Goal: Task Accomplishment & Management: Manage account settings

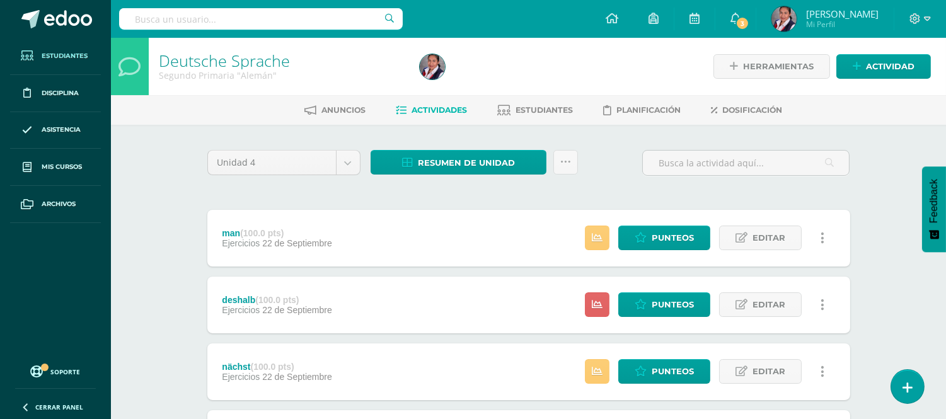
click at [61, 47] on link "Estudiantes" at bounding box center [55, 56] width 91 height 37
click at [57, 53] on span "Estudiantes" at bounding box center [65, 56] width 46 height 10
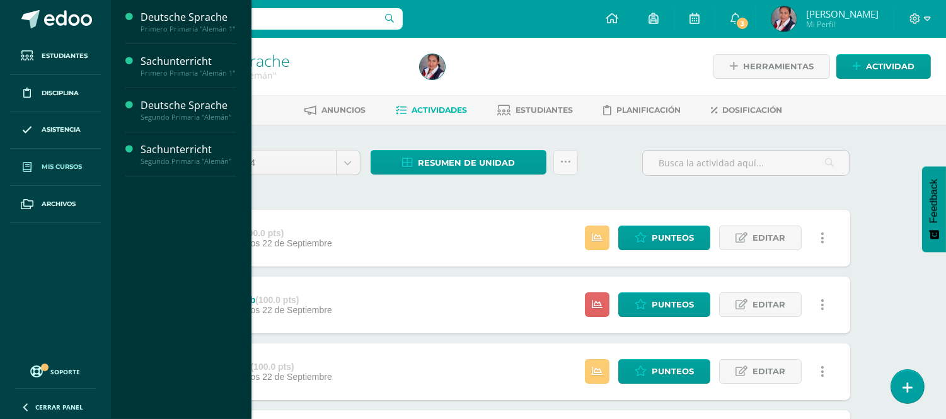
click at [55, 171] on span "Mis cursos" at bounding box center [62, 167] width 40 height 10
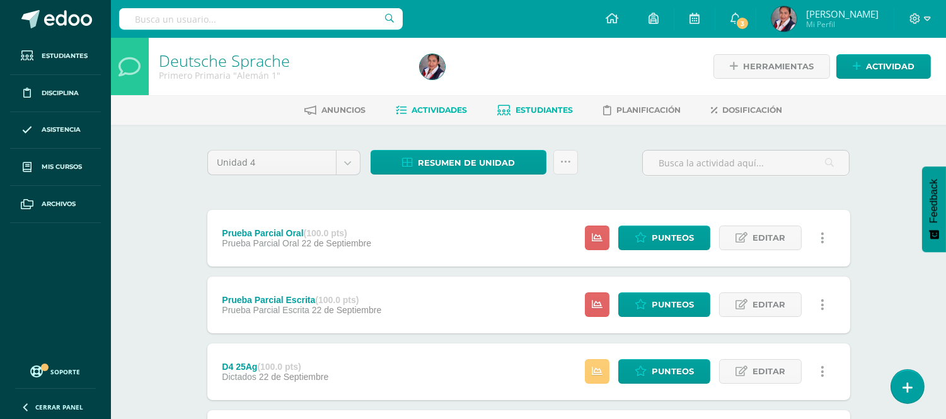
click at [547, 116] on link "Estudiantes" at bounding box center [536, 110] width 76 height 20
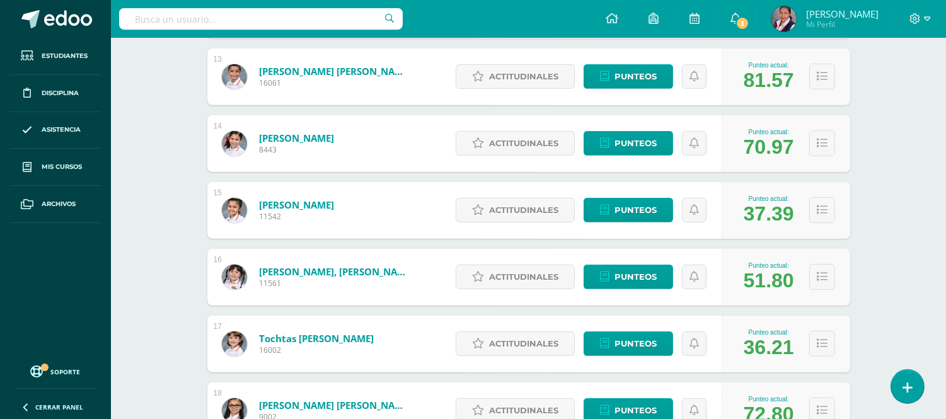
scroll to position [1030, 0]
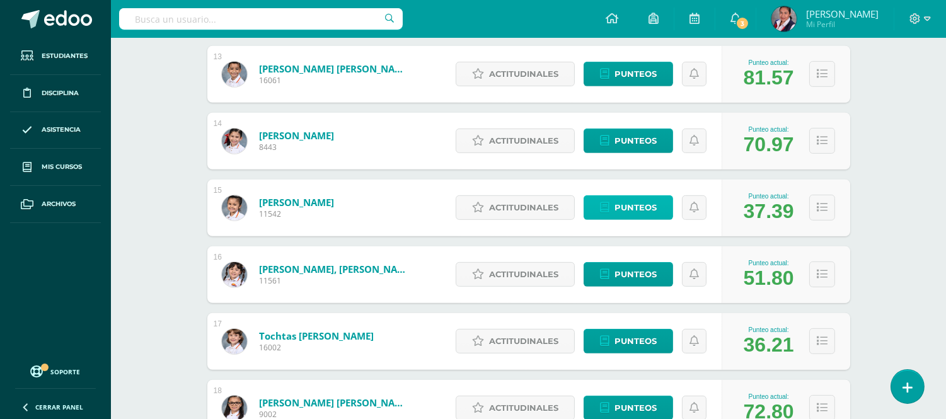
click at [635, 214] on span "Punteos" at bounding box center [636, 207] width 42 height 23
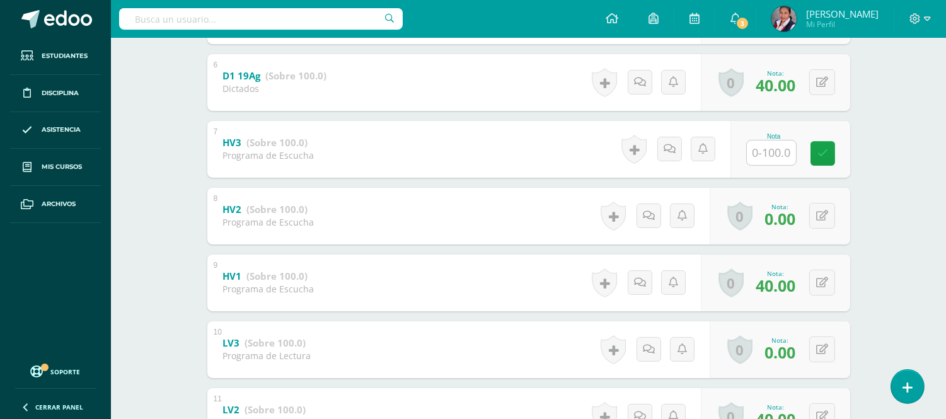
scroll to position [598, 0]
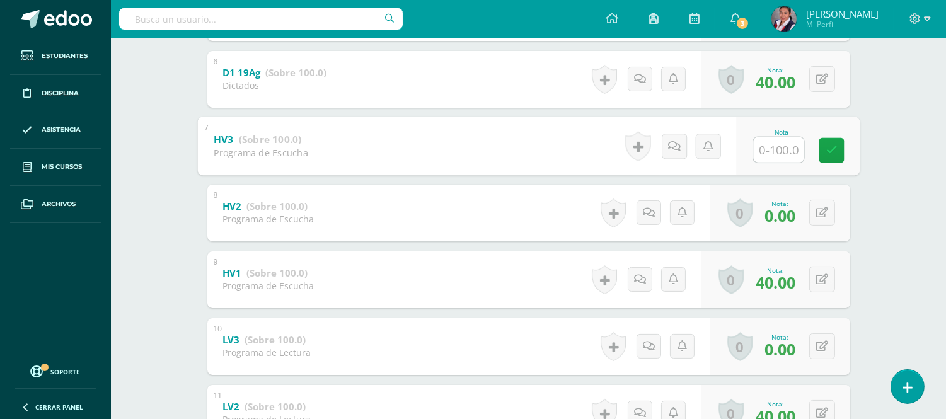
click at [771, 152] on input "text" at bounding box center [778, 149] width 50 height 25
type input "60"
click at [775, 218] on span "0.00" at bounding box center [780, 215] width 31 height 21
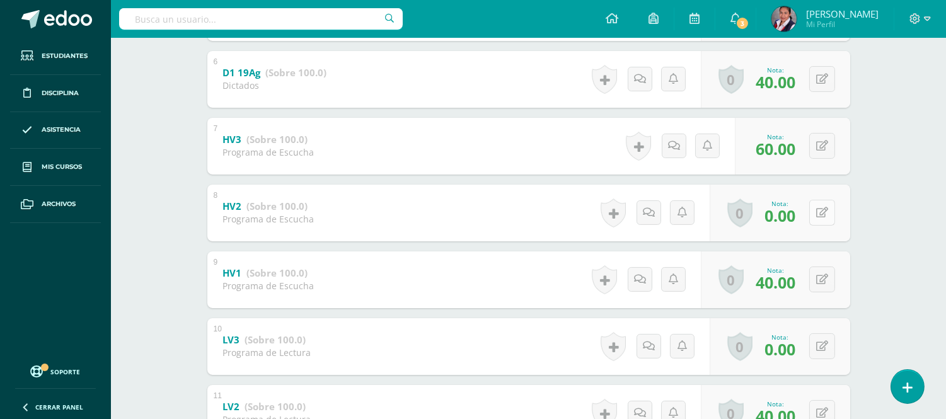
click at [830, 216] on button at bounding box center [823, 213] width 26 height 26
type input "60"
click at [820, 281] on button at bounding box center [823, 280] width 26 height 26
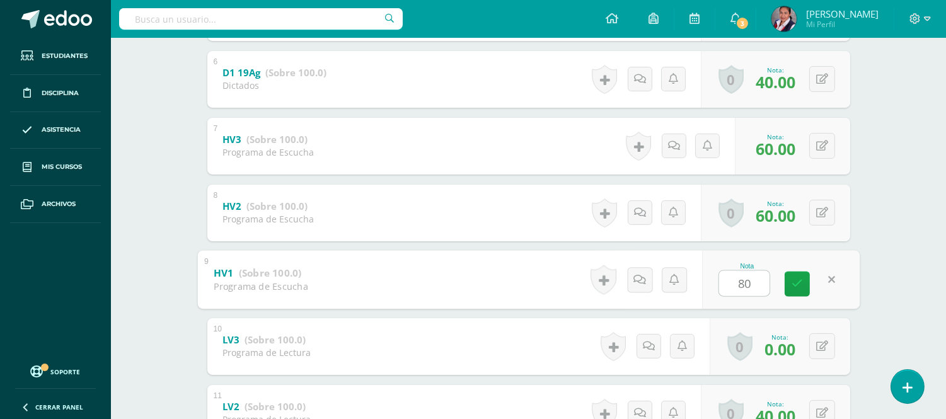
type input "80"
click at [939, 238] on div "Deutsche Sprache Primero Primaria "Alemán 1" Herramientas Detalle de asistencia…" at bounding box center [528, 384] width 835 height 1888
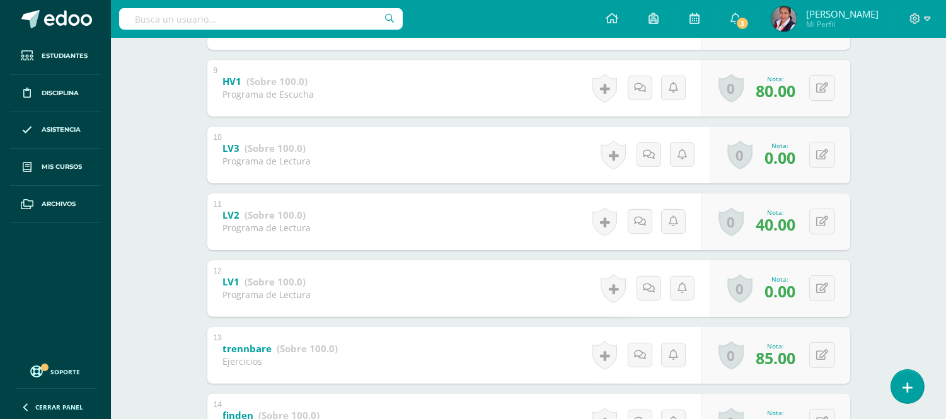
scroll to position [792, 0]
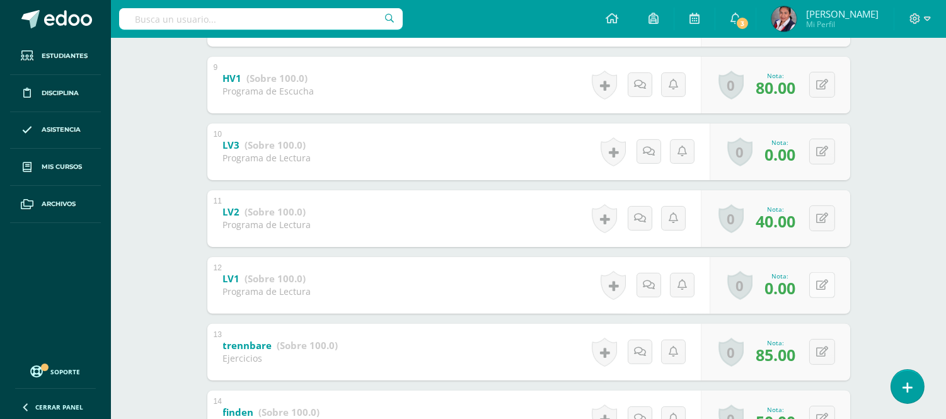
click at [818, 286] on button at bounding box center [823, 285] width 26 height 26
type input "80"
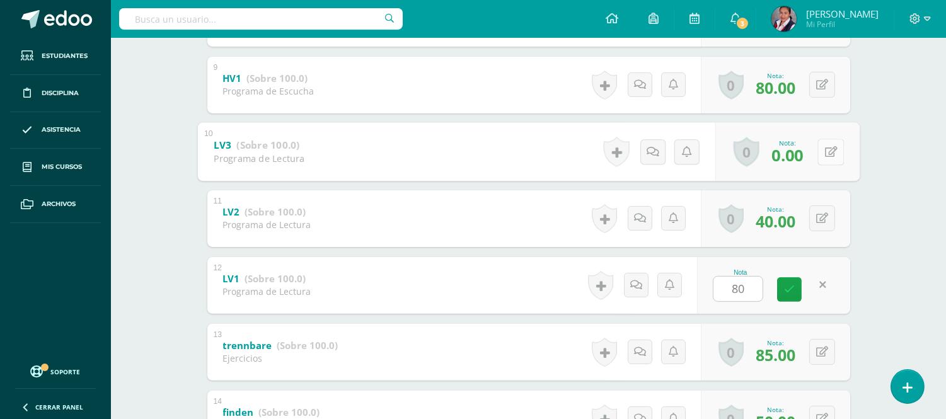
click at [818, 158] on button at bounding box center [831, 152] width 26 height 26
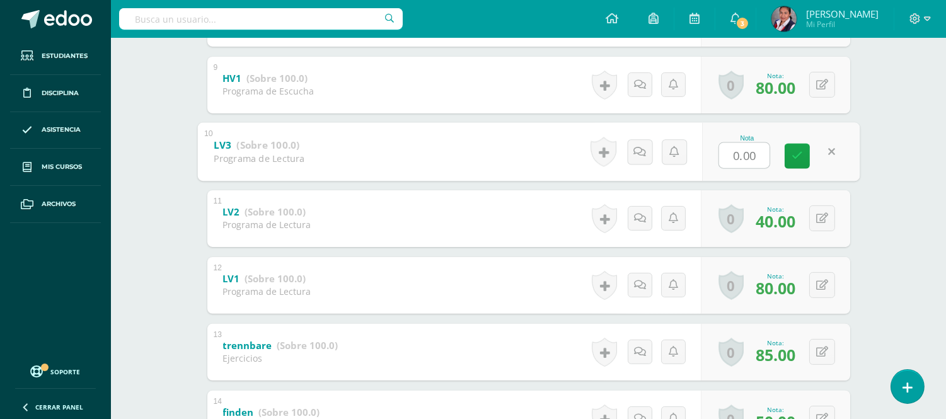
type input "9"
type input "80"
click at [908, 221] on div "Deutsche Sprache Primero Primaria "Alemán 1" Herramientas Detalle de asistencia…" at bounding box center [528, 189] width 835 height 1888
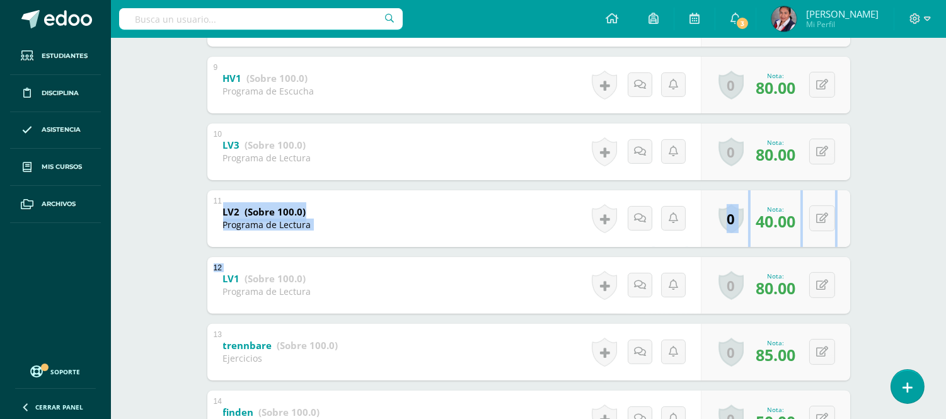
drag, startPoint x: 944, startPoint y: 224, endPoint x: 956, endPoint y: 310, distance: 86.5
click at [946, 310] on html "Estudiantes Disciplina Asistencia Mis cursos Archivos Soporte Ayuda Reportar un…" at bounding box center [473, 170] width 946 height 1925
click at [892, 262] on div "Deutsche Sprache Primero Primaria "Alemán 1" Herramientas Detalle de asistencia…" at bounding box center [528, 189] width 835 height 1888
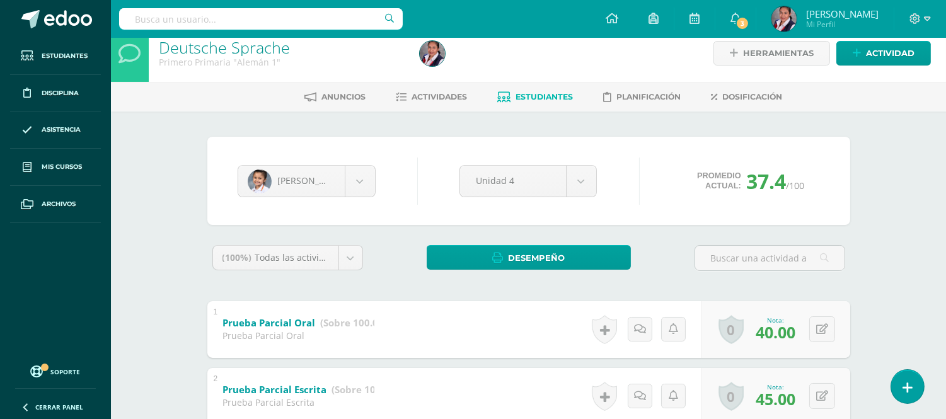
scroll to position [0, 0]
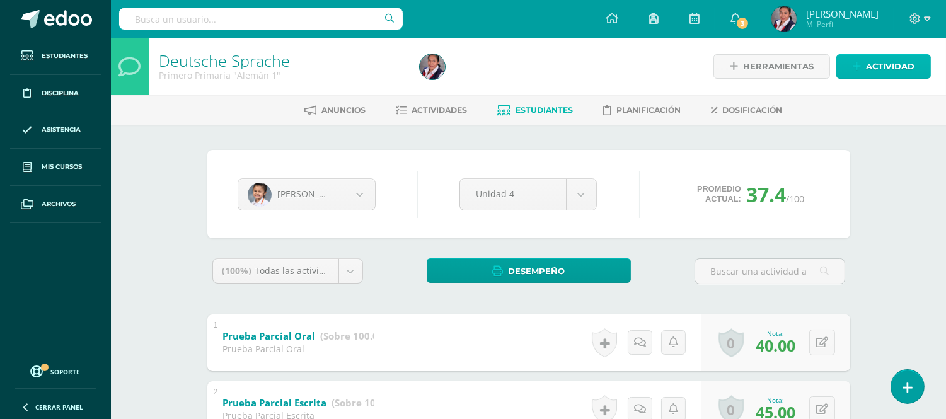
click at [870, 61] on span "Actividad" at bounding box center [890, 66] width 49 height 23
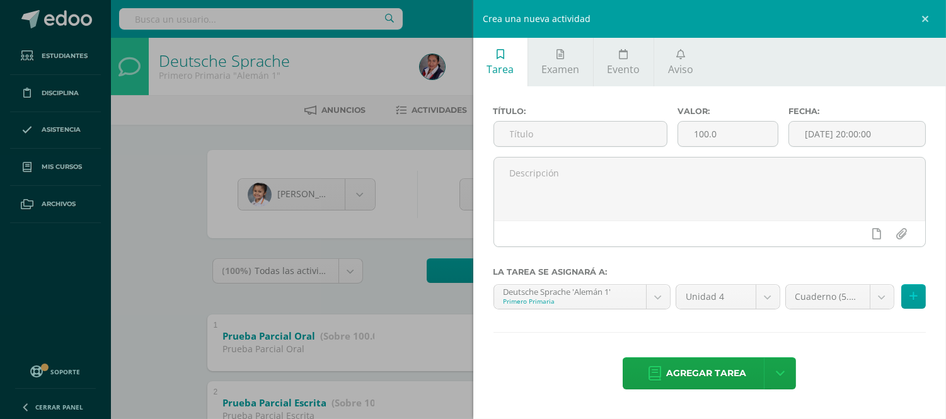
click at [159, 173] on div "Crea una nueva actividad Tarea Examen Evento Aviso Título: Valor: 100.0 Fecha: …" at bounding box center [473, 209] width 946 height 419
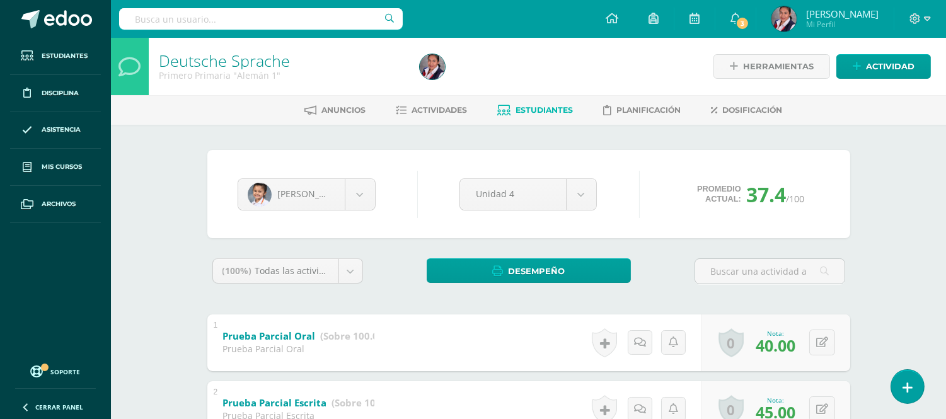
click at [180, 70] on div "Primero Primaria "Alemán 1"" at bounding box center [282, 75] width 246 height 12
click at [224, 61] on link "Deutsche Sprache" at bounding box center [224, 60] width 131 height 21
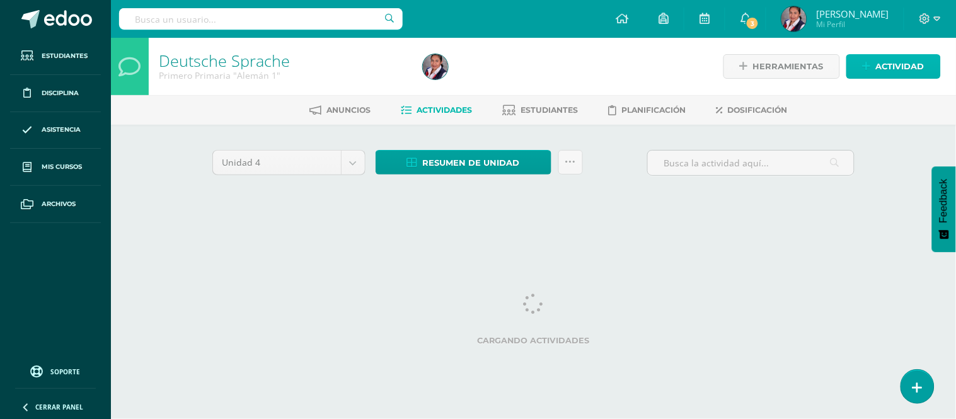
click at [883, 73] on span "Actividad" at bounding box center [900, 66] width 49 height 23
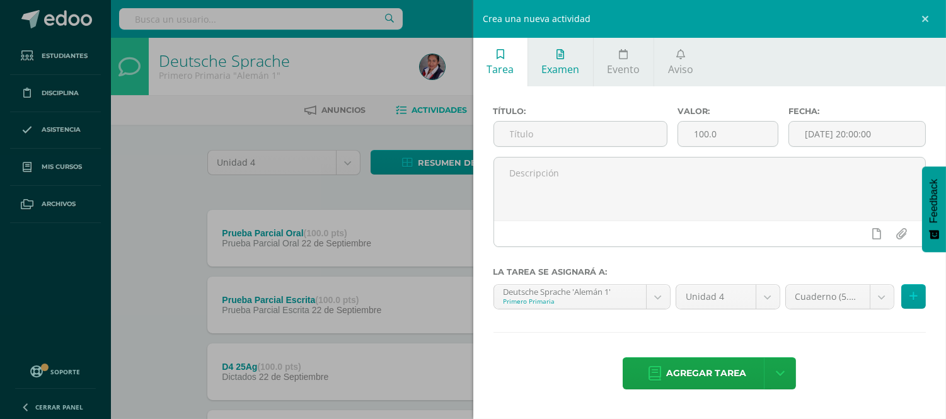
click at [560, 79] on link "Examen" at bounding box center [560, 62] width 65 height 49
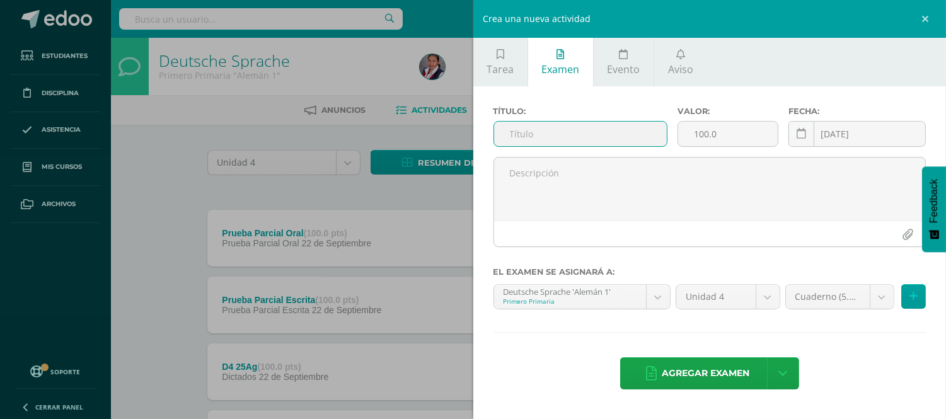
click at [532, 134] on input "text" at bounding box center [580, 134] width 173 height 25
type input "l"
click at [152, 227] on div "Crea una nueva actividad Tarea Examen Evento Aviso Título: Valor: 100.0 Fecha: …" at bounding box center [473, 209] width 946 height 419
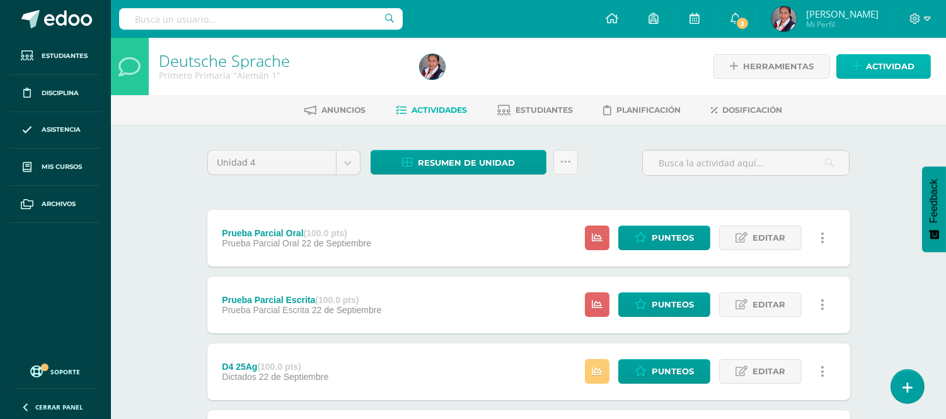
click at [873, 57] on span "Actividad" at bounding box center [890, 66] width 49 height 23
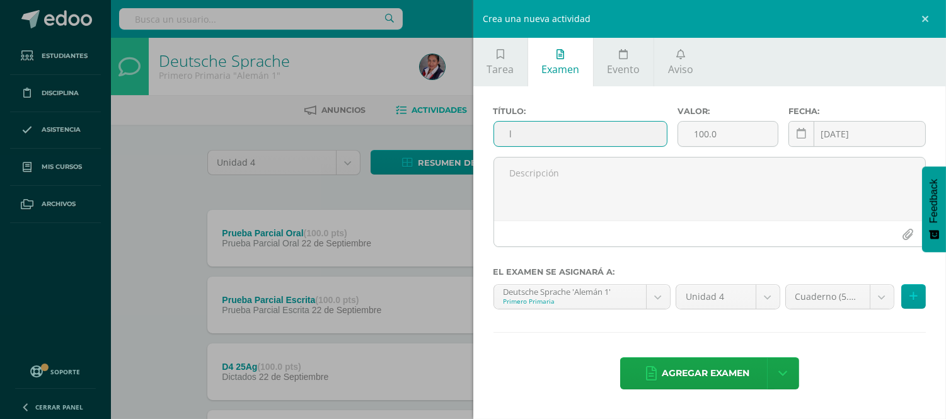
click at [560, 134] on input "l" at bounding box center [580, 134] width 173 height 25
type input "l"
type input "LV4"
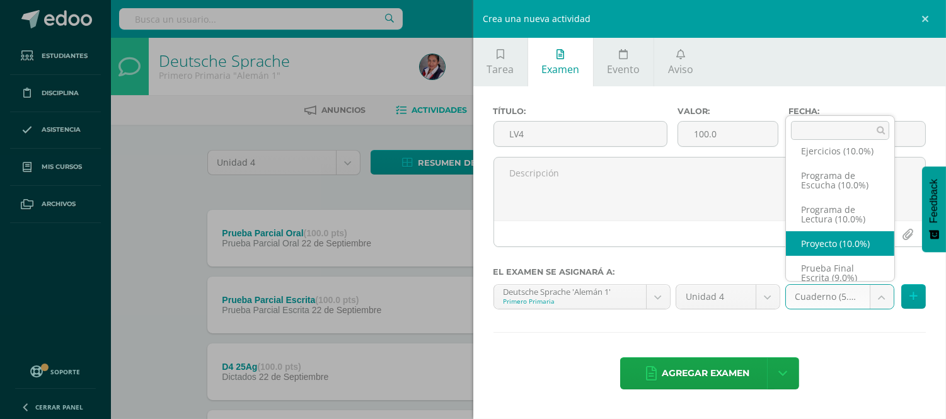
scroll to position [73, 0]
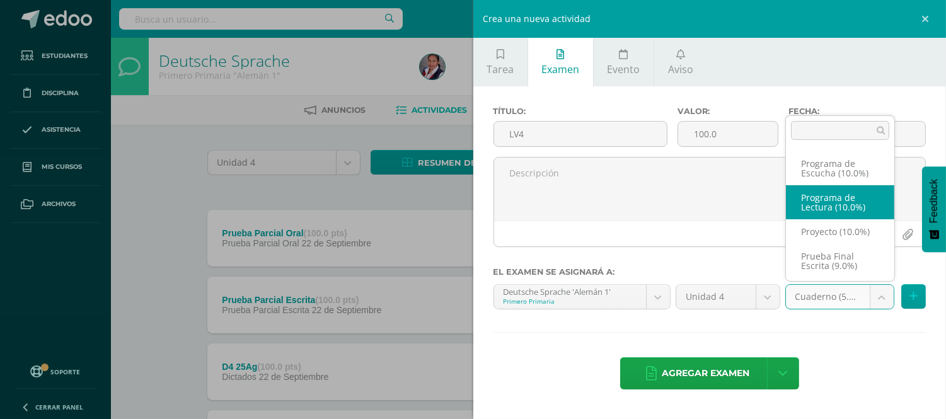
select select "235237"
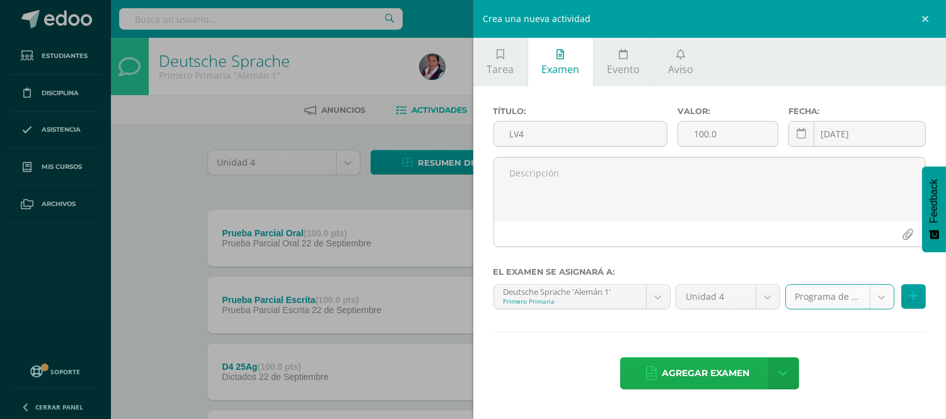
click at [702, 367] on span "Agregar examen" at bounding box center [706, 373] width 88 height 31
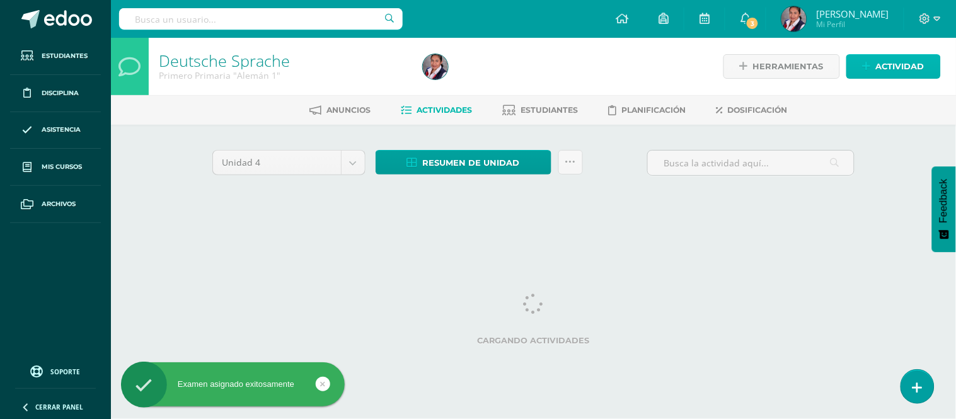
click at [883, 66] on span "Actividad" at bounding box center [900, 66] width 49 height 23
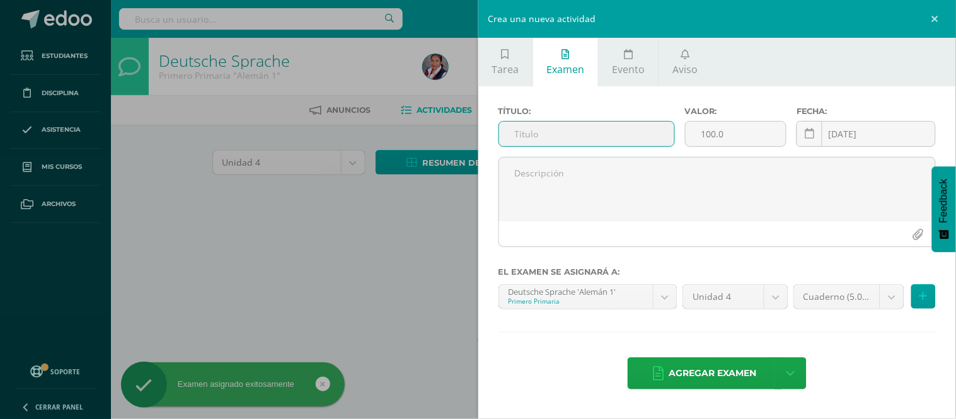
click at [574, 132] on input "text" at bounding box center [586, 134] width 175 height 25
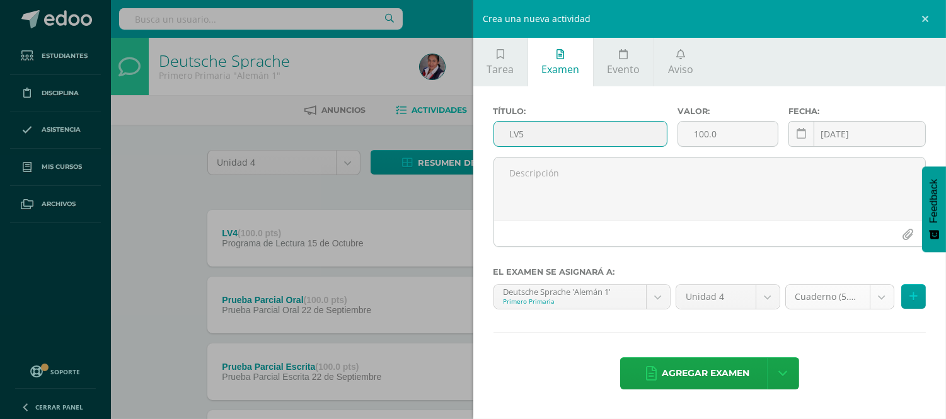
type input "LV5"
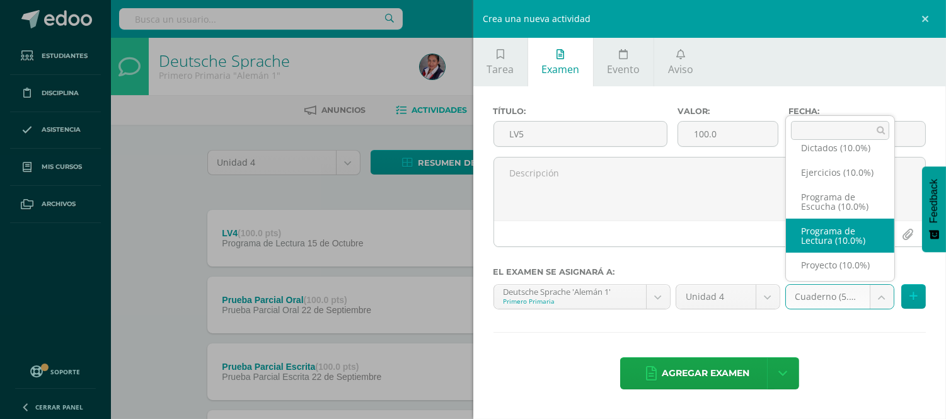
scroll to position [73, 0]
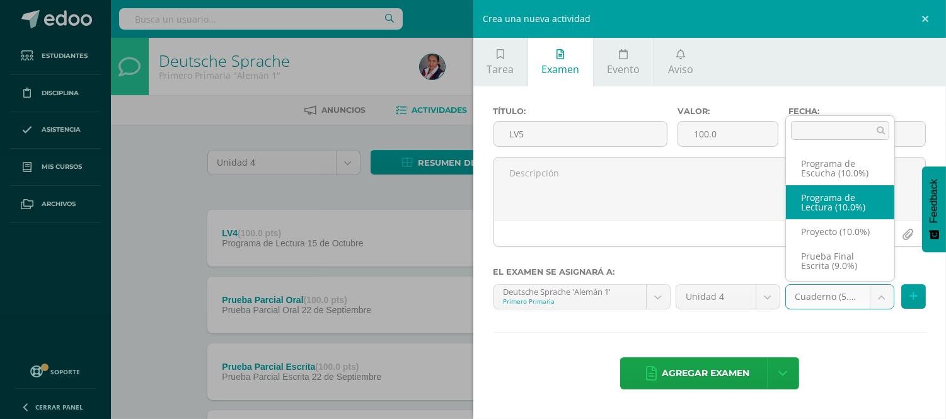
select select "235237"
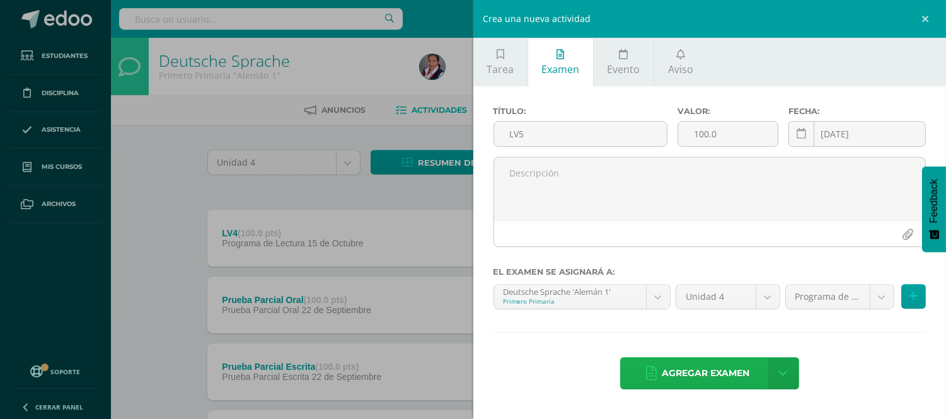
click at [729, 369] on span "Agregar examen" at bounding box center [706, 373] width 88 height 31
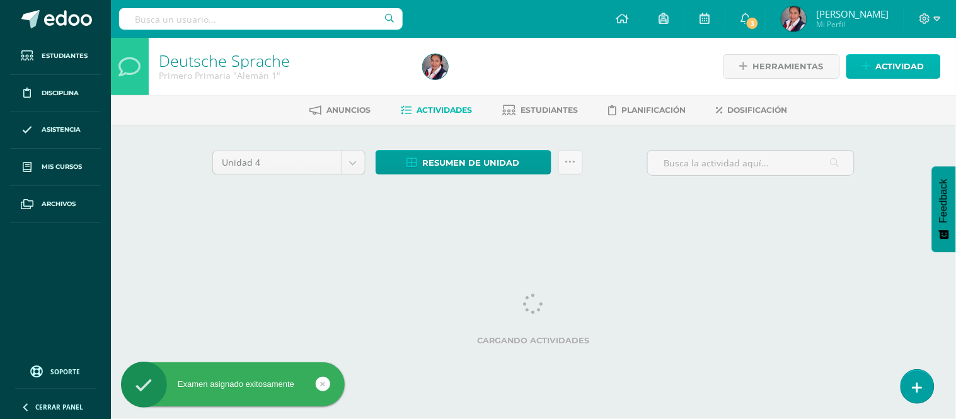
click at [889, 61] on span "Actividad" at bounding box center [900, 66] width 49 height 23
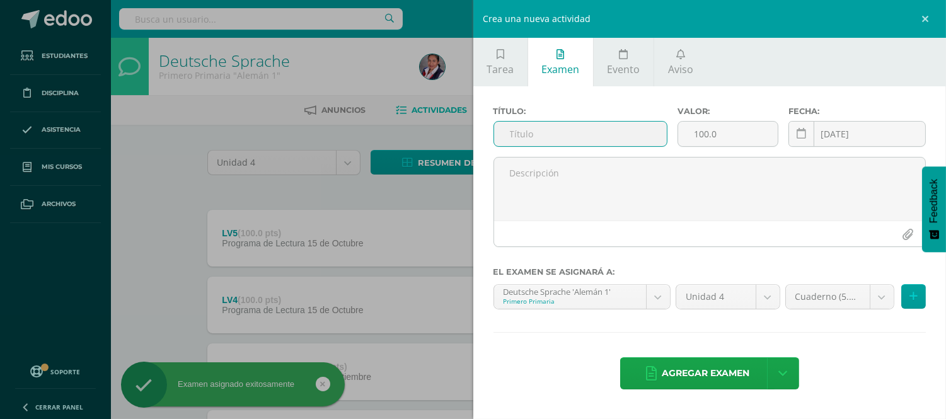
click at [574, 141] on input "text" at bounding box center [580, 134] width 173 height 25
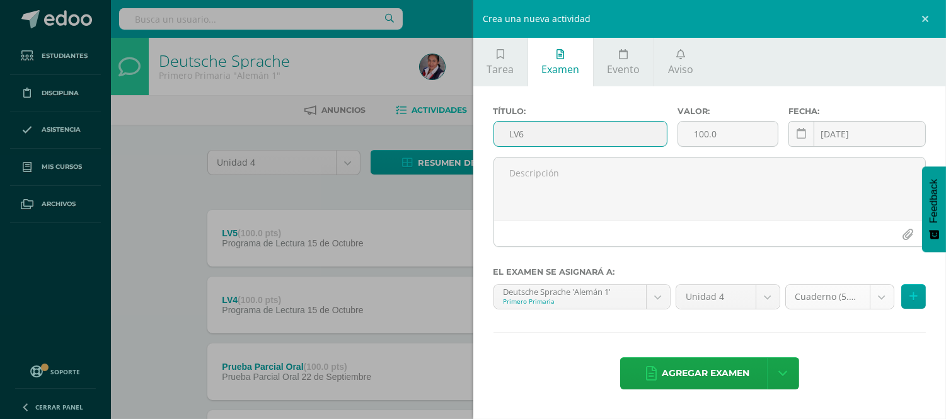
type input "LV6"
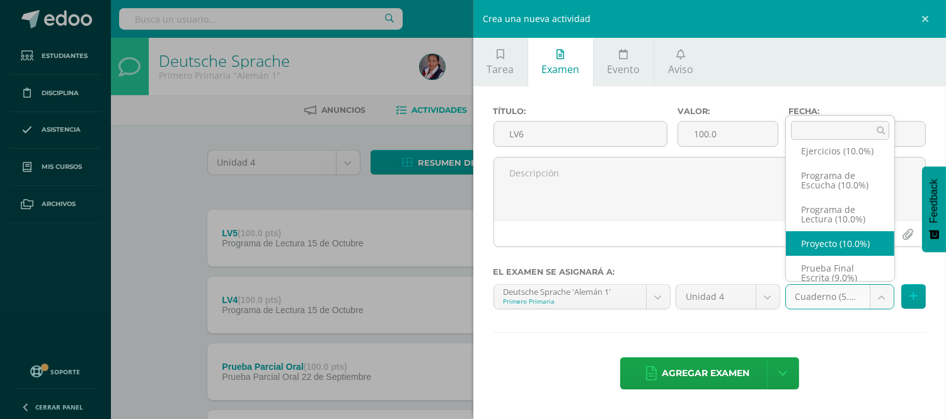
scroll to position [73, 0]
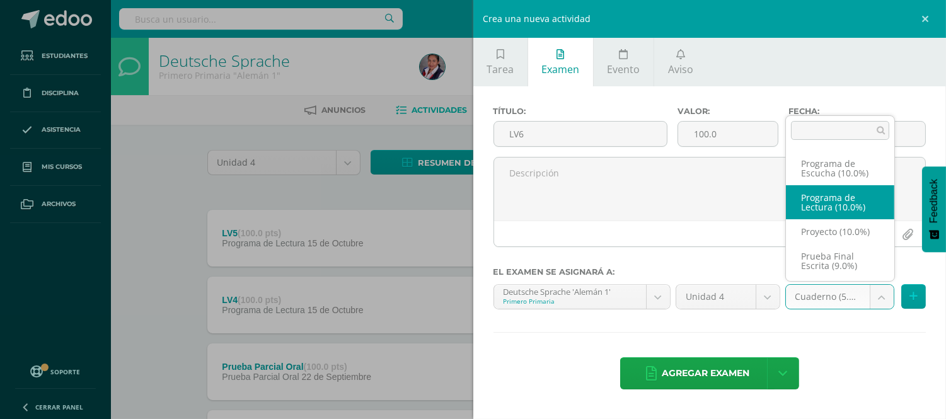
select select "235237"
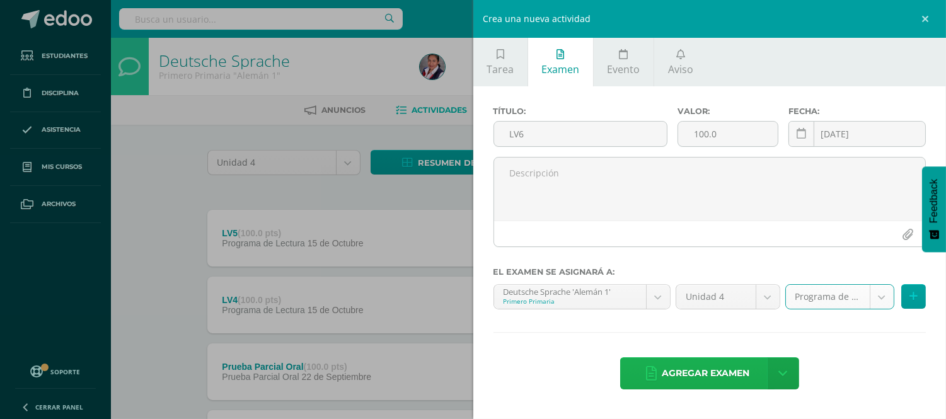
click at [675, 377] on span "Agregar examen" at bounding box center [706, 373] width 88 height 31
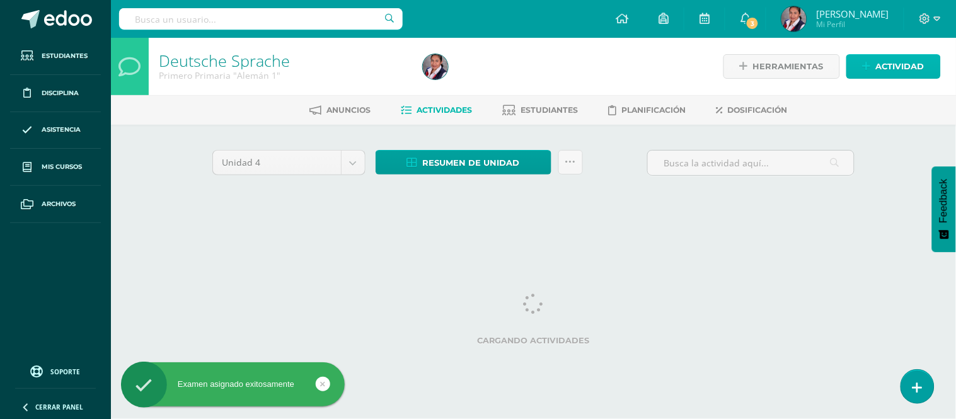
click at [900, 67] on span "Actividad" at bounding box center [900, 66] width 49 height 23
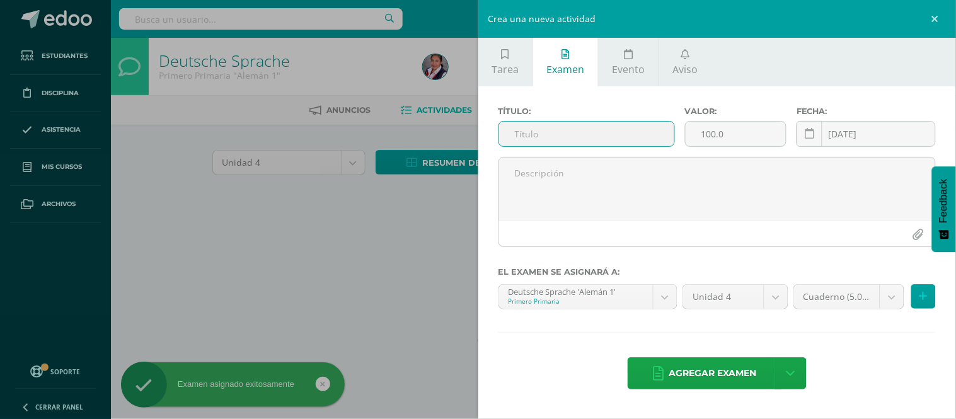
click at [591, 127] on input "text" at bounding box center [586, 134] width 175 height 25
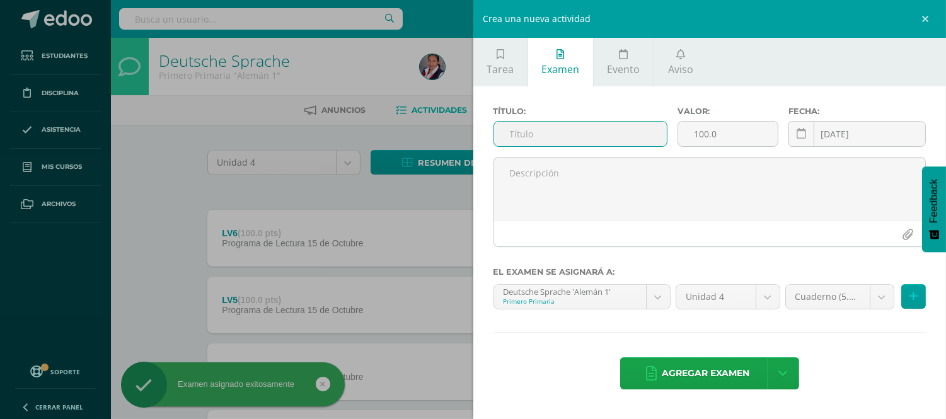
type input "h"
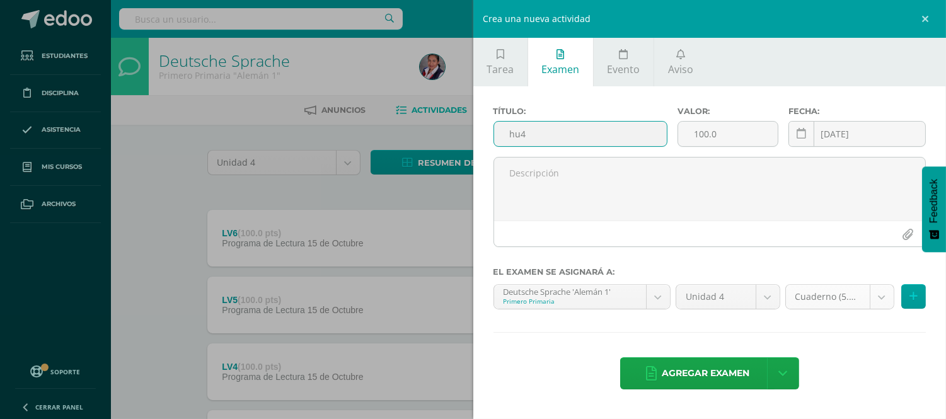
type input "hu4"
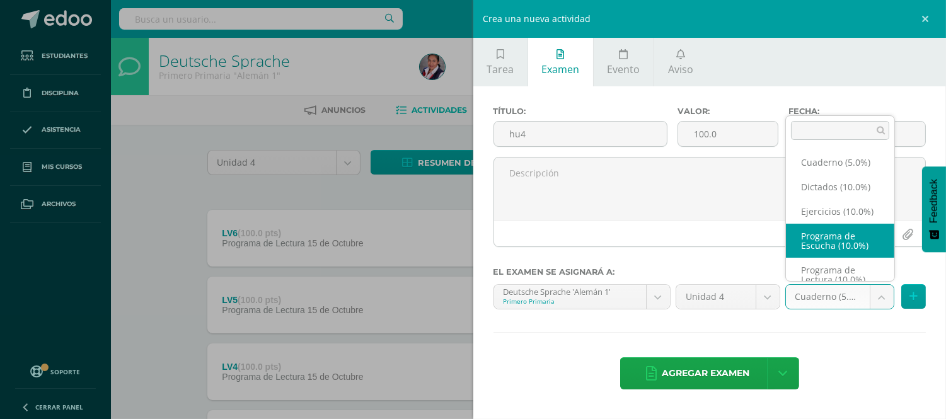
scroll to position [4, 0]
select select "235238"
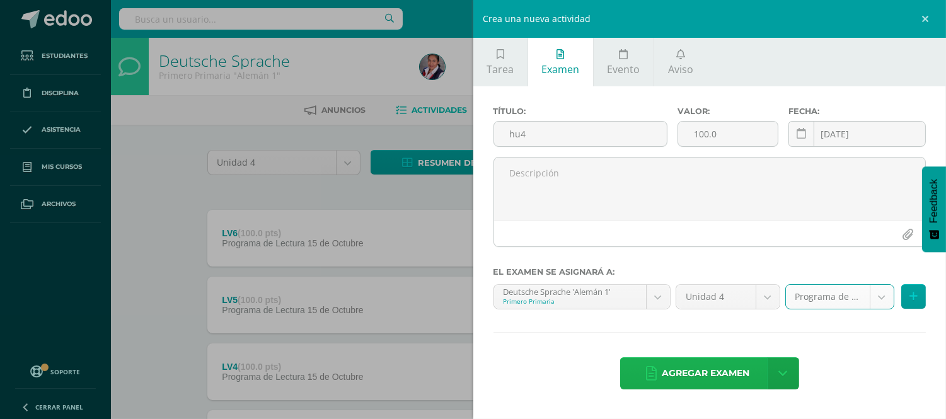
click at [735, 368] on span "Agregar examen" at bounding box center [706, 373] width 88 height 31
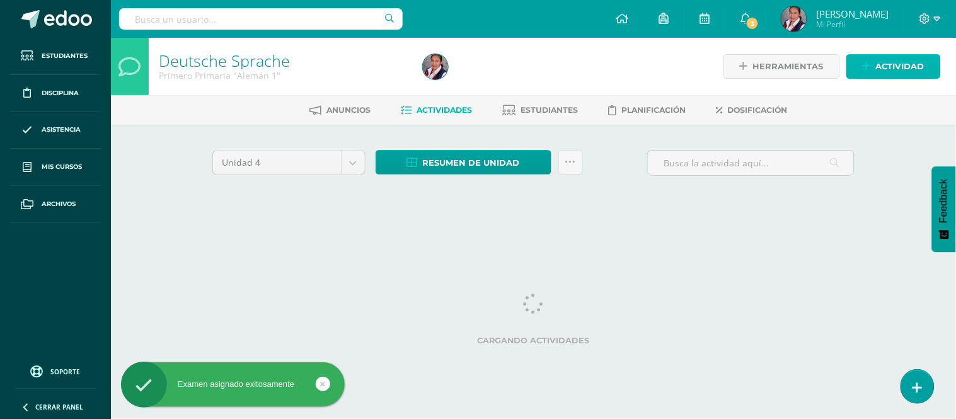
click at [862, 65] on link "Actividad" at bounding box center [894, 66] width 95 height 25
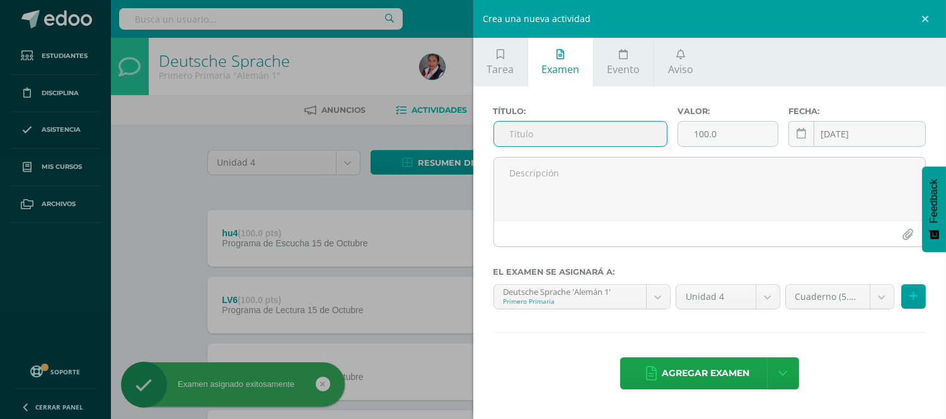
click at [595, 139] on input "text" at bounding box center [580, 134] width 173 height 25
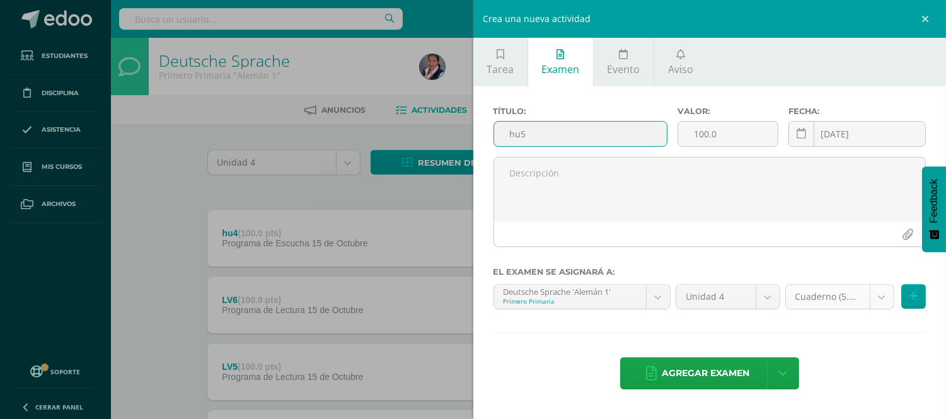
type input "hu5"
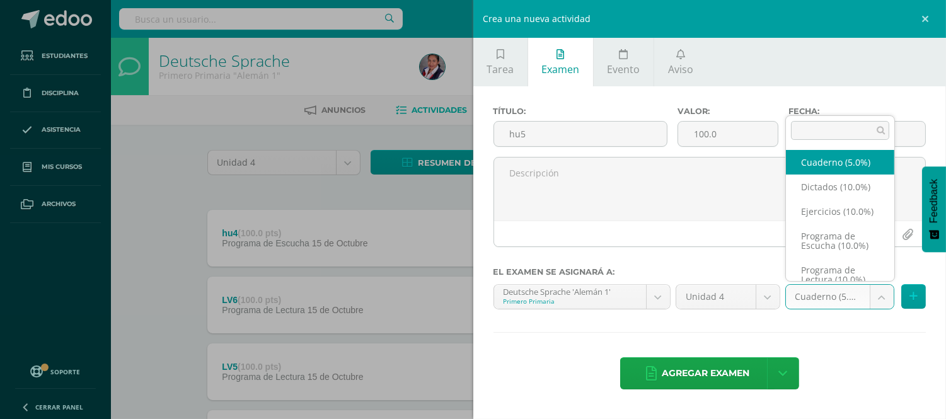
scroll to position [4, 0]
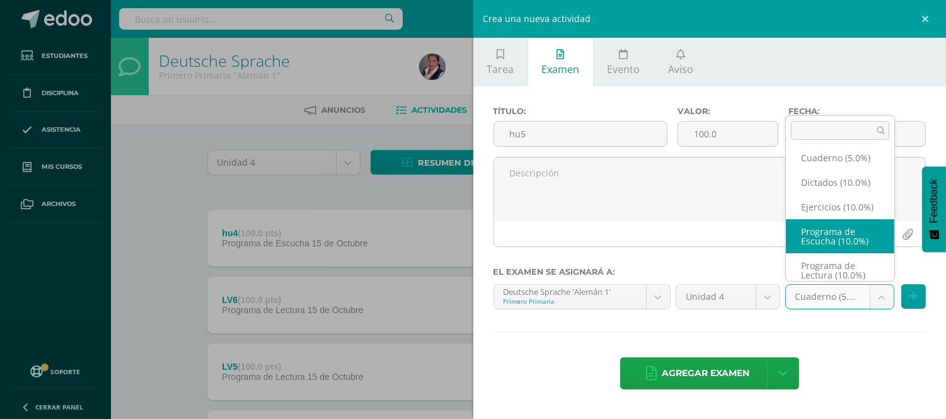
select select "235238"
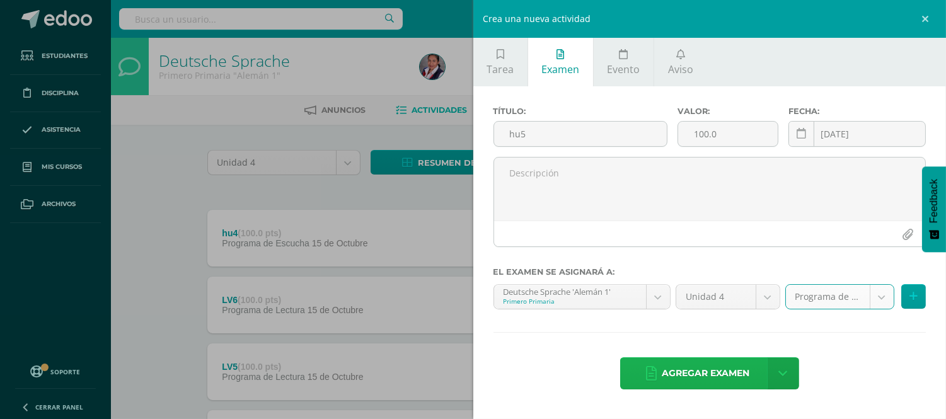
click at [721, 374] on span "Agregar examen" at bounding box center [706, 373] width 88 height 31
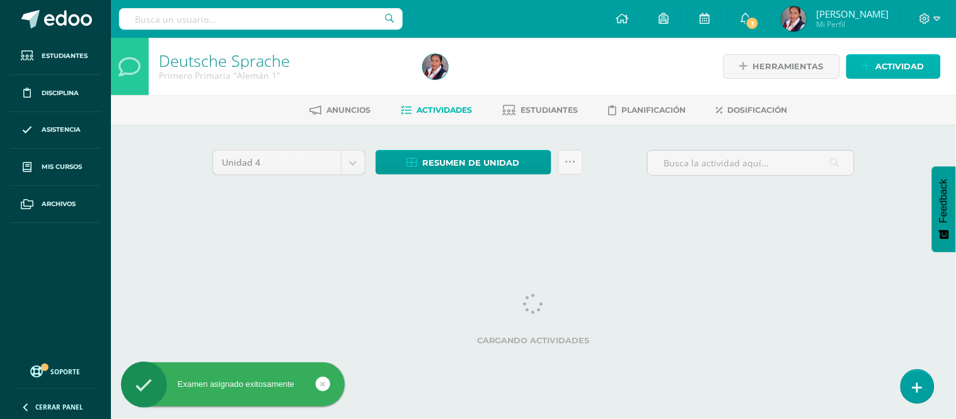
click at [876, 74] on link "Actividad" at bounding box center [894, 66] width 95 height 25
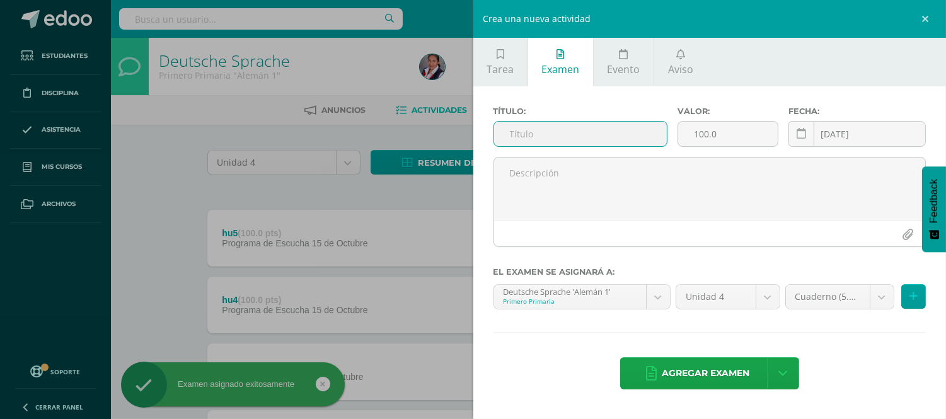
click at [627, 134] on input "text" at bounding box center [580, 134] width 173 height 25
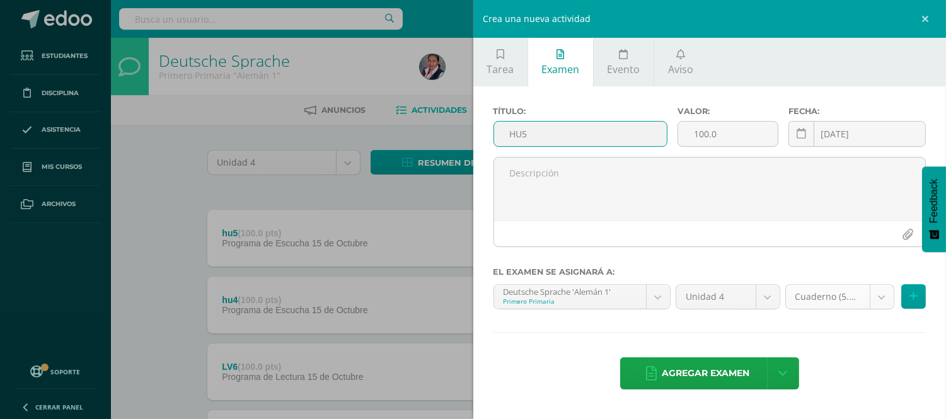
type input "HU5"
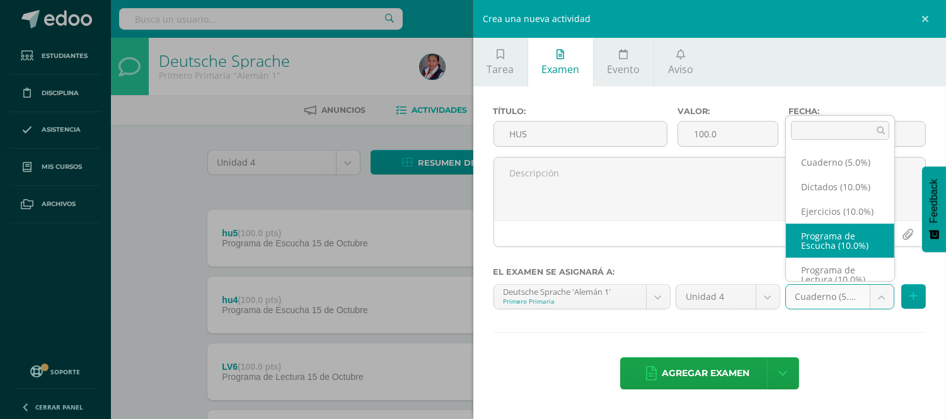
scroll to position [4, 0]
select select "235238"
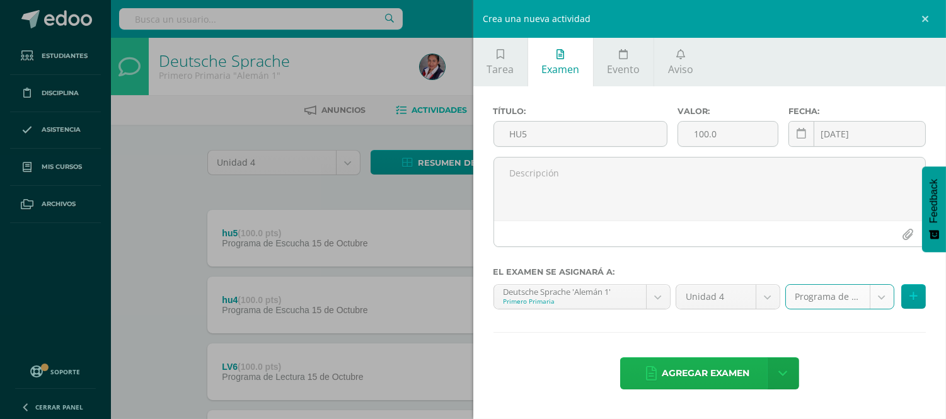
click at [704, 374] on span "Agregar examen" at bounding box center [706, 373] width 88 height 31
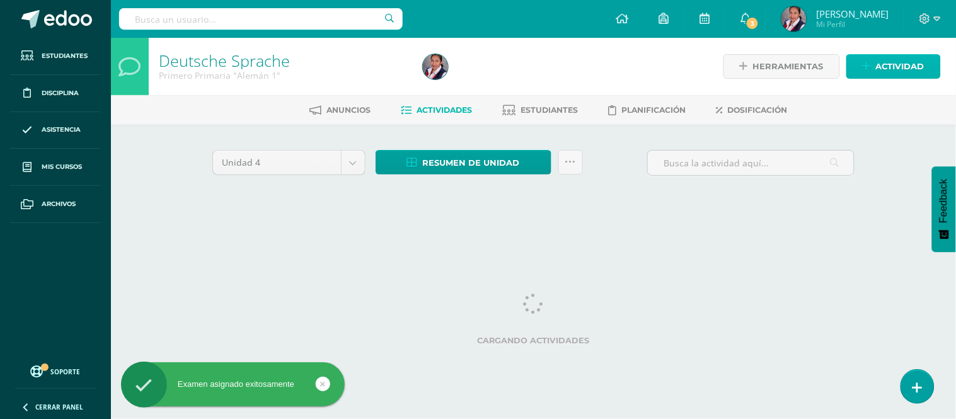
click at [877, 69] on span "Actividad" at bounding box center [900, 66] width 49 height 23
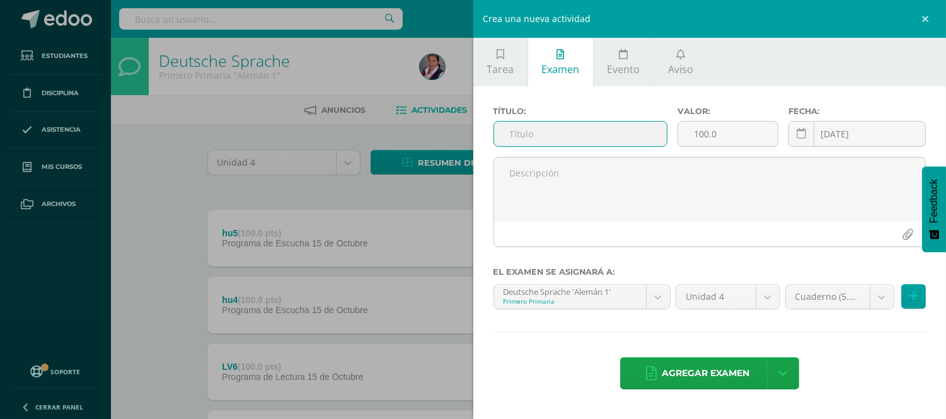
click at [550, 134] on input "text" at bounding box center [580, 134] width 173 height 25
type input "WOHIN"
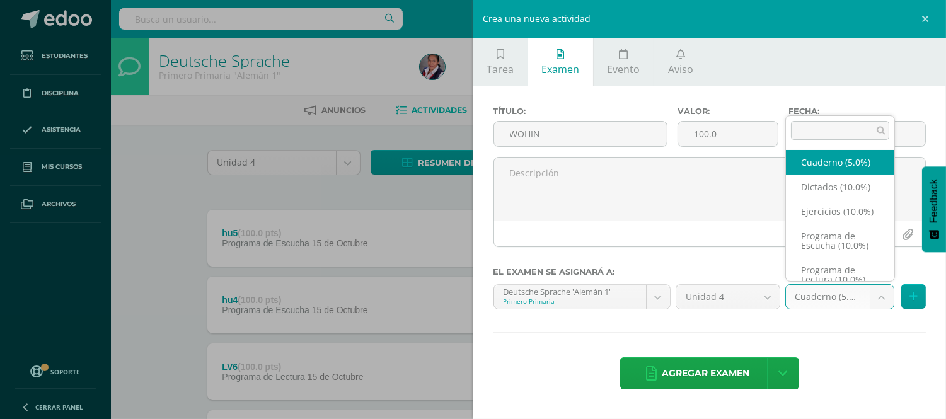
scroll to position [4, 0]
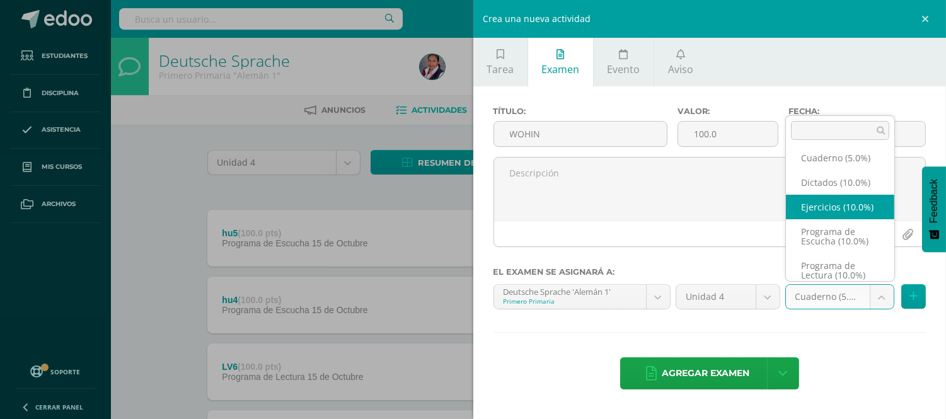
select select "235236"
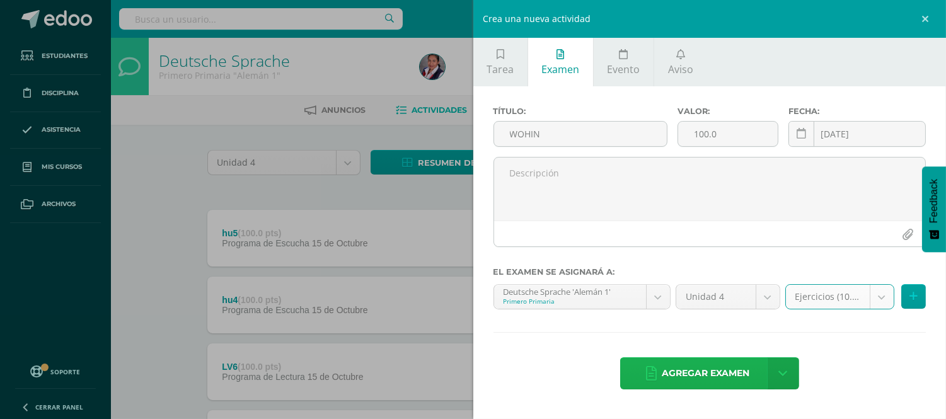
click at [722, 372] on span "Agregar examen" at bounding box center [706, 373] width 88 height 31
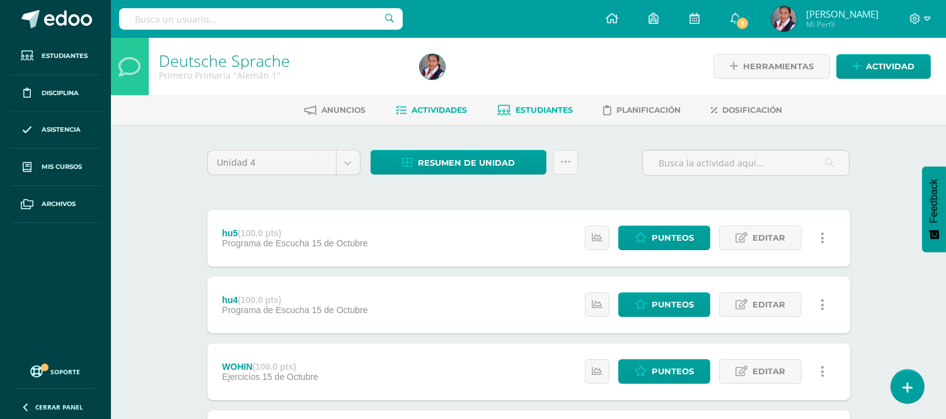
click at [538, 108] on span "Estudiantes" at bounding box center [544, 109] width 57 height 9
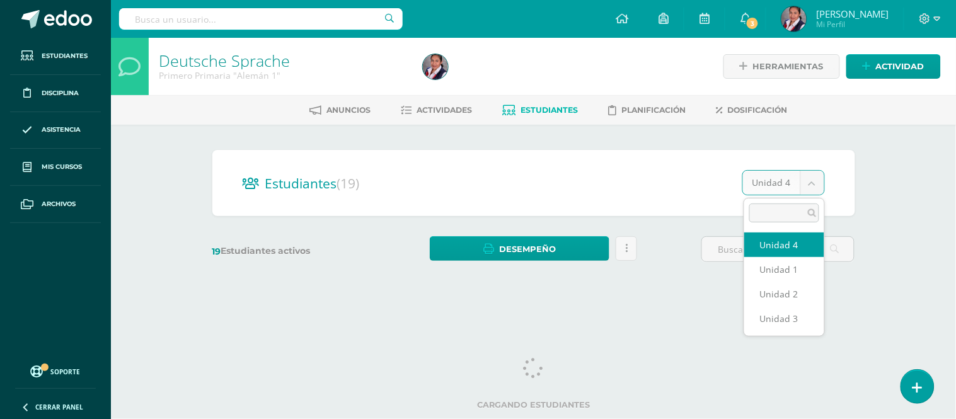
click at [810, 183] on body "Estudiantes Disciplina Asistencia Mis cursos Archivos Soporte Ayuda Reportar un…" at bounding box center [478, 149] width 956 height 299
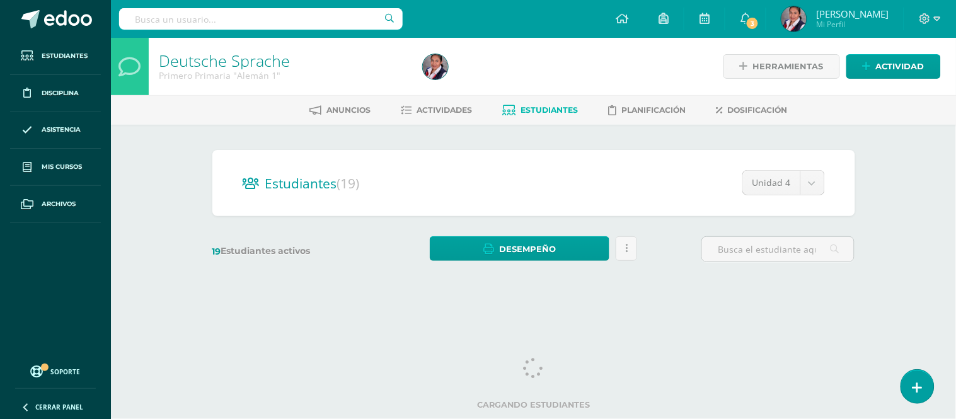
click at [897, 166] on body "Estudiantes Disciplina Asistencia Mis cursos Archivos Soporte Ayuda Reportar un…" at bounding box center [478, 149] width 956 height 299
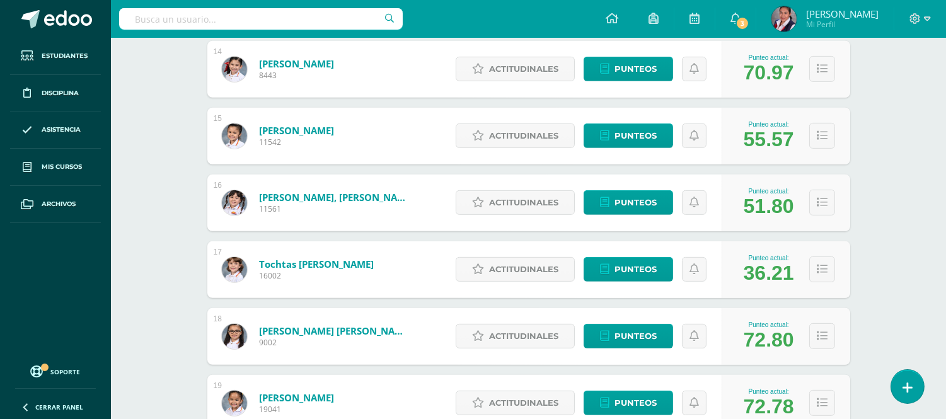
scroll to position [1111, 0]
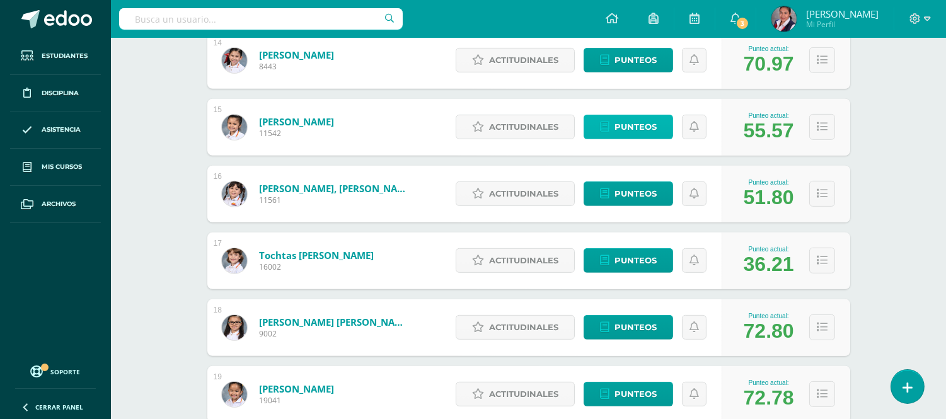
click at [634, 126] on span "Punteos" at bounding box center [636, 126] width 42 height 23
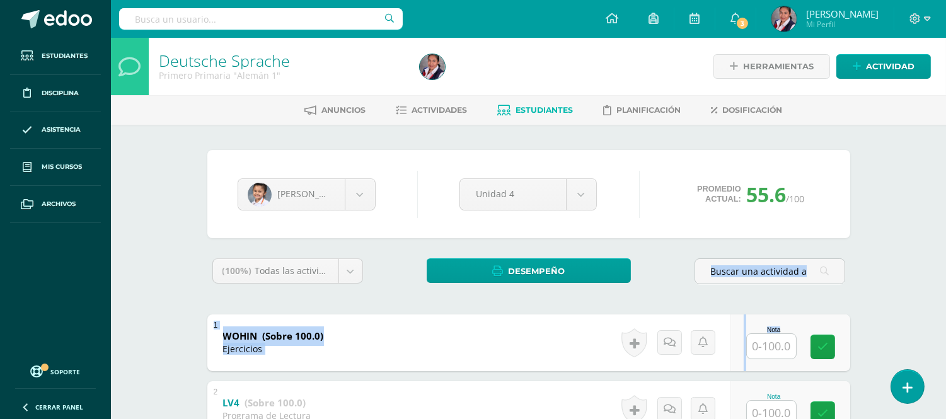
drag, startPoint x: 953, startPoint y: 129, endPoint x: 775, endPoint y: 345, distance: 280.0
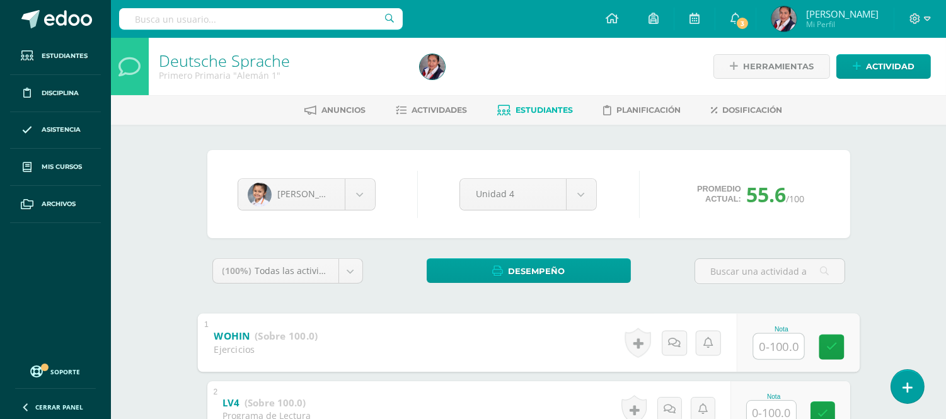
click at [775, 345] on input "text" at bounding box center [778, 346] width 50 height 25
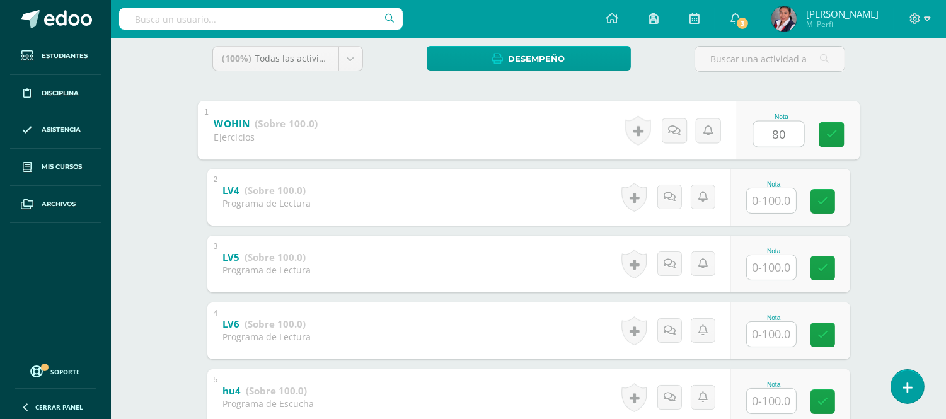
scroll to position [215, 0]
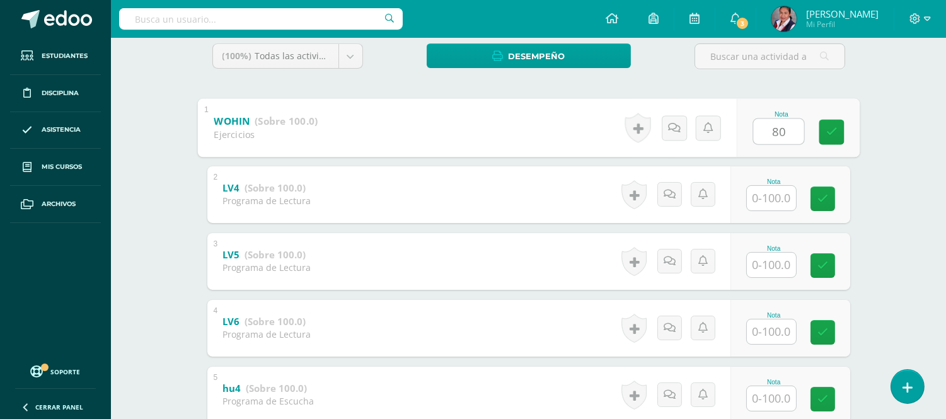
type input "80"
click at [772, 200] on input "text" at bounding box center [771, 198] width 49 height 25
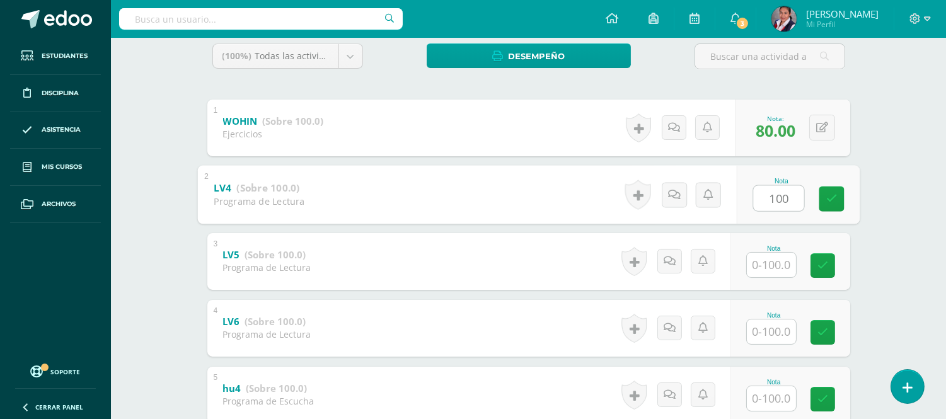
type input "100"
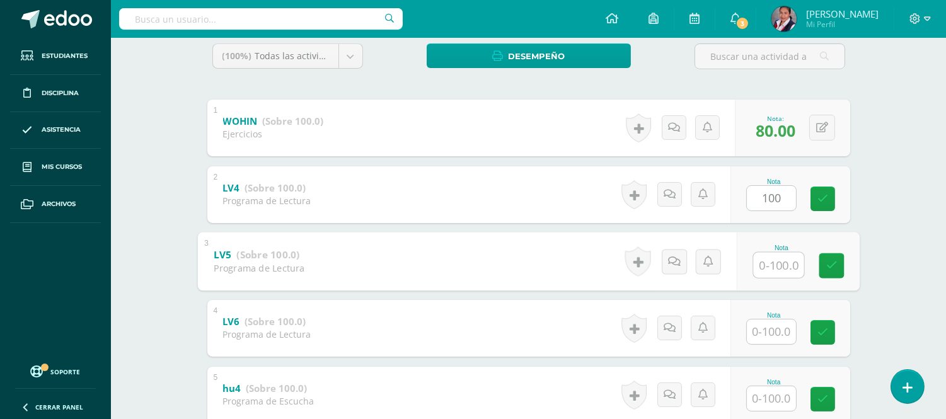
click at [779, 270] on input "text" at bounding box center [778, 264] width 50 height 25
type input "100"
click at [771, 328] on input "text" at bounding box center [771, 332] width 49 height 25
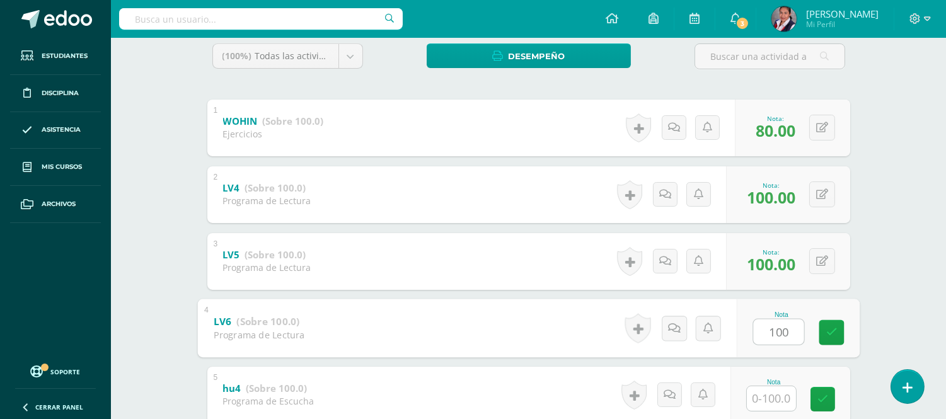
type input "100"
click at [821, 331] on button at bounding box center [823, 328] width 26 height 26
click at [828, 330] on link at bounding box center [823, 328] width 25 height 25
click at [305, 331] on div "LV6 (Sobre 100.0) Programa de Lectura" at bounding box center [267, 326] width 120 height 53
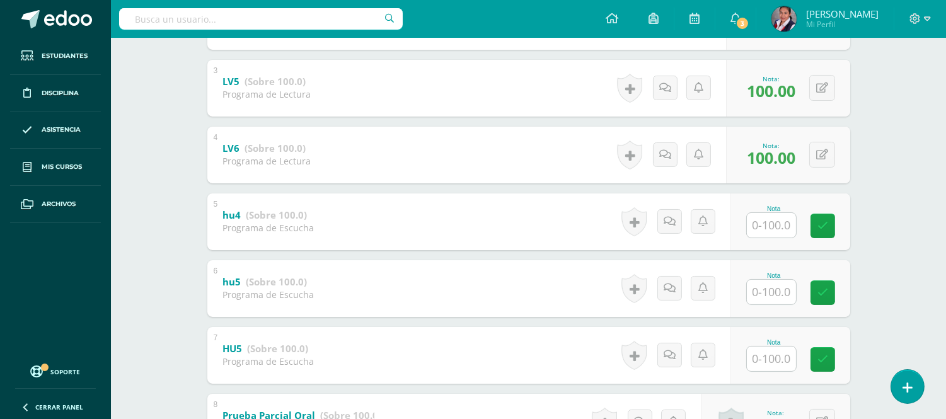
scroll to position [386, 0]
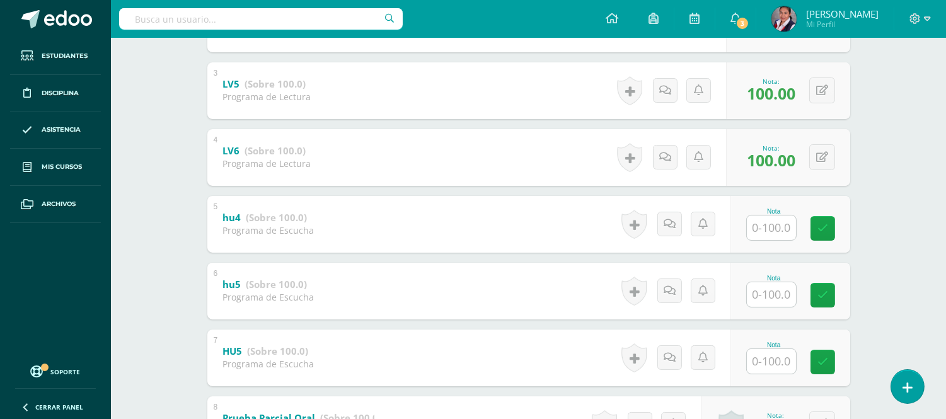
click at [760, 226] on input "text" at bounding box center [771, 228] width 49 height 25
type input "40"
click at [767, 286] on input "text" at bounding box center [778, 294] width 50 height 25
type input "80"
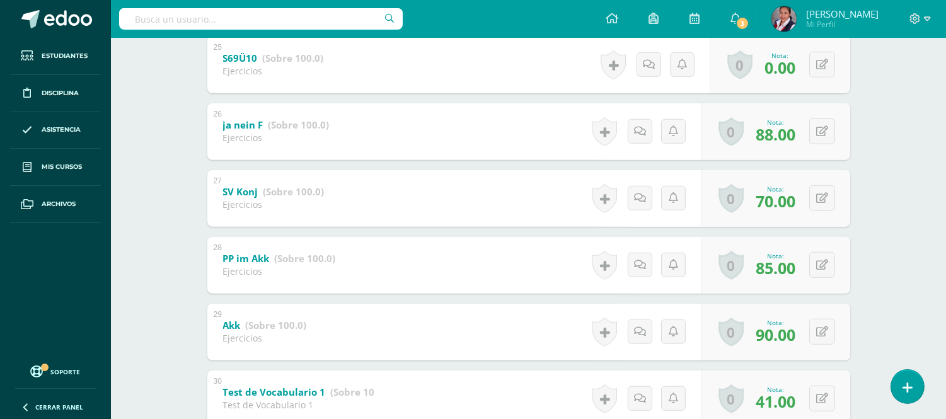
scroll to position [1917, 0]
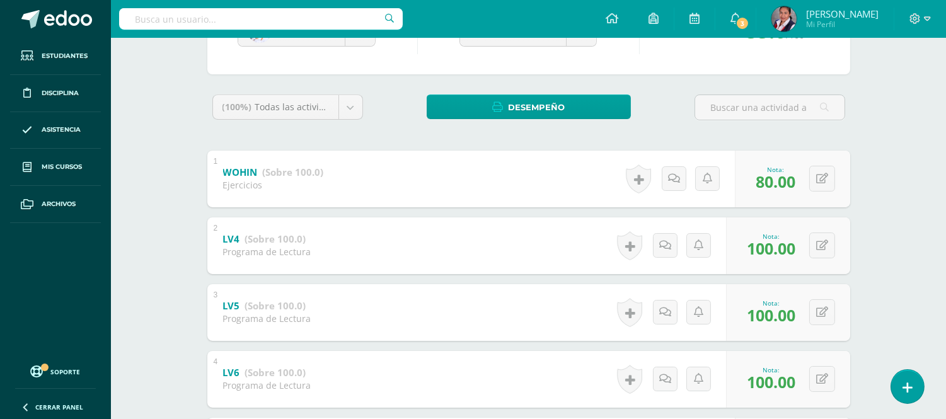
scroll to position [0, 0]
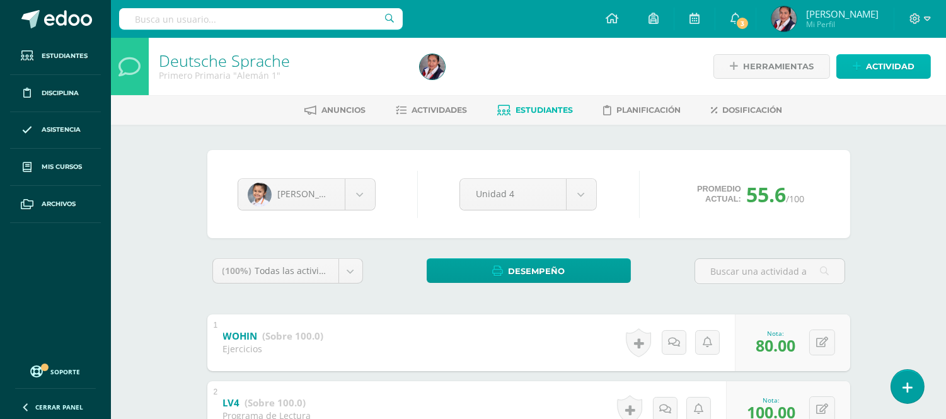
click at [841, 64] on link "Actividad" at bounding box center [884, 66] width 95 height 25
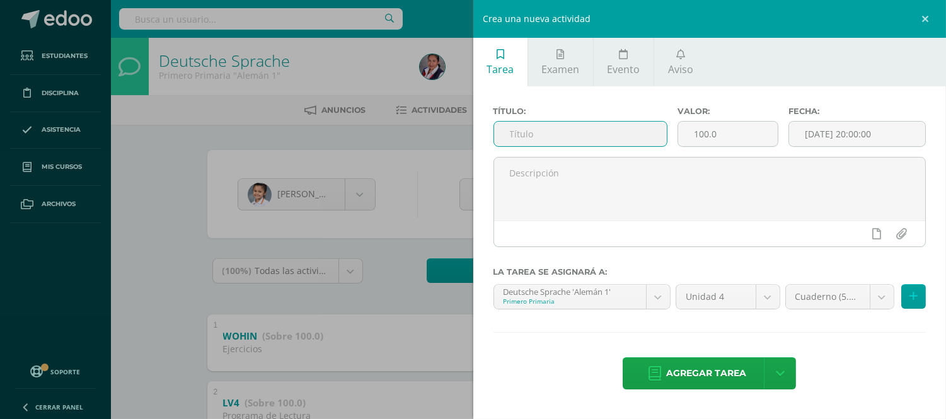
click at [526, 129] on input "text" at bounding box center [580, 134] width 173 height 25
type input "p"
type input "P"
type input "Proyecto"
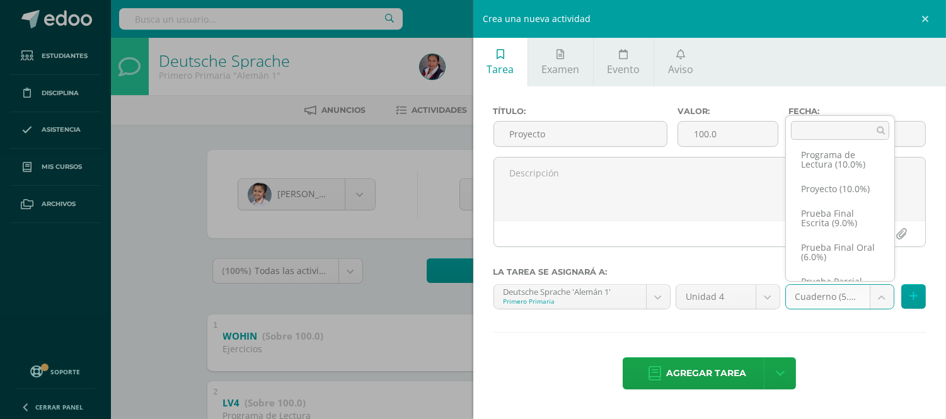
scroll to position [118, 0]
select select "235243"
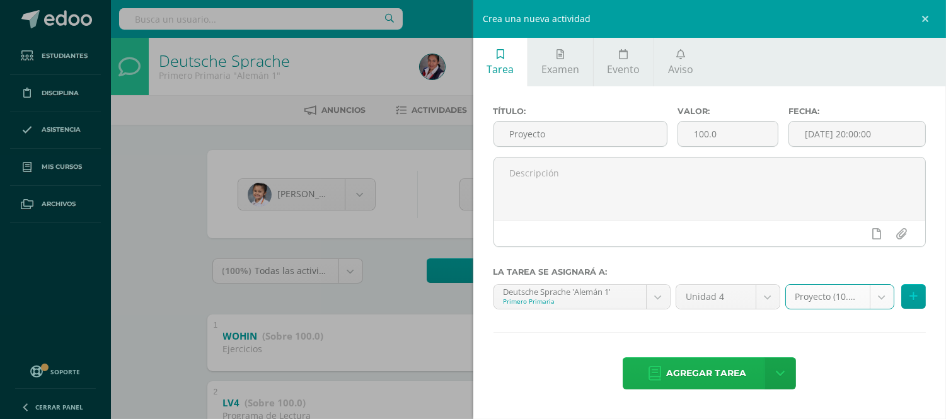
click at [719, 375] on span "Agregar tarea" at bounding box center [706, 373] width 80 height 31
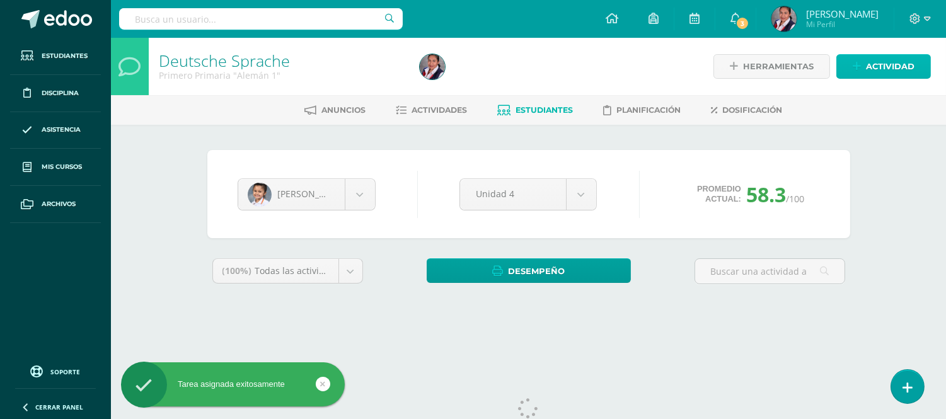
click at [897, 65] on span "Actividad" at bounding box center [890, 66] width 49 height 23
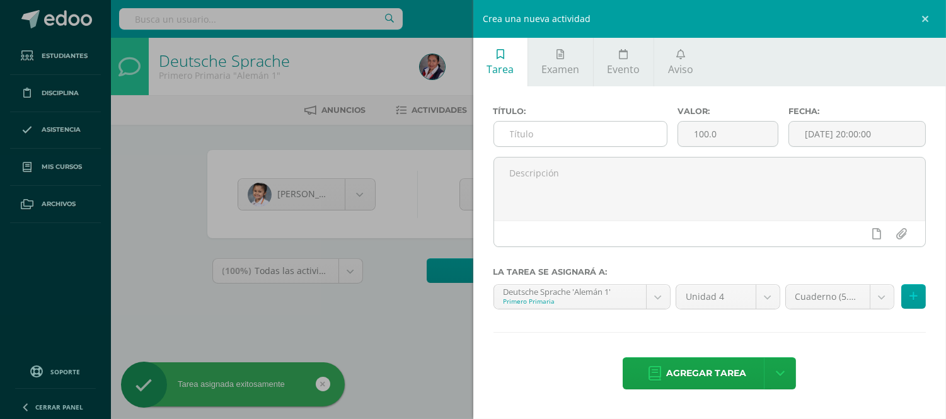
click at [574, 134] on input "text" at bounding box center [580, 134] width 173 height 25
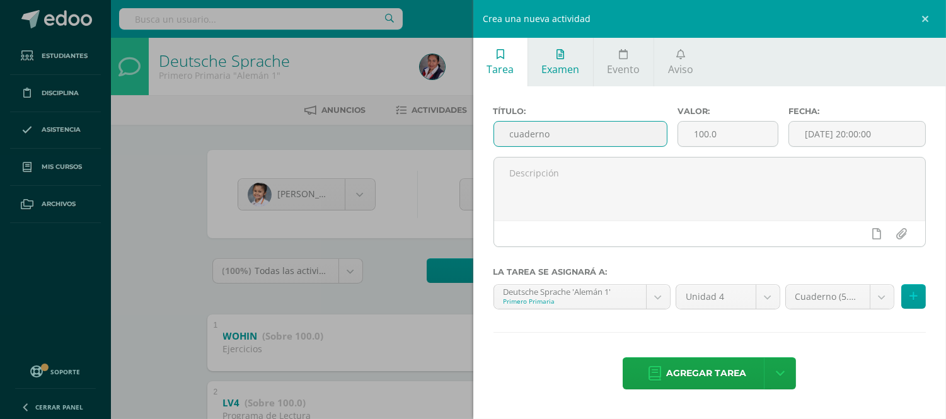
type input "cuaderno"
click at [564, 69] on span "Examen" at bounding box center [561, 69] width 38 height 14
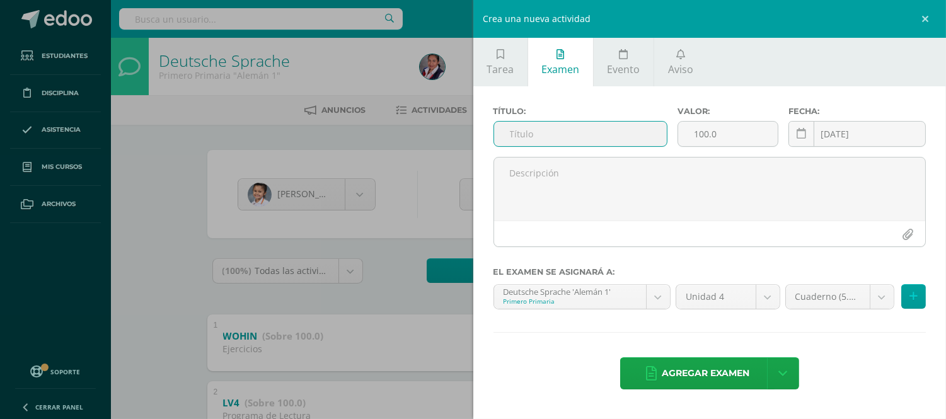
click at [538, 129] on input "text" at bounding box center [580, 134] width 173 height 25
type input "cuaderno"
click at [683, 375] on span "Agregar examen" at bounding box center [706, 373] width 88 height 31
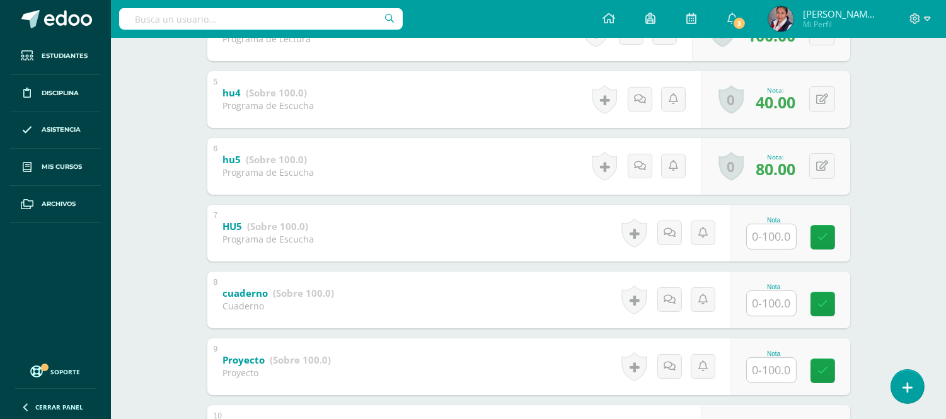
scroll to position [514, 0]
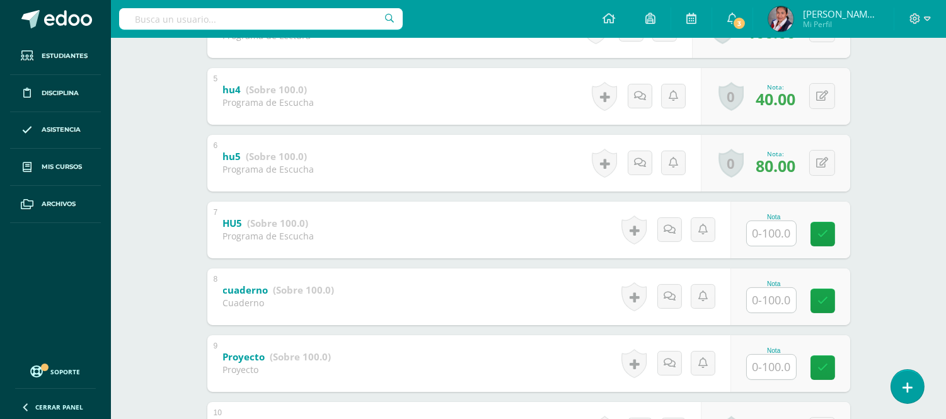
click at [777, 311] on input "text" at bounding box center [771, 300] width 49 height 25
type input "70"
click at [773, 360] on input "text" at bounding box center [778, 366] width 50 height 25
click at [760, 235] on input "text" at bounding box center [778, 233] width 50 height 25
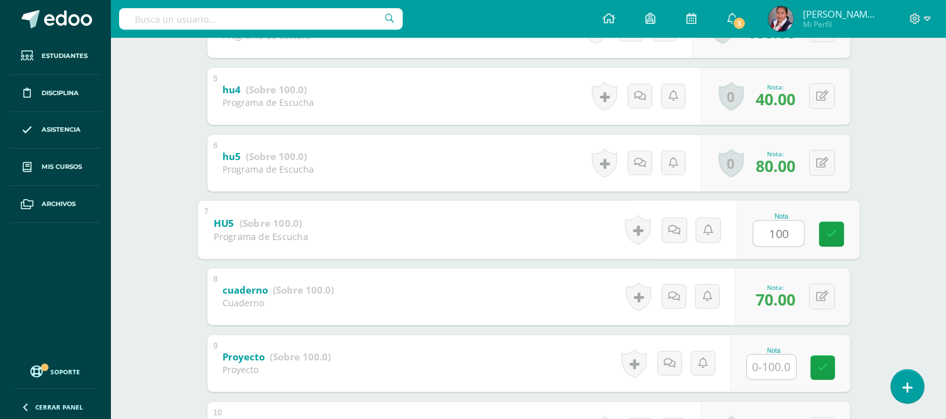
type input "100"
click at [923, 228] on div "Deutsche Sprache Primero Primaria "Alemán 1" Herramientas Detalle de asistencia…" at bounding box center [528, 365] width 835 height 1683
click at [815, 240] on div "0 Logros Logros obtenidos Aún no hay logros agregados Nota: 100.00" at bounding box center [788, 230] width 124 height 57
click at [825, 233] on icon at bounding box center [831, 229] width 13 height 11
click at [798, 230] on icon at bounding box center [797, 234] width 11 height 11
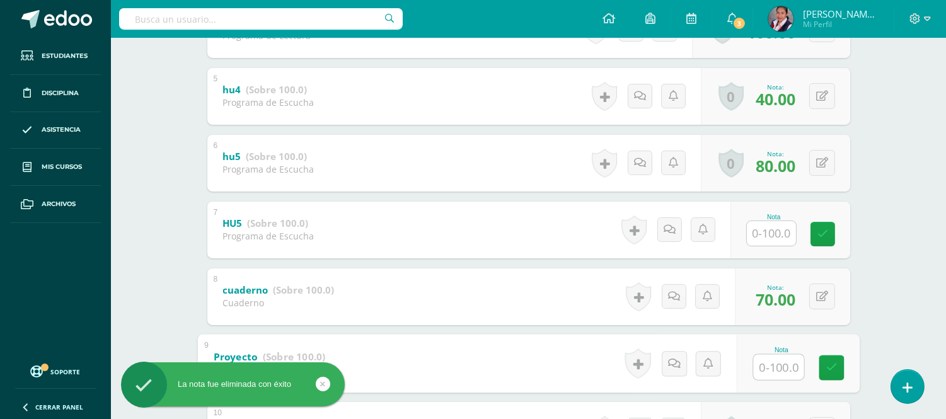
click at [764, 364] on input "text" at bounding box center [778, 366] width 50 height 25
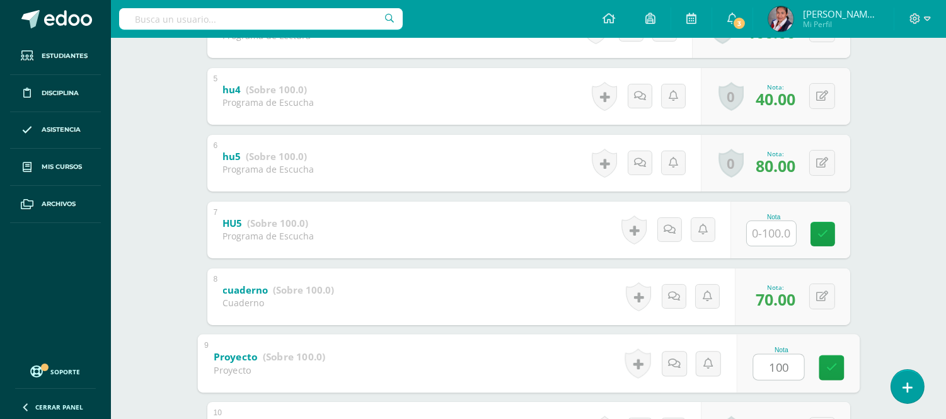
type input "100"
click at [892, 185] on div "Deutsche Sprache Primero Primaria "Alemán 1" Herramientas Detalle de asistencia…" at bounding box center [528, 365] width 835 height 1683
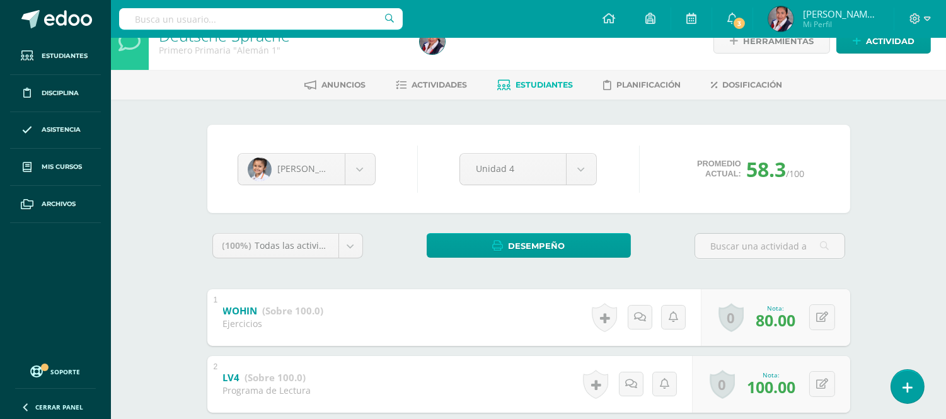
scroll to position [0, 0]
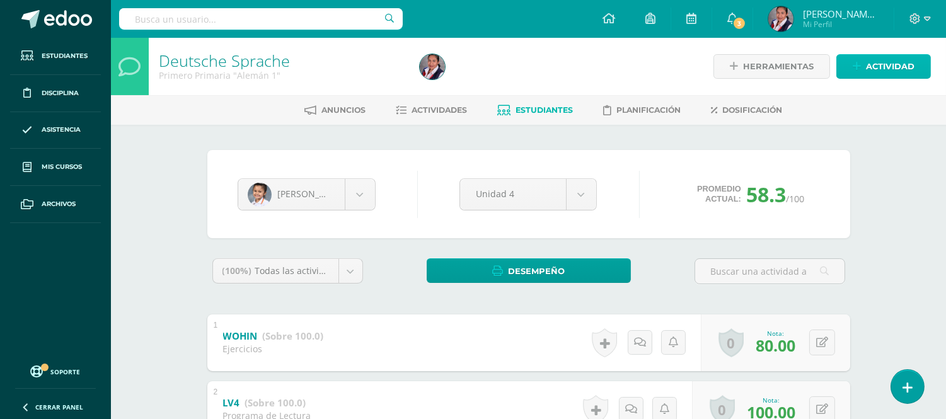
click at [899, 64] on span "Actividad" at bounding box center [890, 66] width 49 height 23
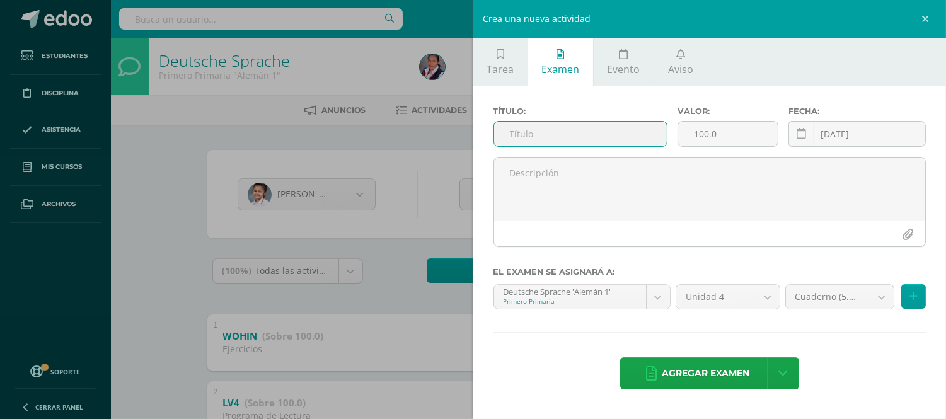
click at [516, 136] on input "text" at bounding box center [580, 134] width 173 height 25
type input "Test de Vocabulario 2"
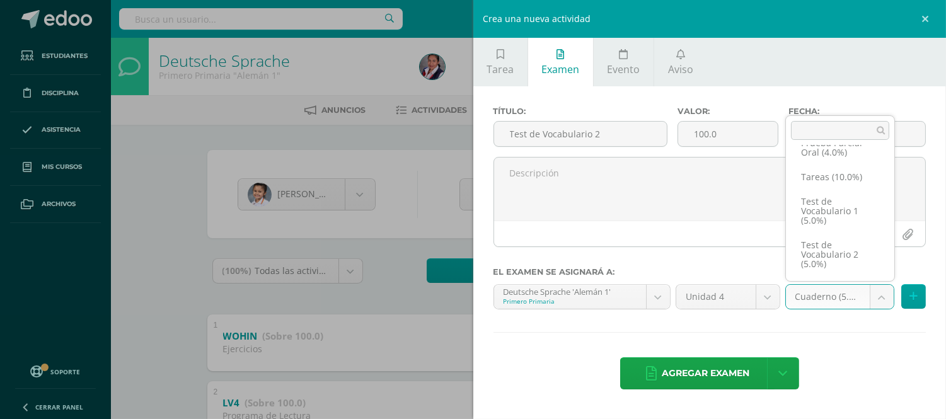
scroll to position [325, 0]
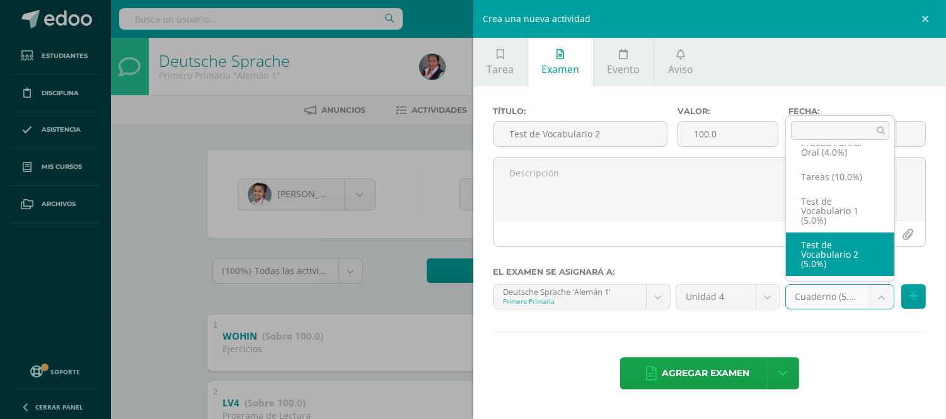
select select "235242"
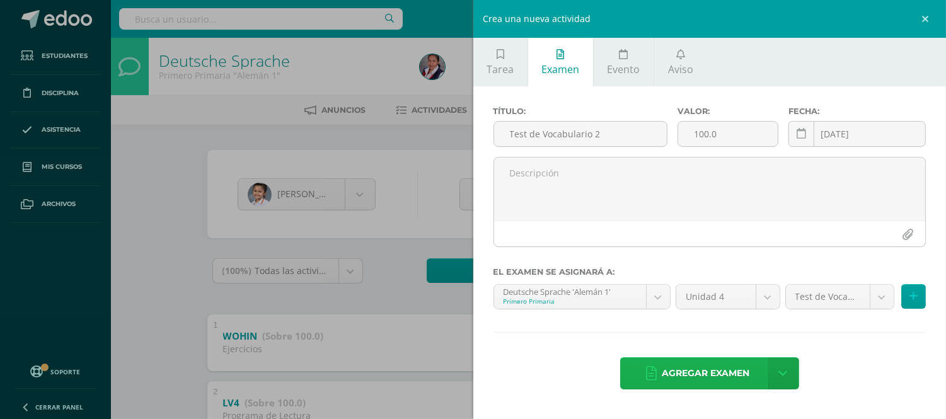
click at [727, 379] on span "Agregar examen" at bounding box center [706, 373] width 88 height 31
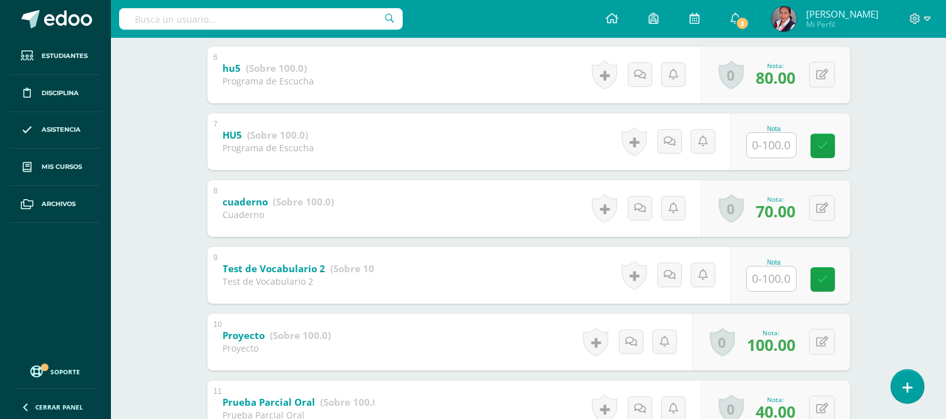
scroll to position [608, 0]
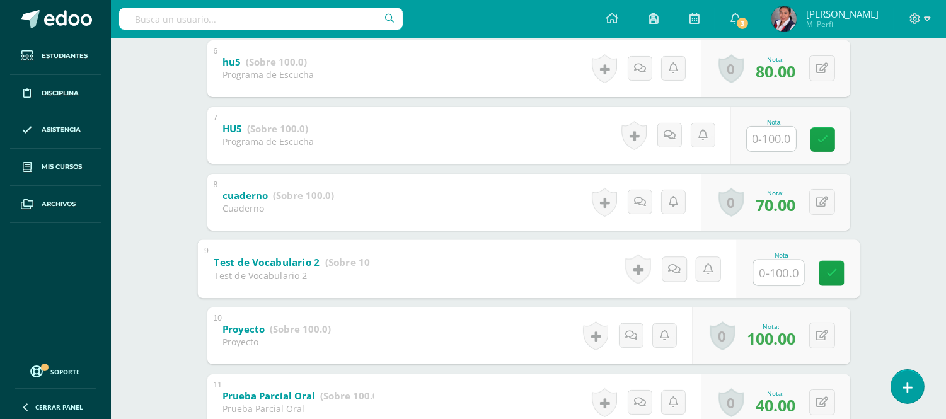
click at [758, 272] on input "text" at bounding box center [778, 272] width 50 height 25
type input "87"
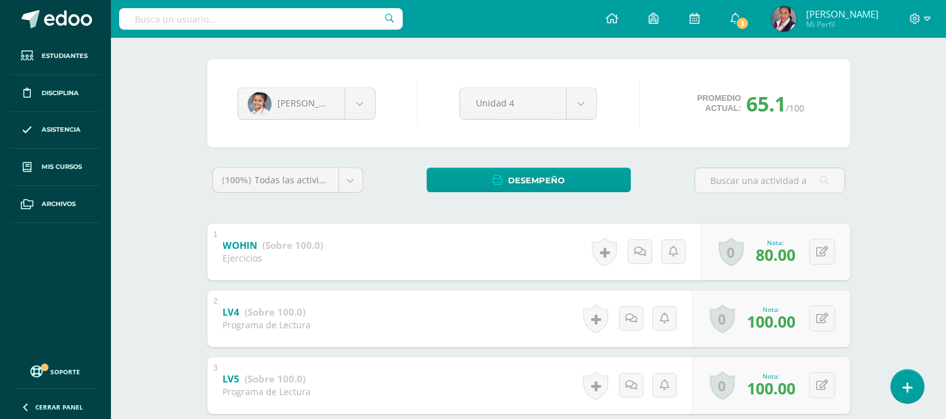
scroll to position [95, 0]
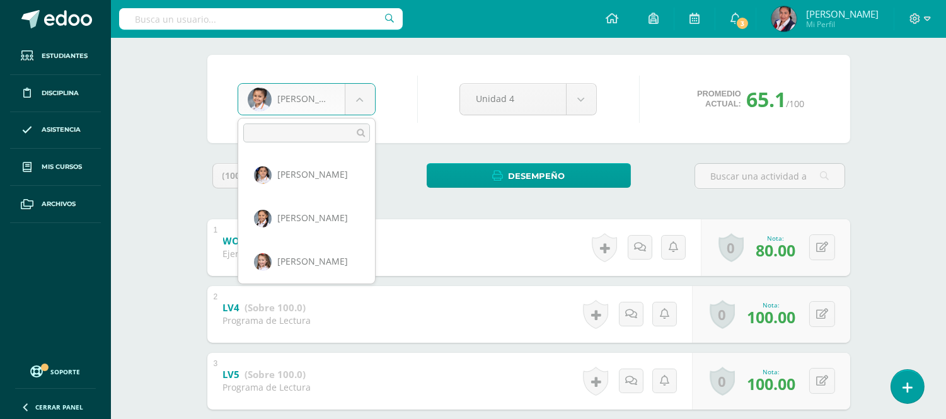
scroll to position [521, 0]
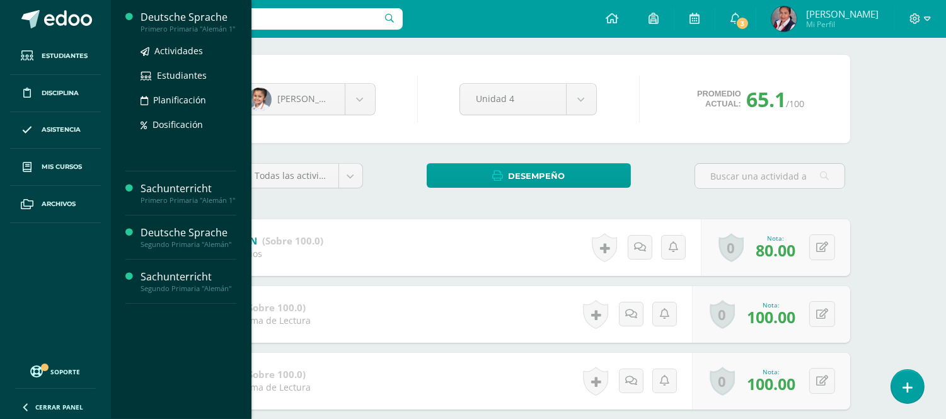
click at [175, 10] on div "Deutsche Sprache" at bounding box center [189, 17] width 96 height 15
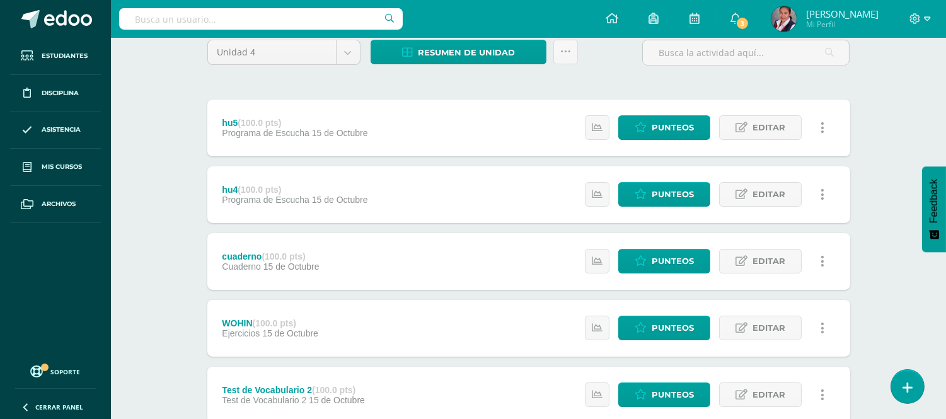
scroll to position [88, 0]
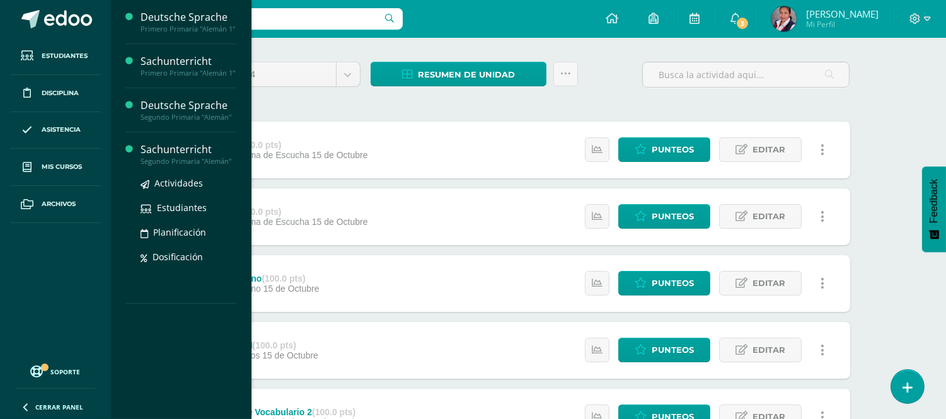
click at [166, 154] on div "Sachunterricht" at bounding box center [189, 149] width 96 height 15
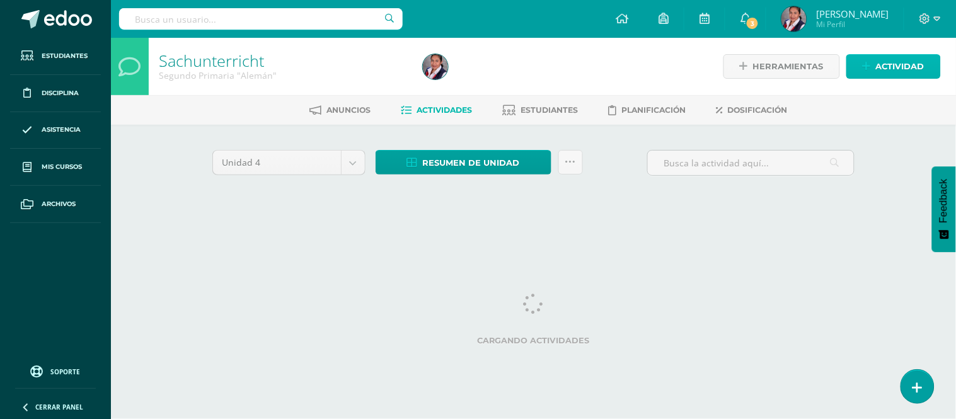
click at [905, 71] on span "Actividad" at bounding box center [900, 66] width 49 height 23
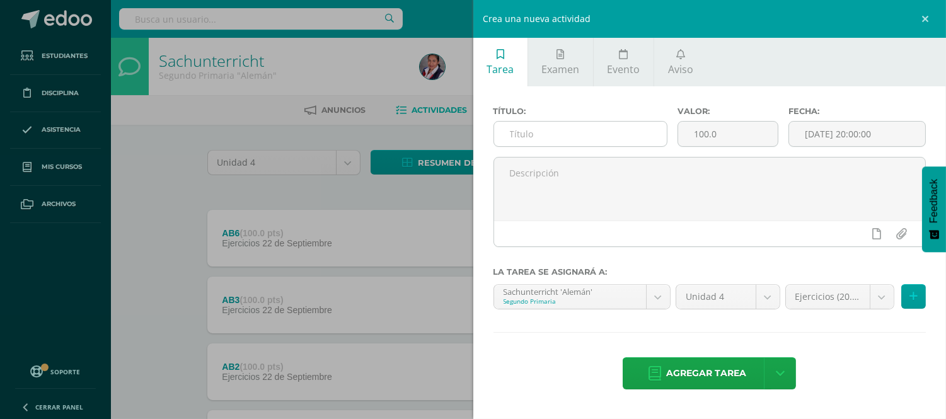
click at [559, 136] on input "text" at bounding box center [580, 134] width 173 height 25
click at [557, 53] on icon at bounding box center [561, 54] width 8 height 10
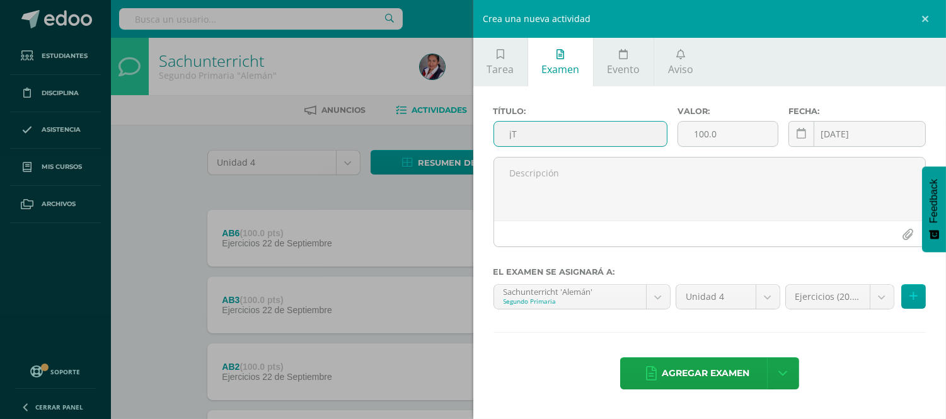
type input "j"
type input "Test de Vocabulario 2"
click at [883, 305] on body "Estudiantes Disciplina Asistencia Mis cursos Archivos Soporte Ayuda Reportar un…" at bounding box center [473, 376] width 946 height 752
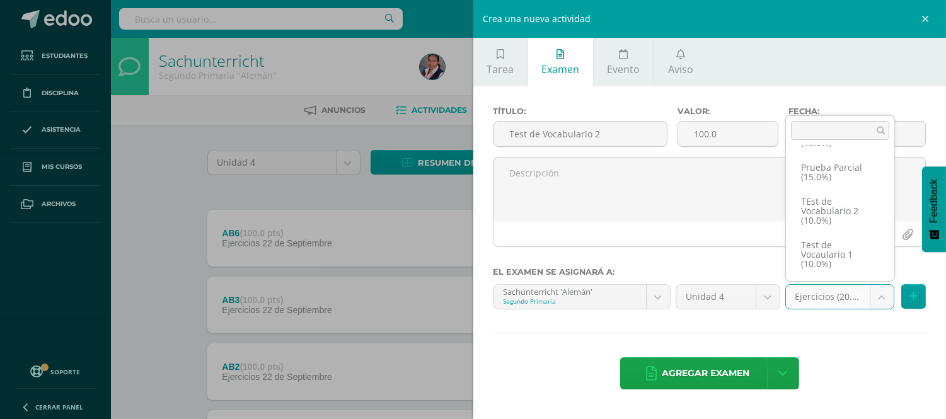
scroll to position [165, 0]
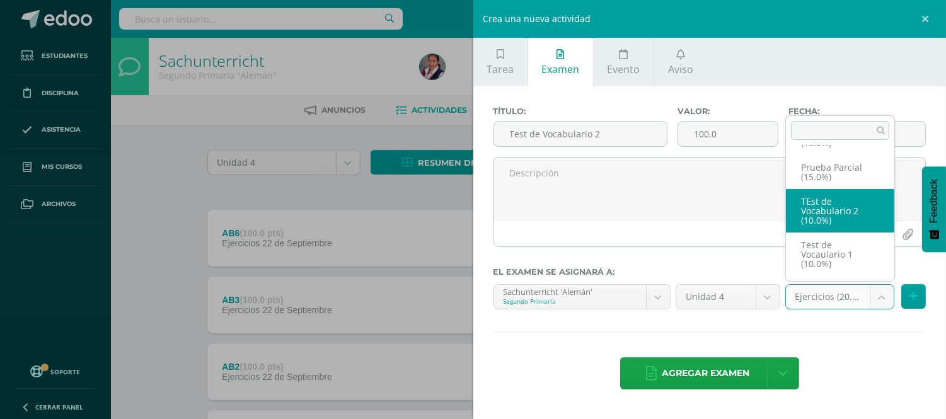
select select "235230"
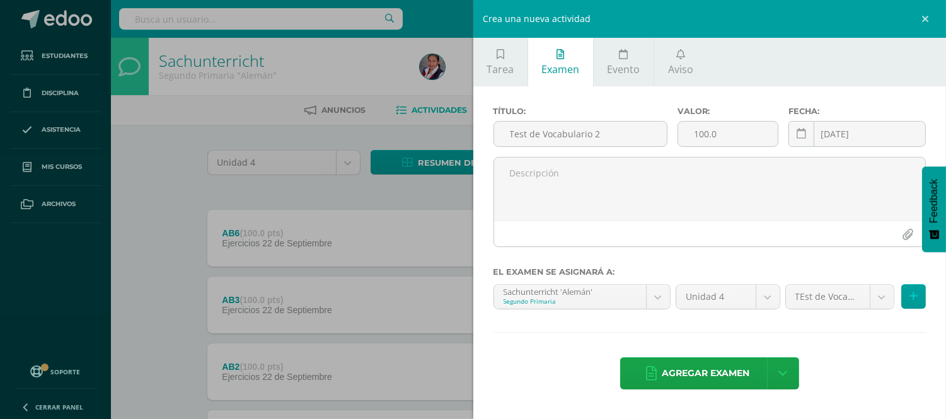
drag, startPoint x: 726, startPoint y: 374, endPoint x: 366, endPoint y: 231, distance: 387.4
click at [366, 231] on div "Crea una nueva actividad Tarea Examen Evento Aviso Título: Valor: 100.0 Fecha: …" at bounding box center [473, 209] width 946 height 419
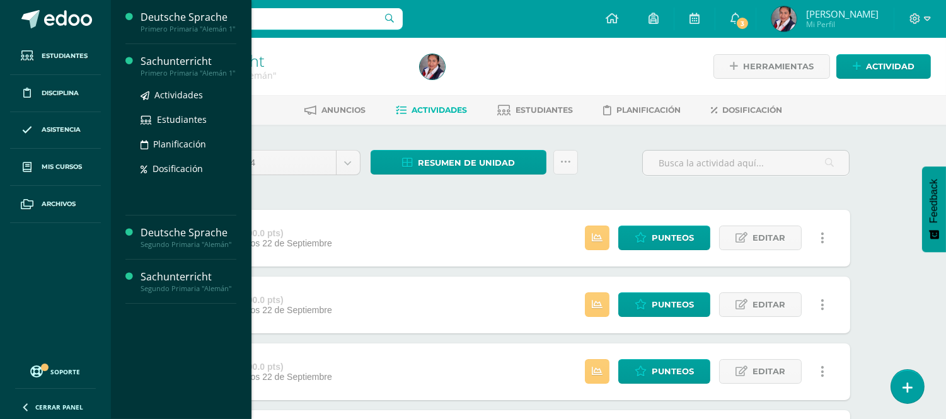
click at [162, 71] on div "Primero Primaria "Alemán 1"" at bounding box center [189, 73] width 96 height 9
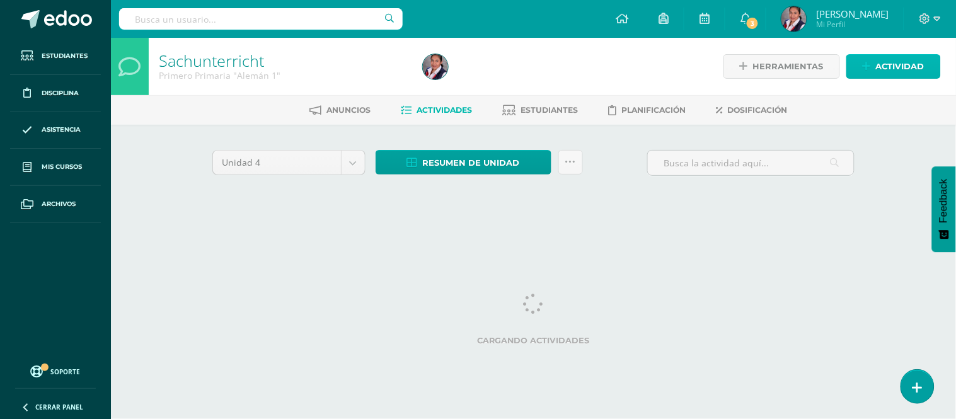
click at [868, 68] on icon at bounding box center [867, 66] width 8 height 11
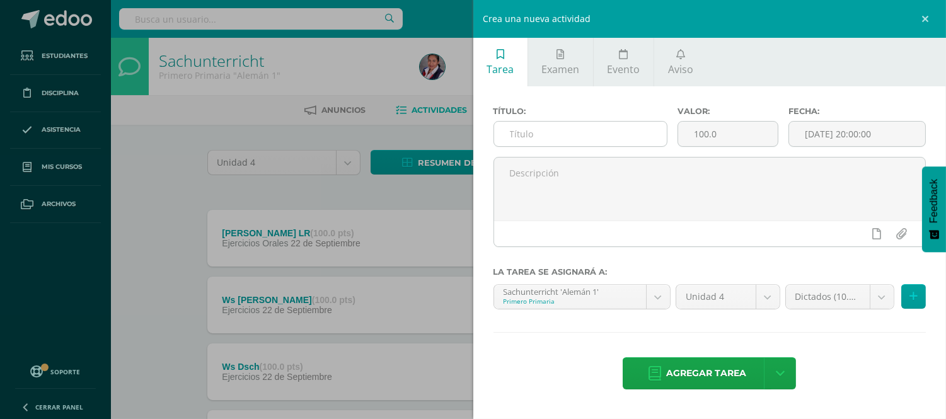
click at [547, 134] on input "text" at bounding box center [580, 134] width 173 height 25
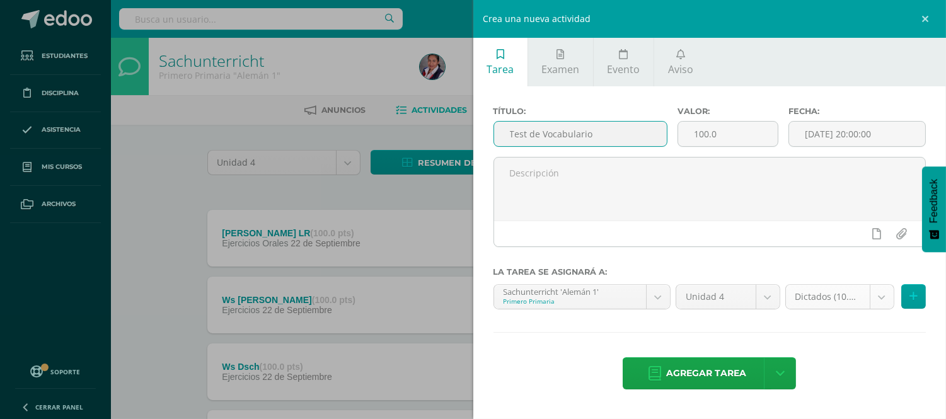
type input "Test de Vocabulario"
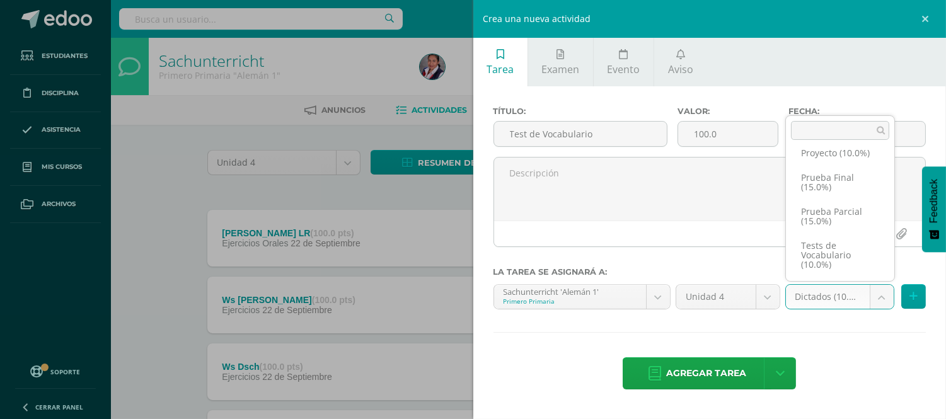
scroll to position [155, 0]
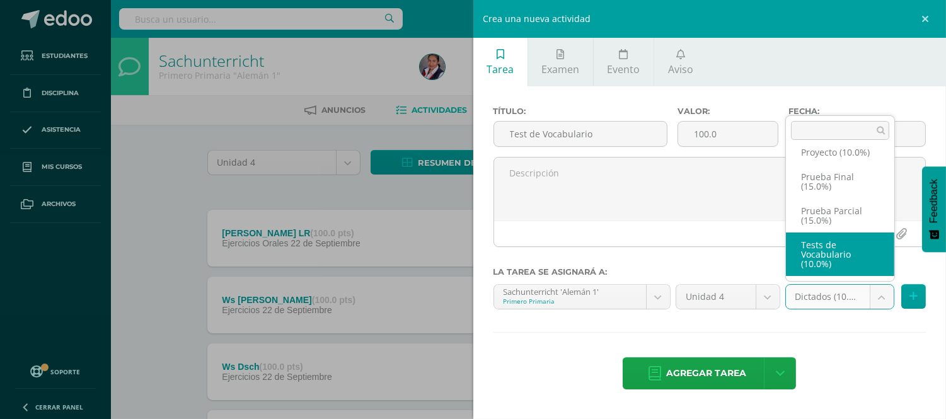
select select "235250"
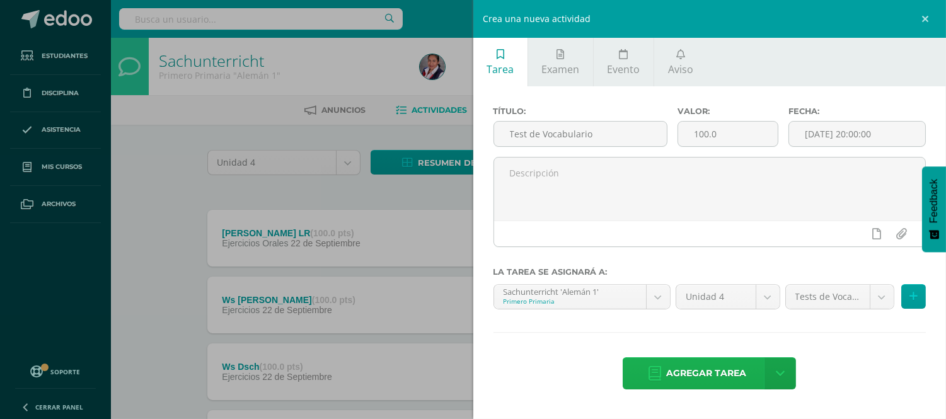
click at [715, 376] on span "Agregar tarea" at bounding box center [706, 373] width 80 height 31
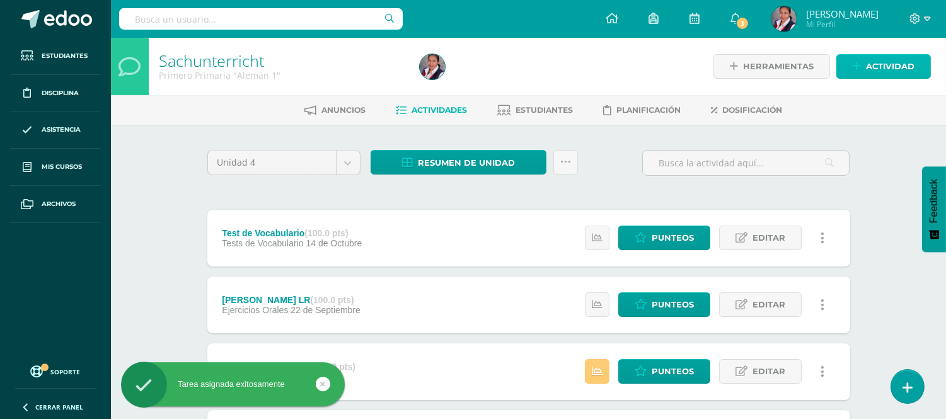
click at [879, 64] on span "Actividad" at bounding box center [890, 66] width 49 height 23
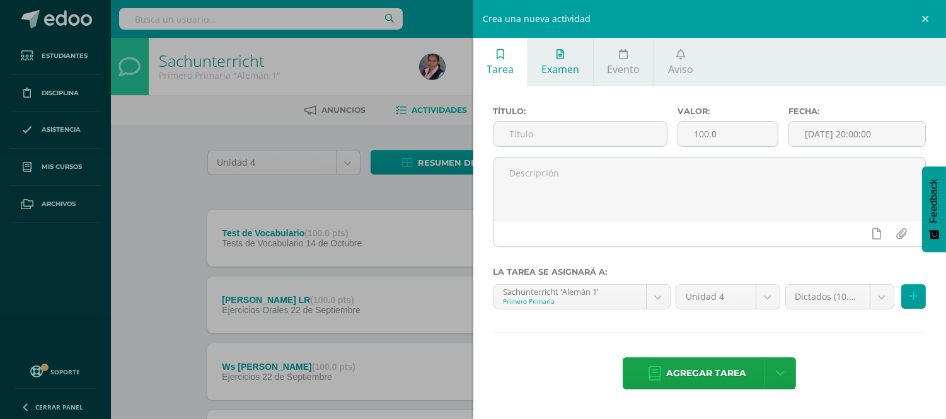
click at [557, 67] on span "Examen" at bounding box center [561, 69] width 38 height 14
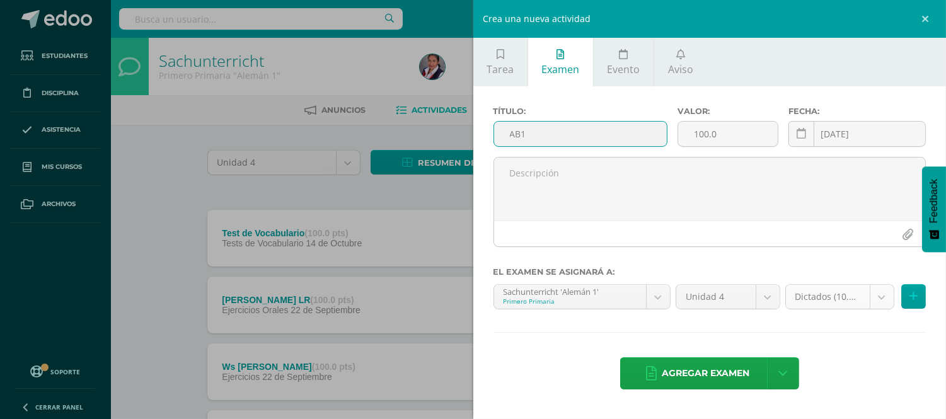
type input "AB1"
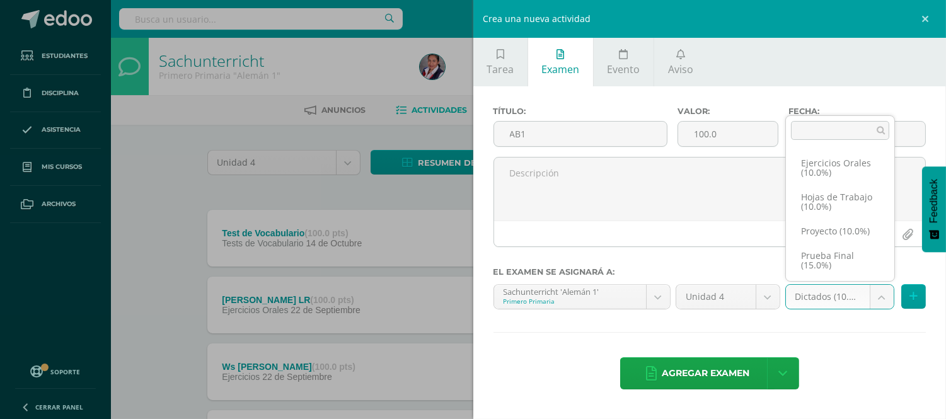
scroll to position [51, 0]
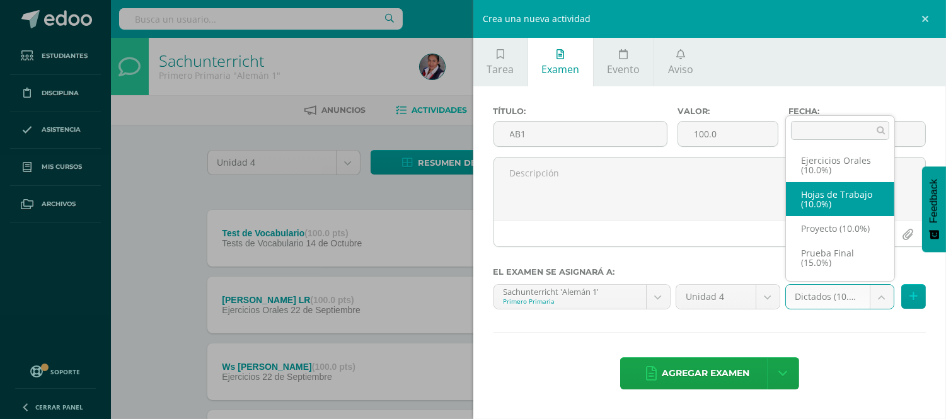
select select "235252"
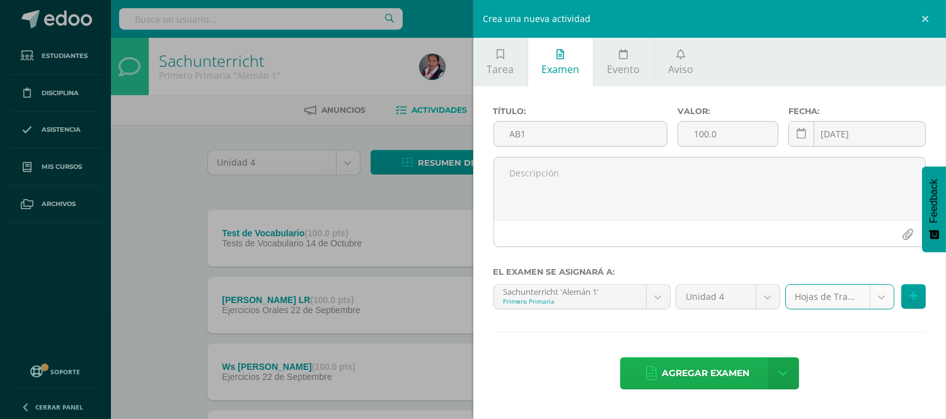
click at [726, 369] on span "Agregar examen" at bounding box center [706, 373] width 88 height 31
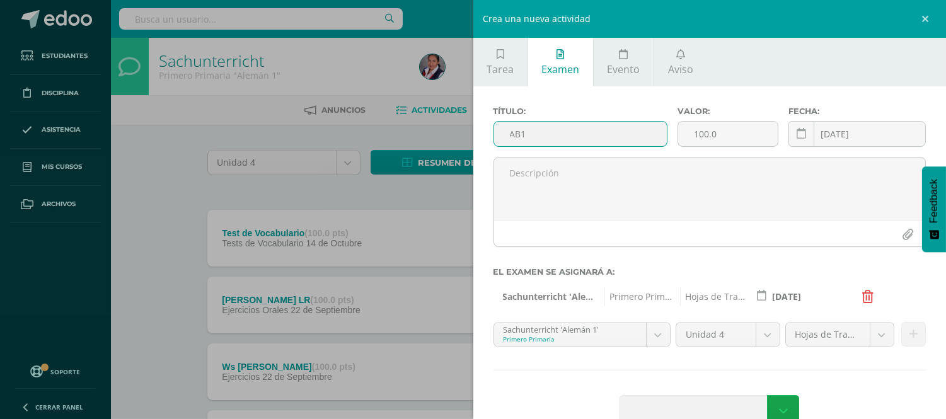
click at [545, 145] on input "AB1" at bounding box center [580, 134] width 173 height 25
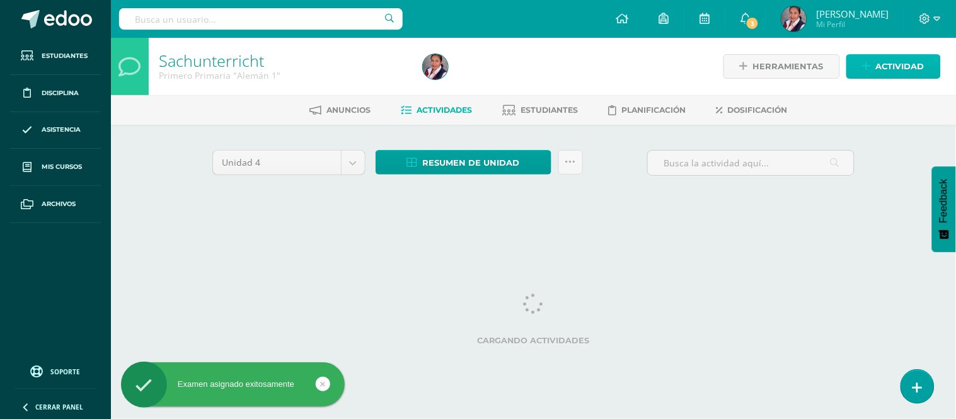
click at [870, 69] on icon at bounding box center [867, 66] width 8 height 11
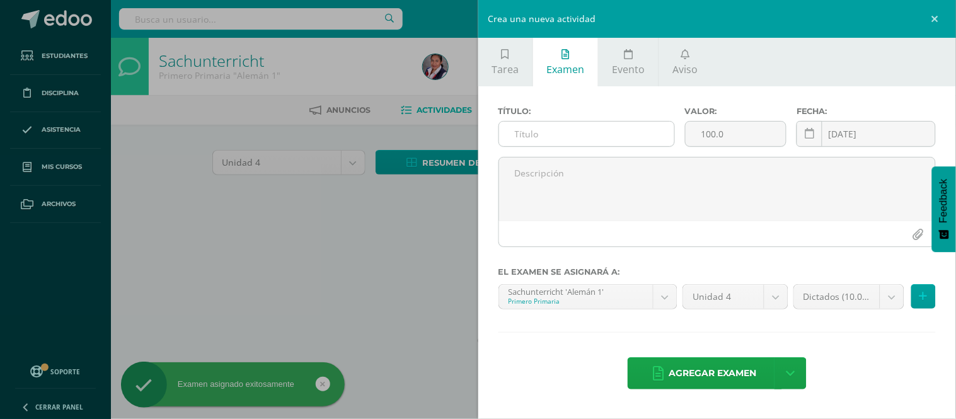
click at [610, 131] on input "text" at bounding box center [586, 134] width 175 height 25
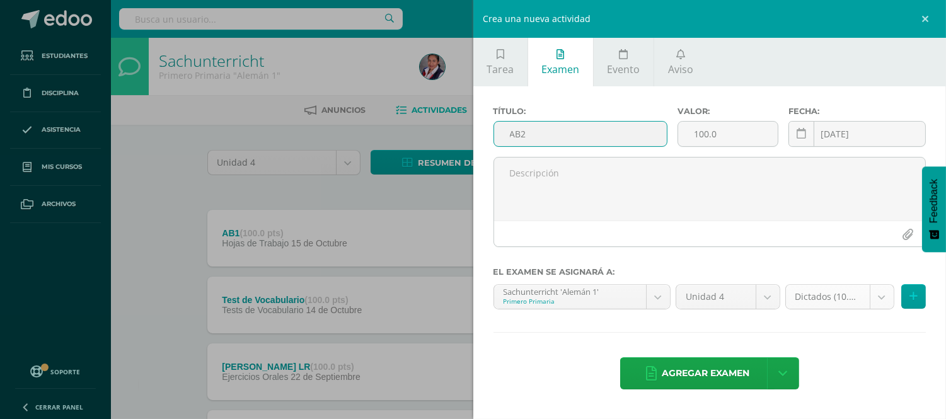
type input "AB2"
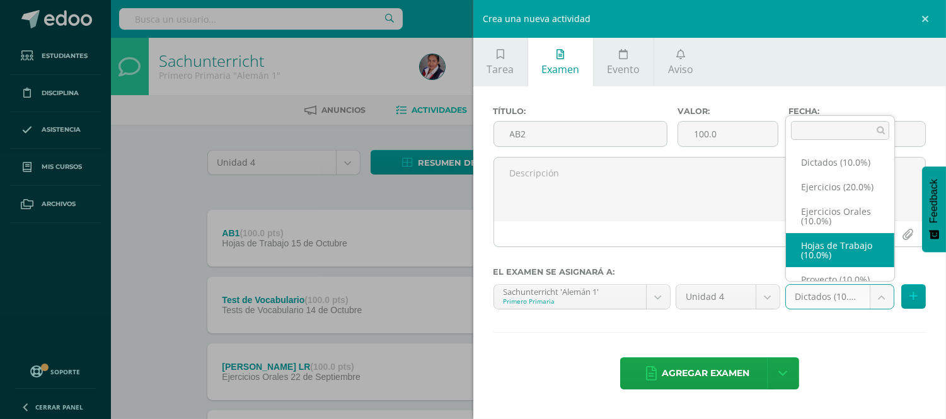
scroll to position [4, 0]
select select "235252"
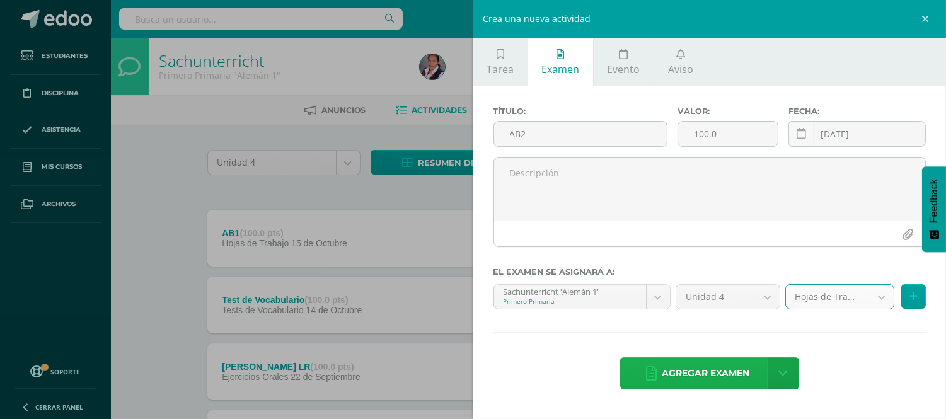
click at [719, 376] on span "Agregar examen" at bounding box center [706, 373] width 88 height 31
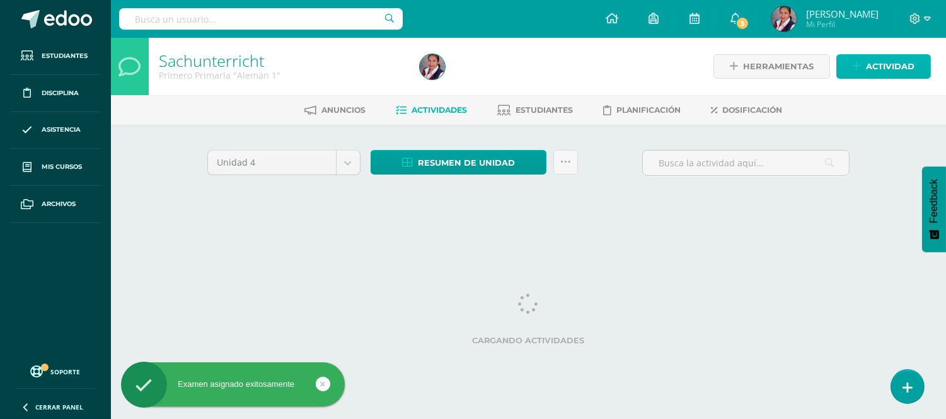
click at [903, 61] on span "Actividad" at bounding box center [890, 66] width 49 height 23
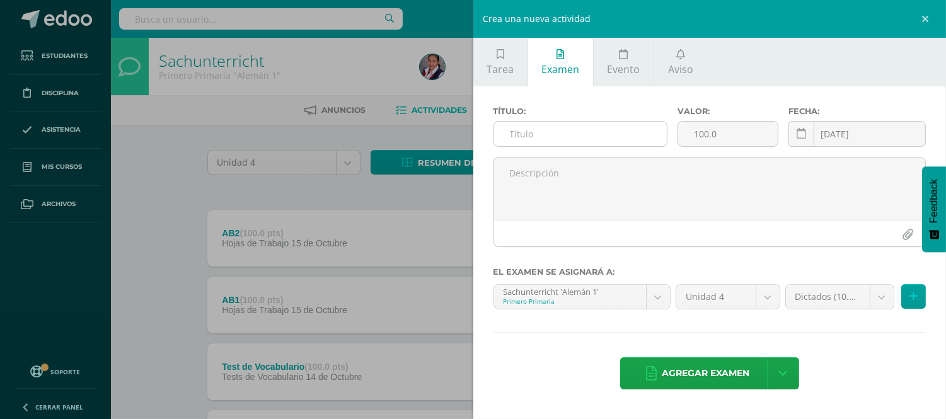
click at [595, 129] on input "text" at bounding box center [580, 134] width 173 height 25
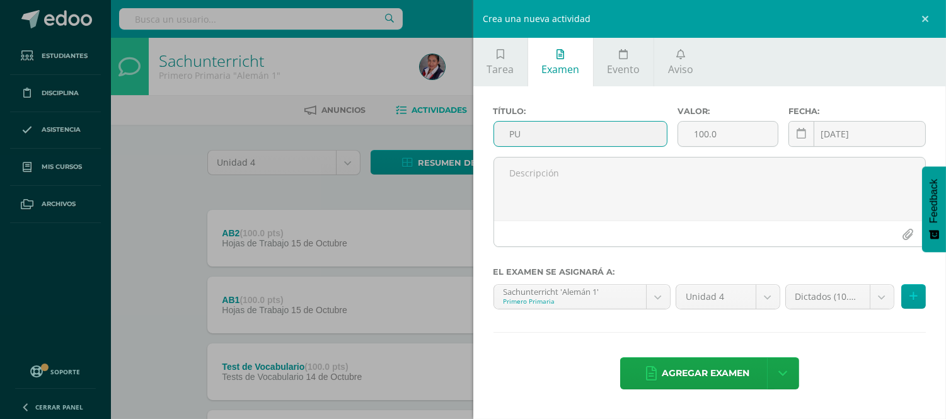
type input "P"
type input "MU1"
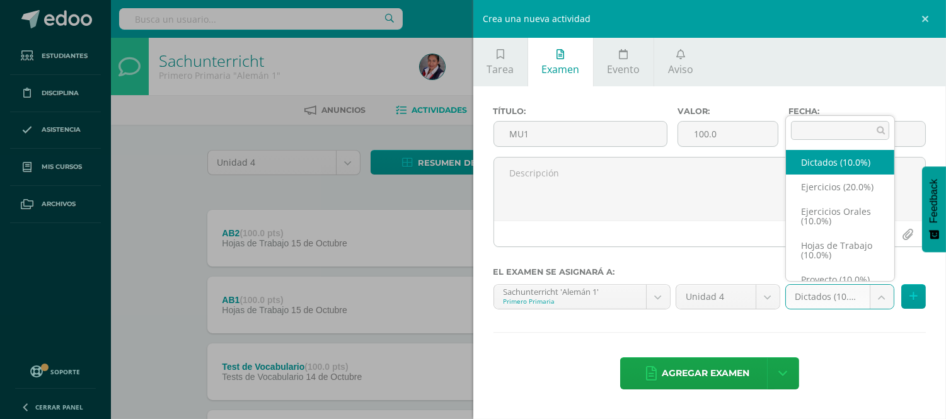
scroll to position [4, 0]
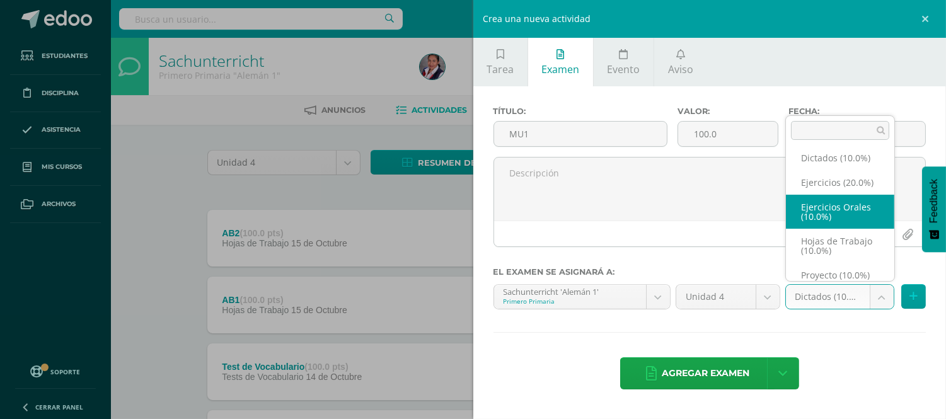
select select "235251"
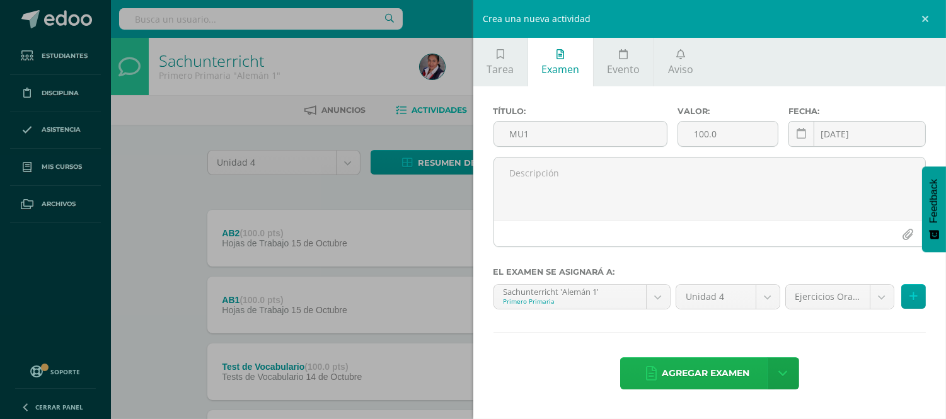
click at [712, 380] on span "Agregar examen" at bounding box center [706, 373] width 88 height 31
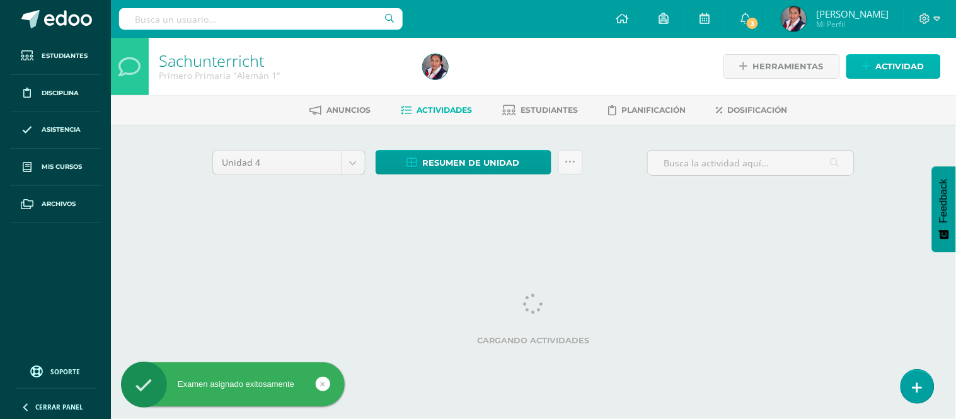
click at [874, 66] on link "Actividad" at bounding box center [894, 66] width 95 height 25
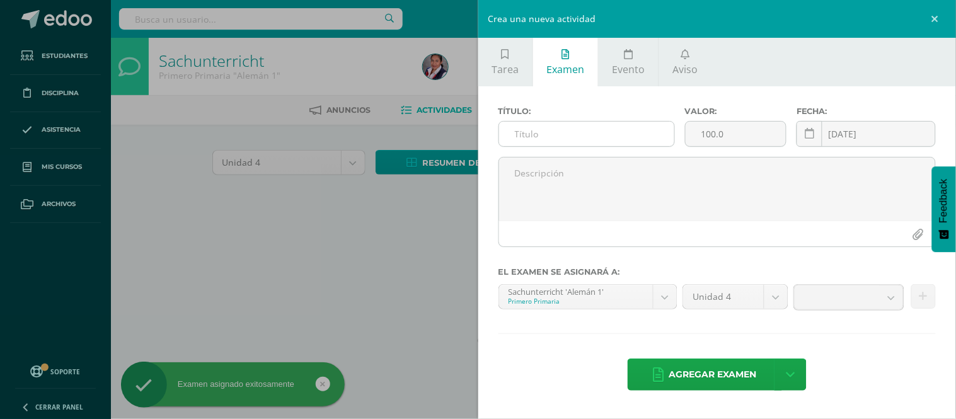
click at [584, 131] on input "text" at bounding box center [586, 134] width 175 height 25
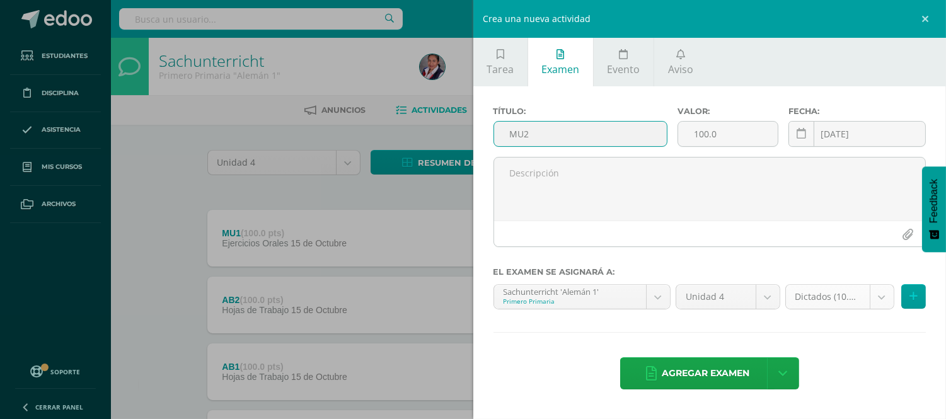
type input "MU2"
drag, startPoint x: 888, startPoint y: 298, endPoint x: 936, endPoint y: 349, distance: 70.0
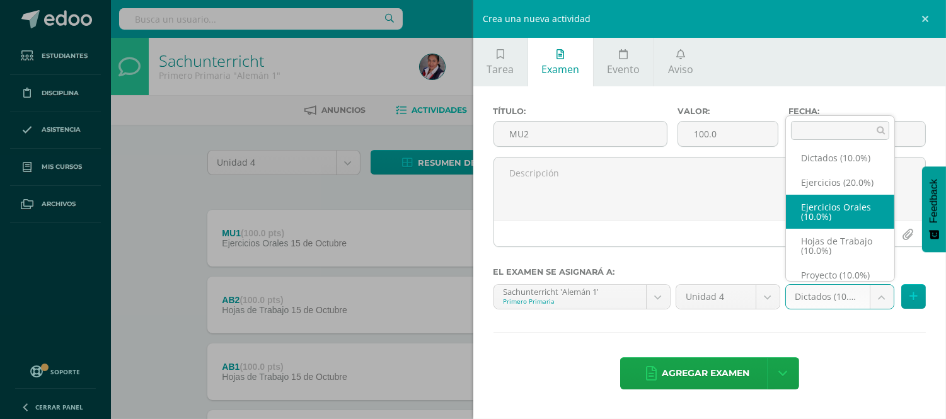
select select "235251"
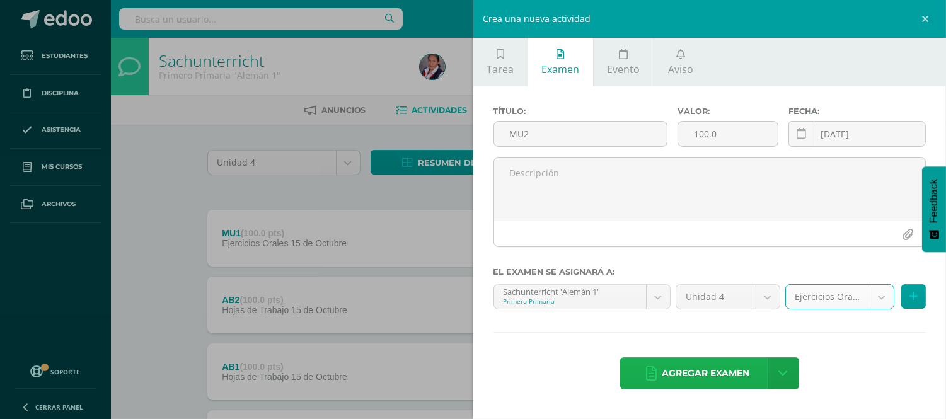
click at [728, 370] on span "Agregar examen" at bounding box center [706, 373] width 88 height 31
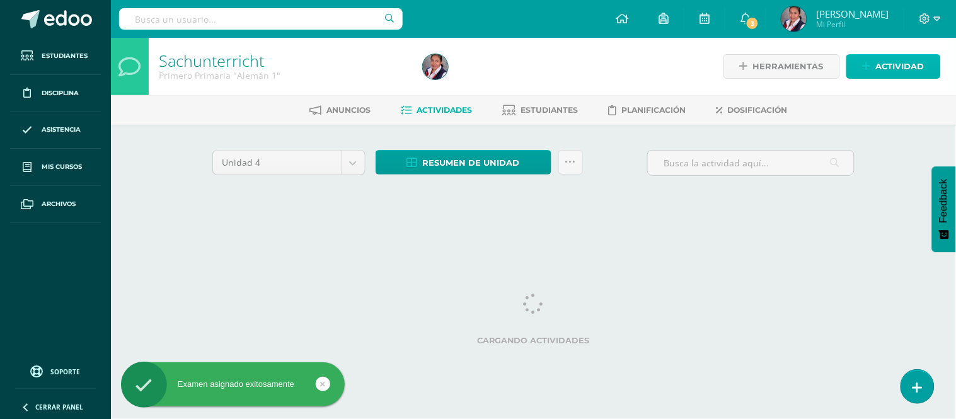
click at [914, 64] on span "Actividad" at bounding box center [900, 66] width 49 height 23
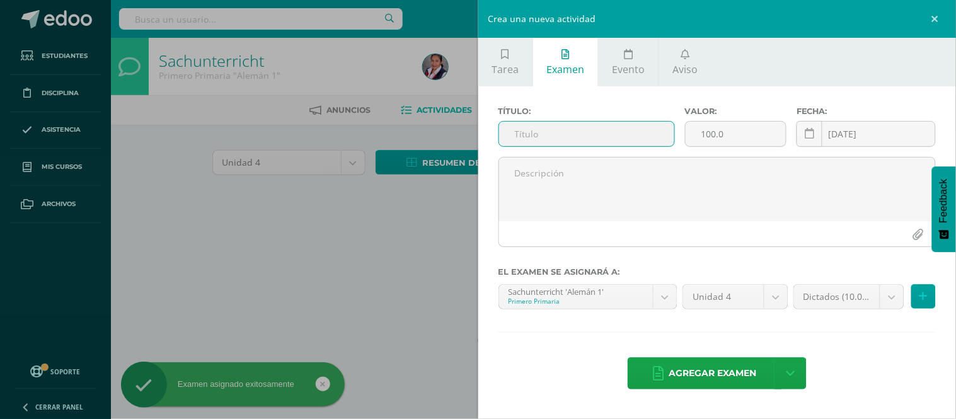
click at [608, 127] on input "text" at bounding box center [586, 134] width 175 height 25
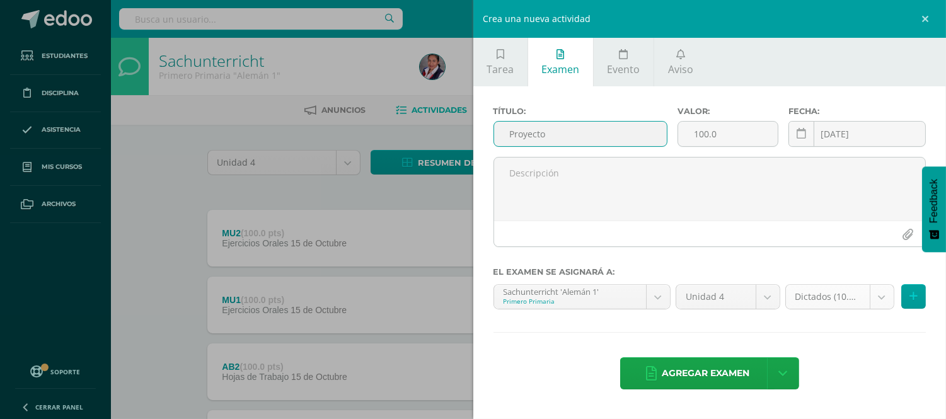
type input "Proyecto"
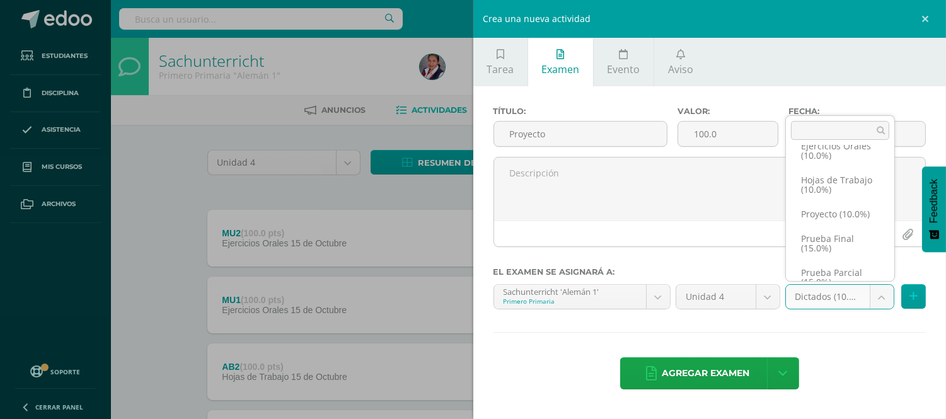
scroll to position [67, 0]
select select "235249"
click at [919, 305] on button at bounding box center [914, 296] width 25 height 25
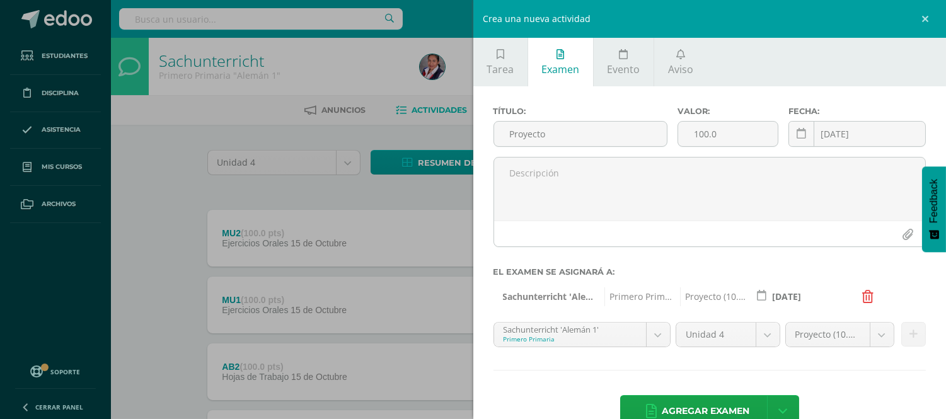
click at [200, 223] on div "Crea una nueva actividad Tarea Examen Evento Aviso Título: Valor: 100.0 Fecha: …" at bounding box center [473, 209] width 946 height 419
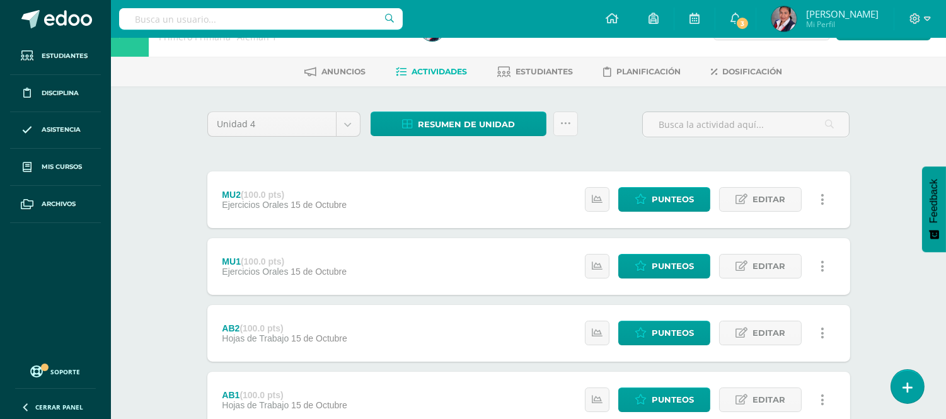
scroll to position [0, 0]
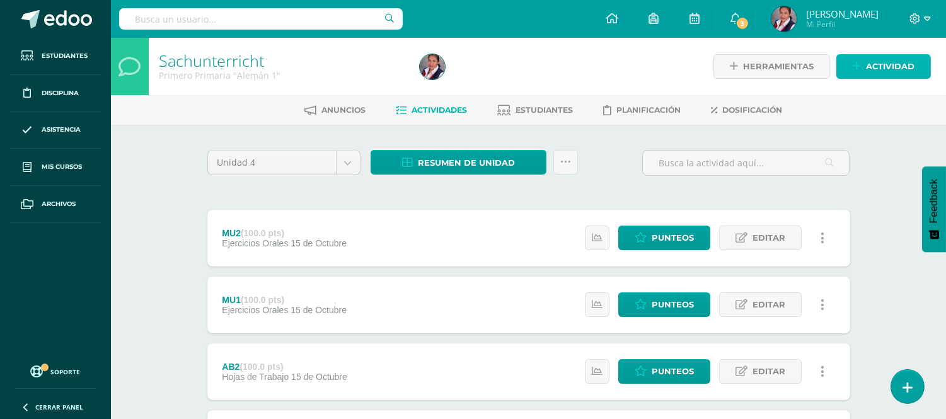
click at [857, 69] on icon at bounding box center [857, 66] width 8 height 11
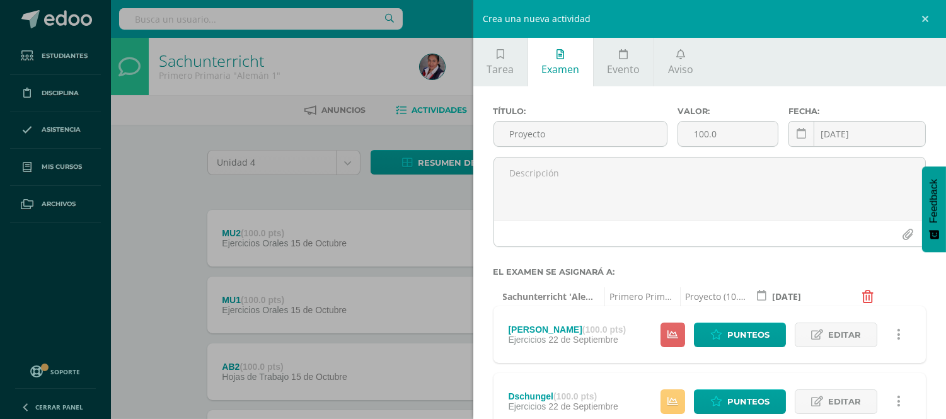
click at [222, 203] on div "Crea una nueva actividad Tarea Examen Evento Aviso Título: Valor: 100.0 Fecha: …" at bounding box center [473, 209] width 946 height 419
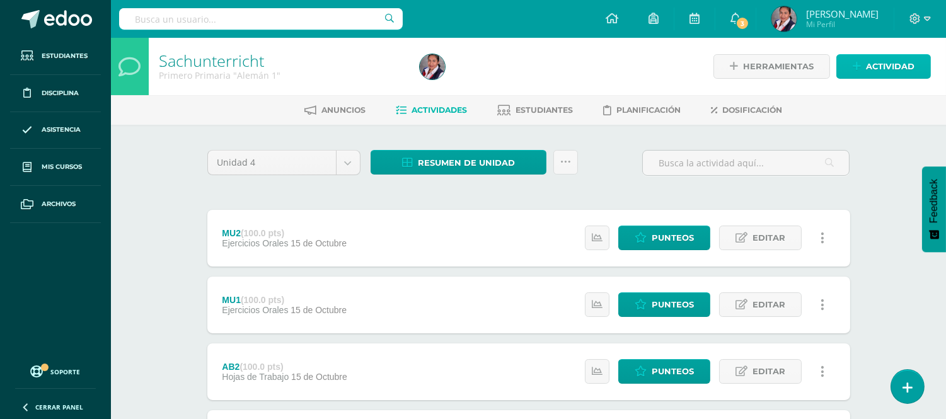
click at [880, 61] on span "Actividad" at bounding box center [890, 66] width 49 height 23
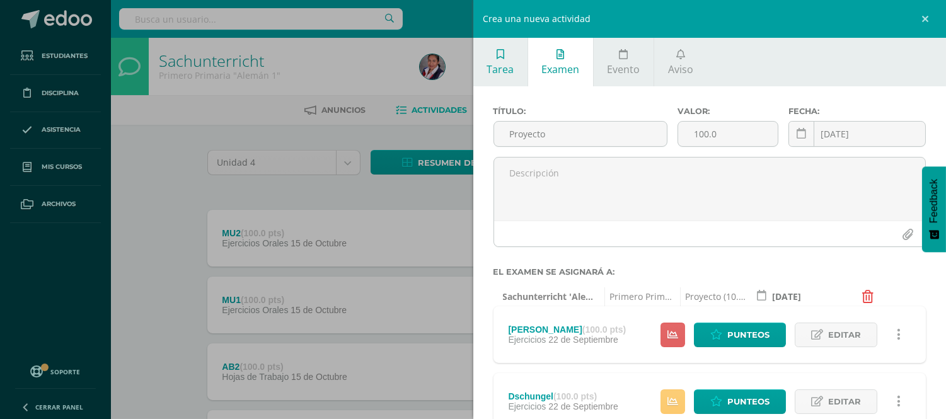
click at [513, 67] on link "Tarea" at bounding box center [500, 62] width 54 height 49
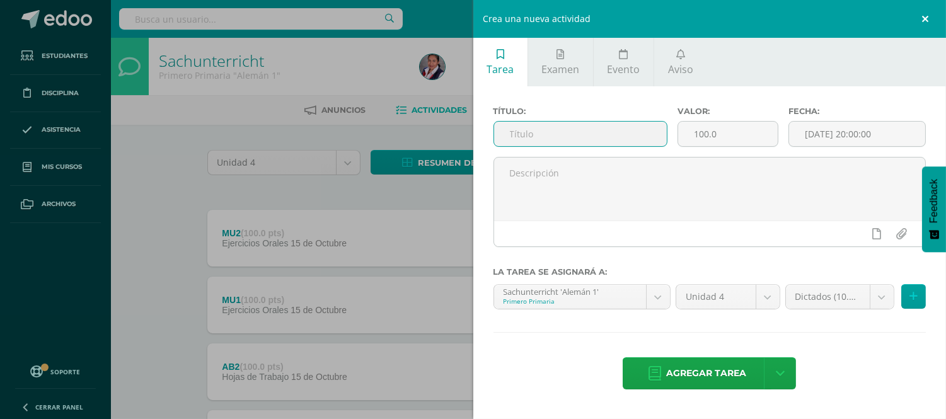
click at [917, 21] on link at bounding box center [927, 19] width 38 height 38
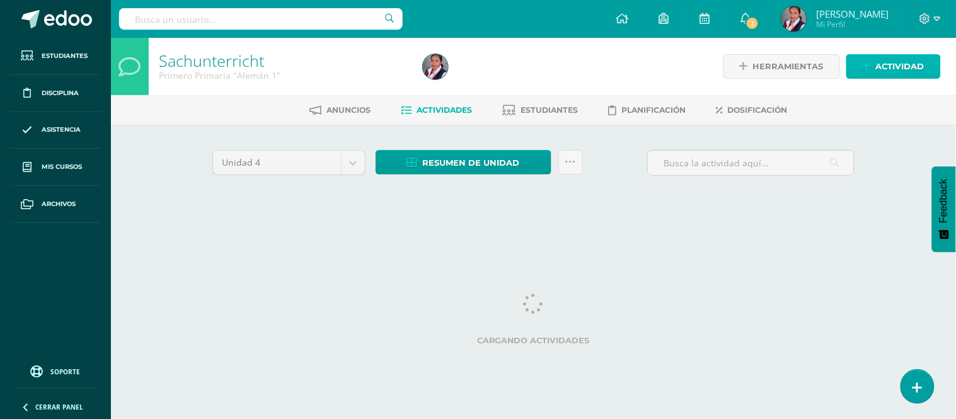
click at [885, 76] on span "Actividad" at bounding box center [900, 66] width 49 height 23
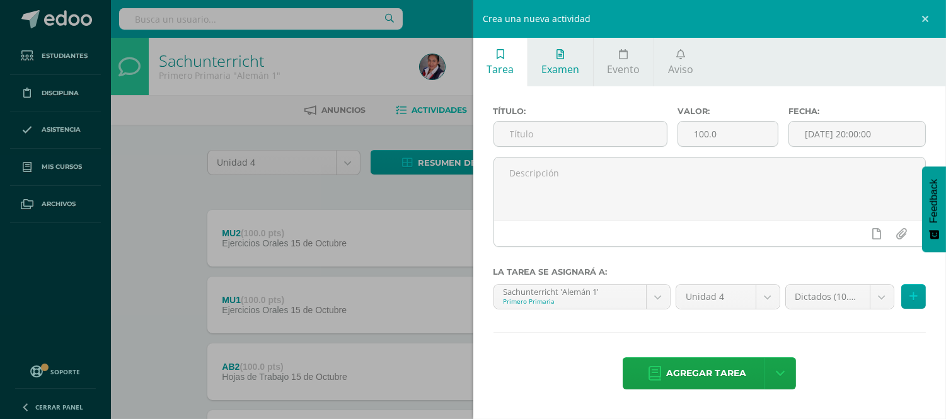
click at [562, 73] on span "Examen" at bounding box center [561, 69] width 38 height 14
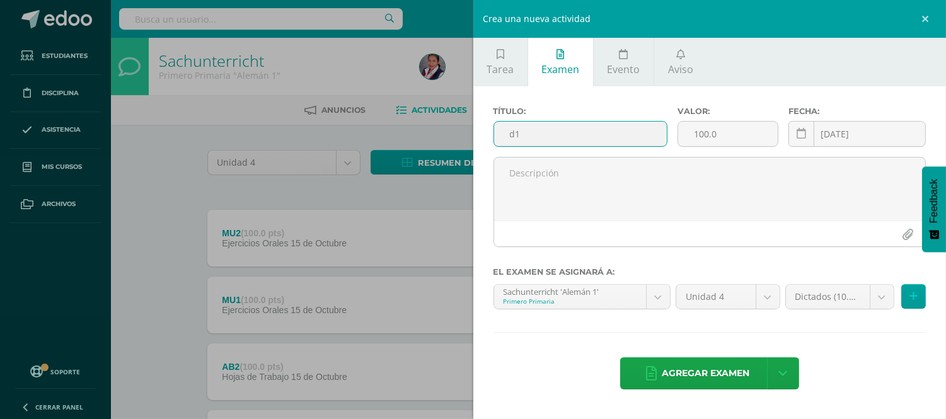
type input "d"
type input "D1"
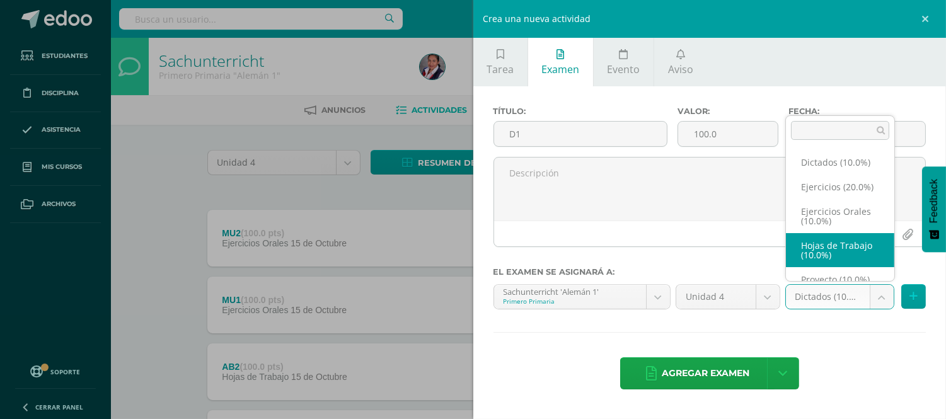
scroll to position [4, 0]
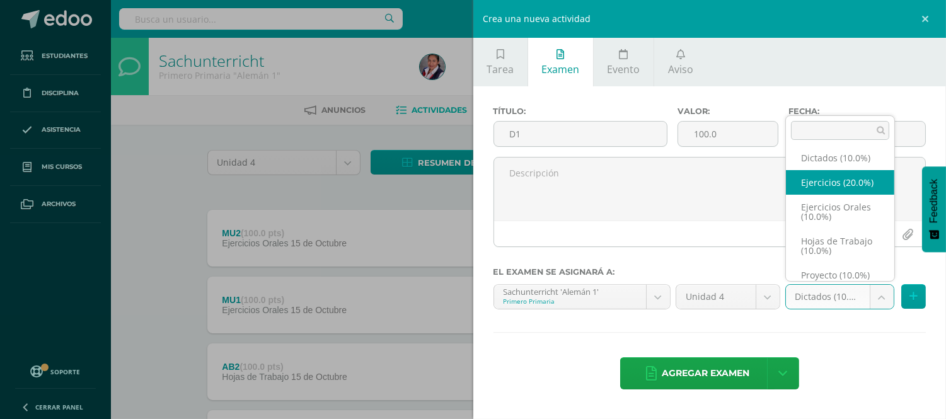
select select "235248"
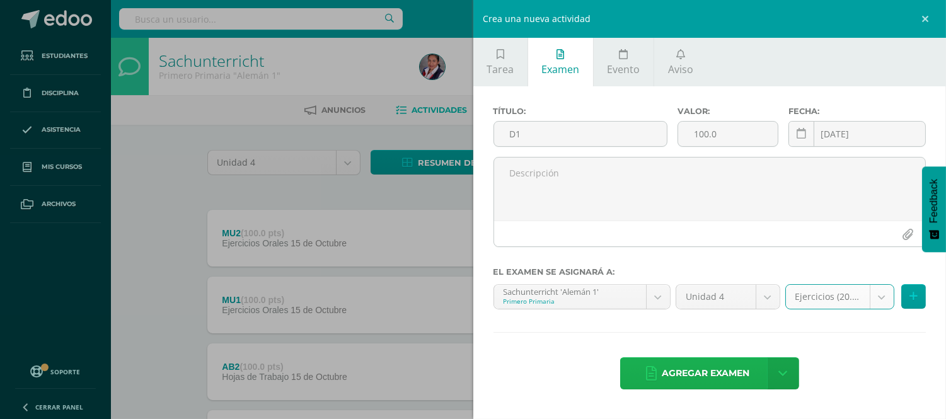
click at [702, 369] on span "Agregar examen" at bounding box center [706, 373] width 88 height 31
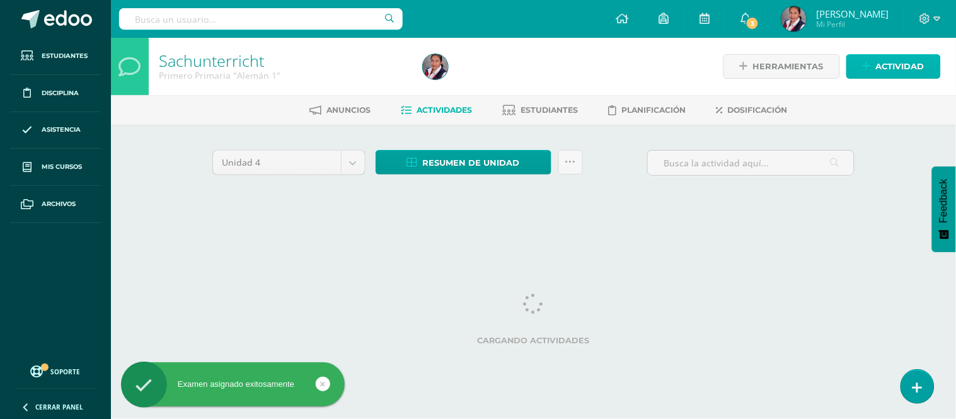
click at [891, 67] on span "Actividad" at bounding box center [900, 66] width 49 height 23
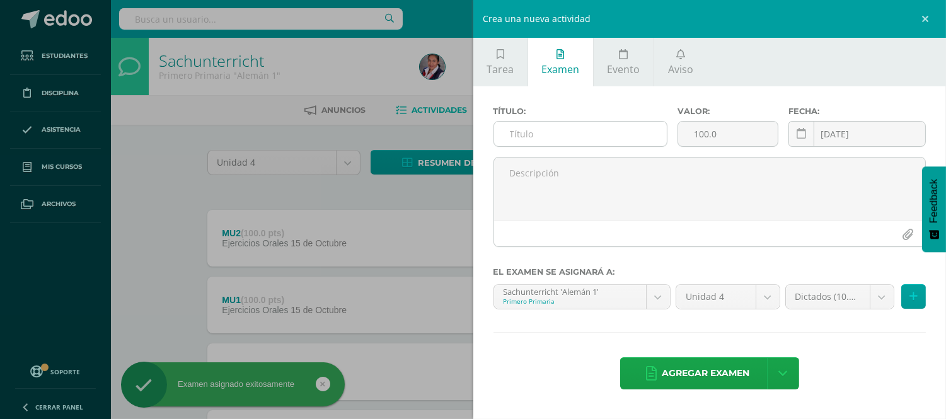
click at [562, 136] on input "text" at bounding box center [580, 134] width 173 height 25
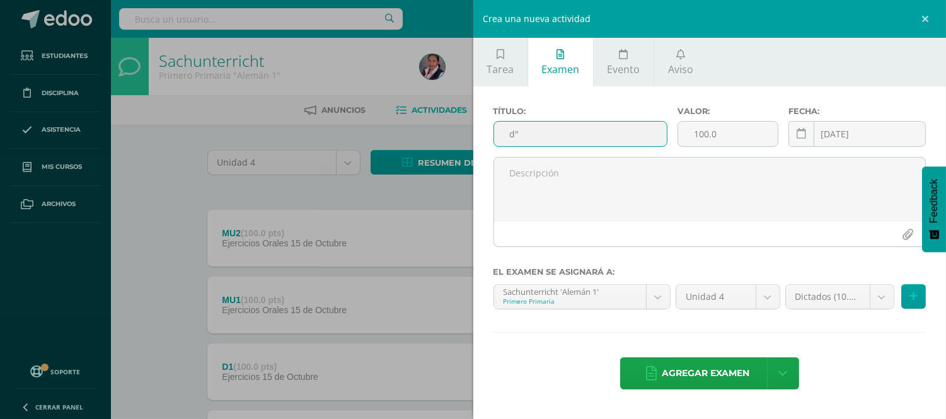
type input "d"
type input "D2"
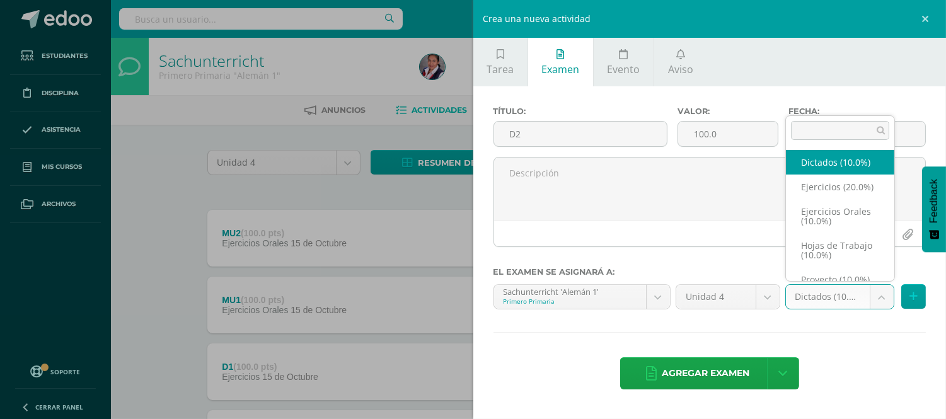
scroll to position [4, 0]
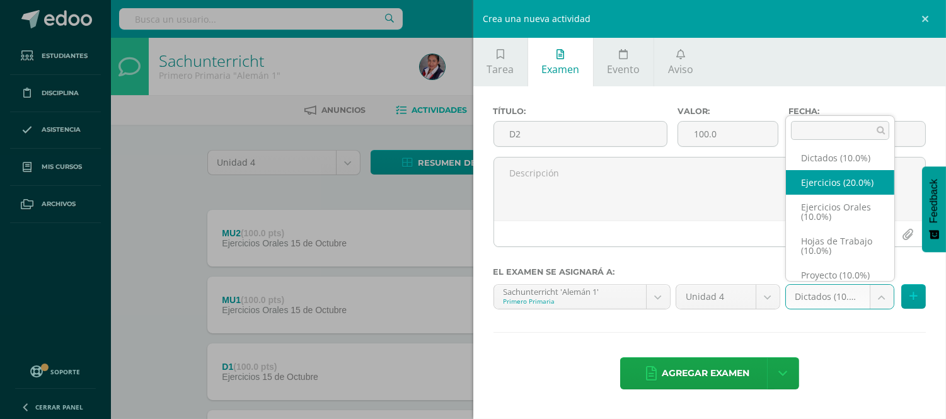
select select "235248"
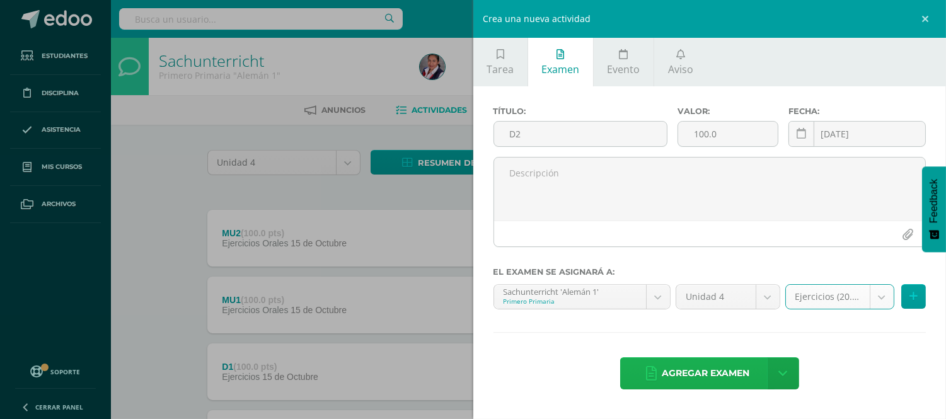
click at [713, 373] on span "Agregar examen" at bounding box center [706, 373] width 88 height 31
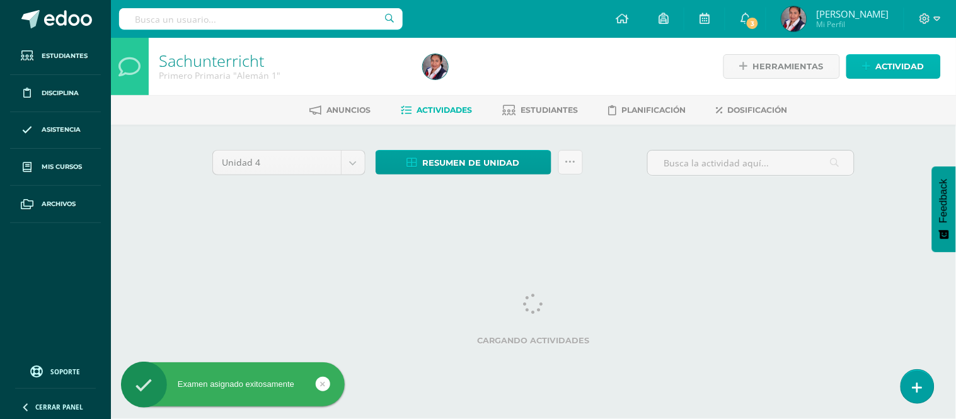
click at [878, 57] on span "Actividad" at bounding box center [900, 66] width 49 height 23
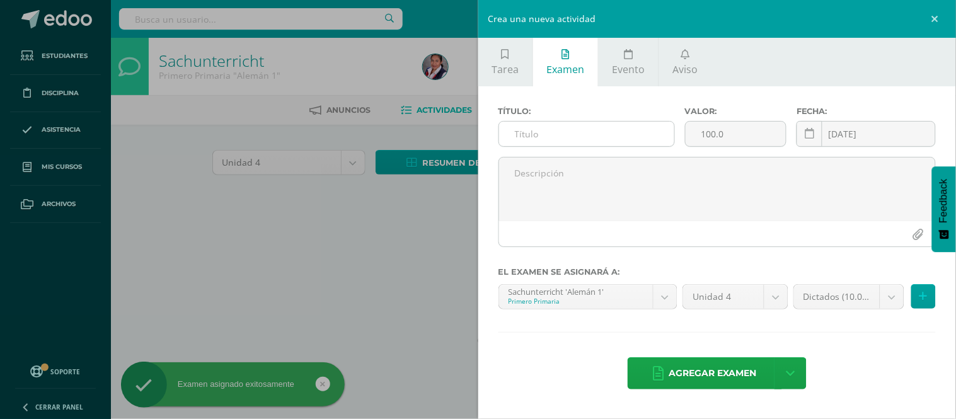
click at [560, 127] on input "text" at bounding box center [586, 134] width 175 height 25
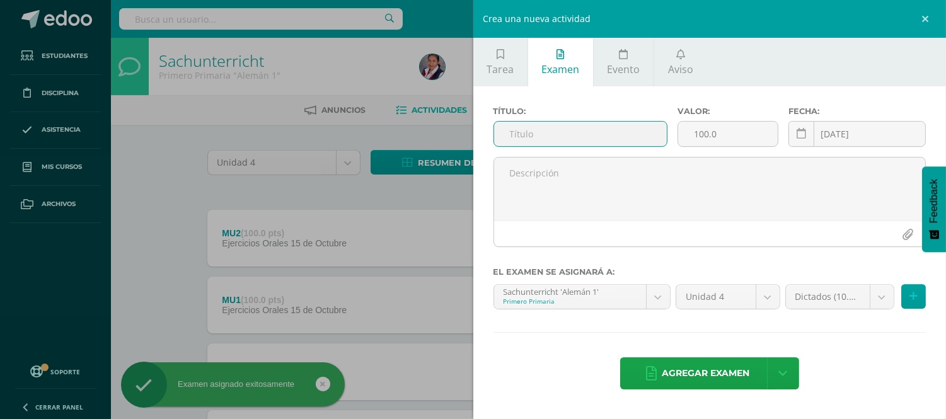
type input "d"
type input "3"
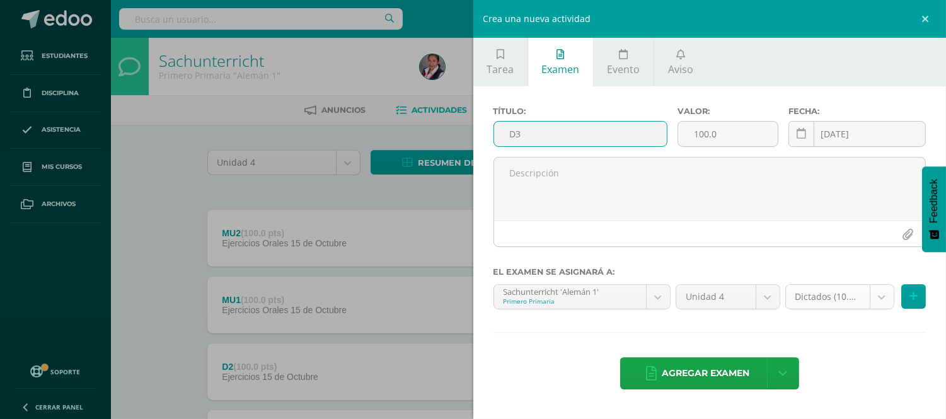
type input "D3"
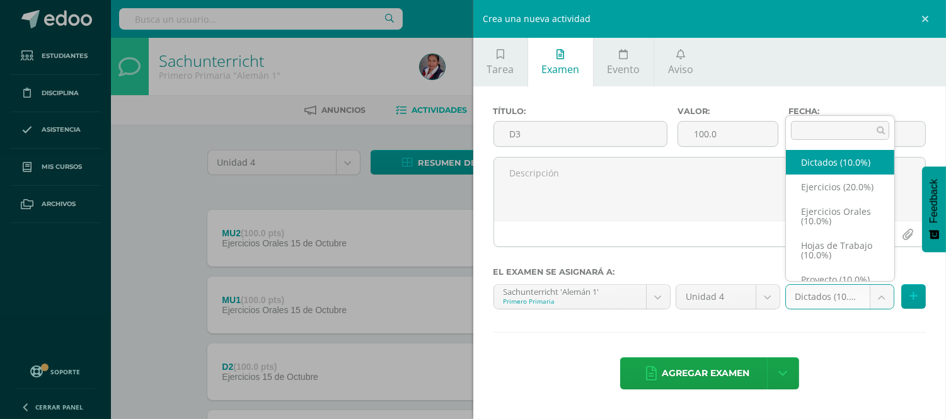
scroll to position [4, 0]
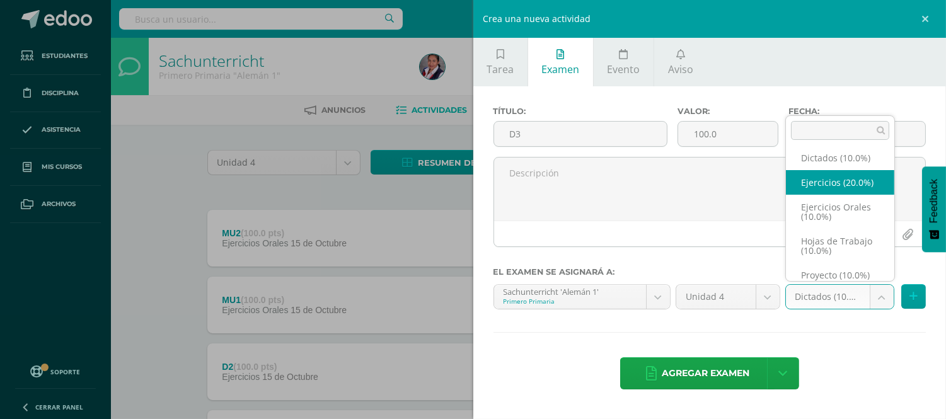
select select "235248"
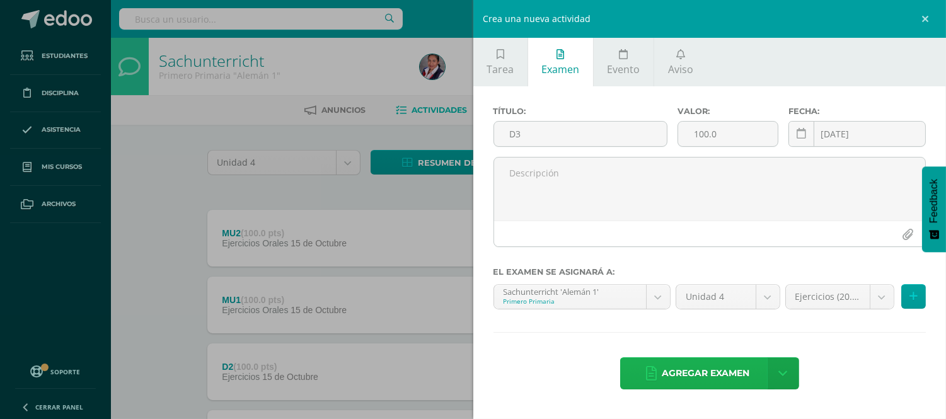
click at [736, 368] on span "Agregar examen" at bounding box center [706, 373] width 88 height 31
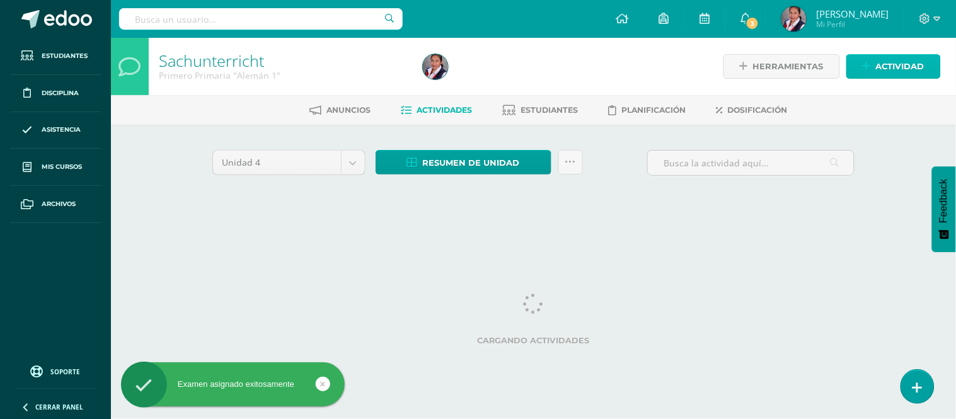
click at [878, 74] on span "Actividad" at bounding box center [900, 66] width 49 height 23
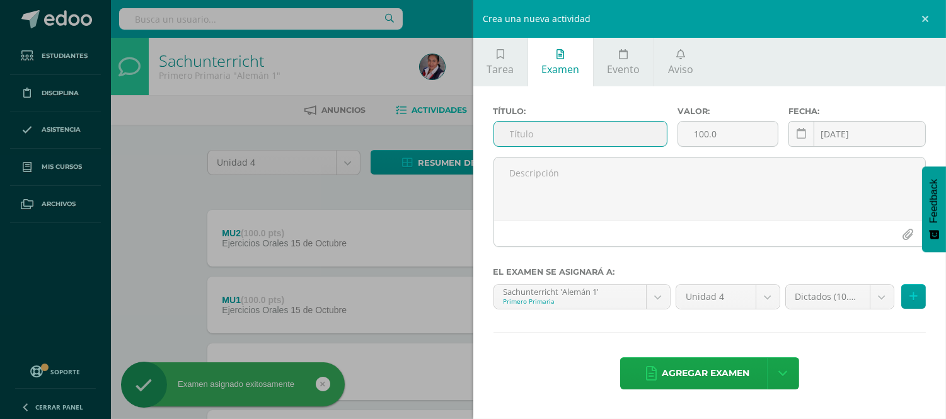
click at [519, 139] on input "text" at bounding box center [580, 134] width 173 height 25
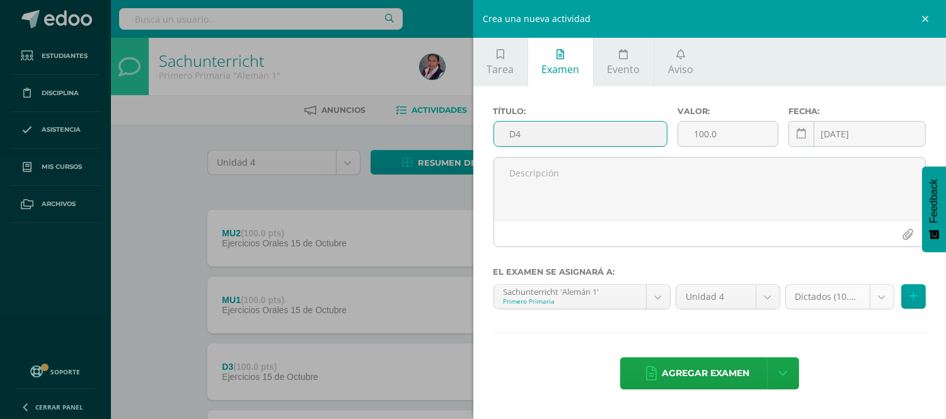
type input "D4"
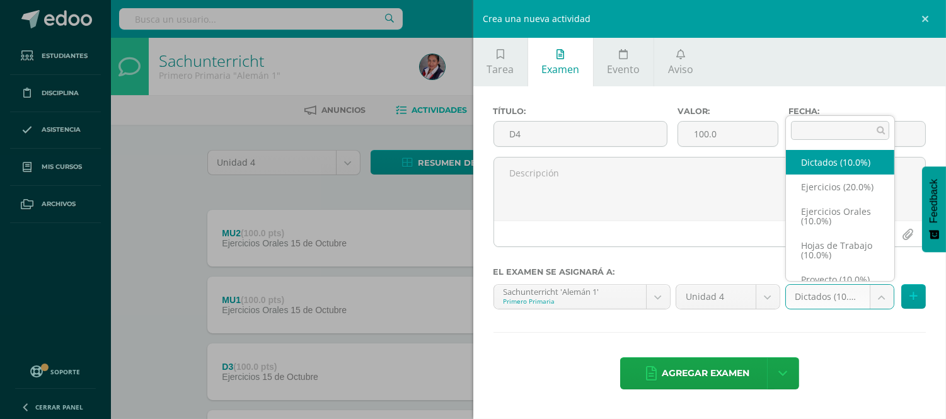
scroll to position [4, 0]
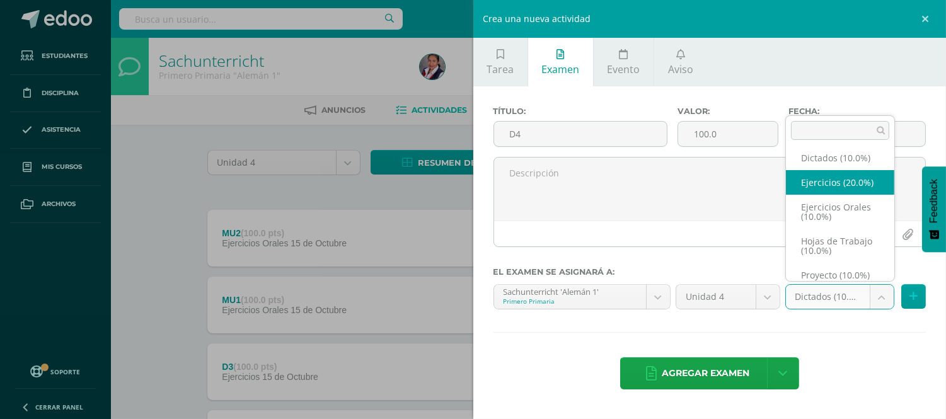
select select "235248"
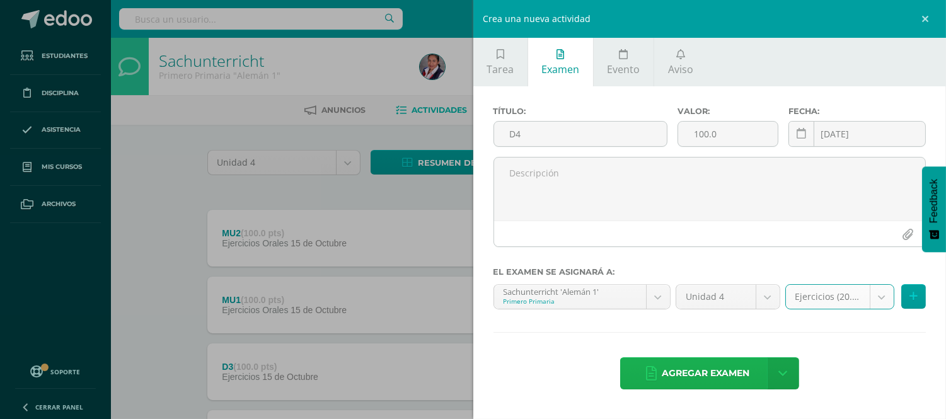
click at [719, 374] on span "Agregar examen" at bounding box center [706, 373] width 88 height 31
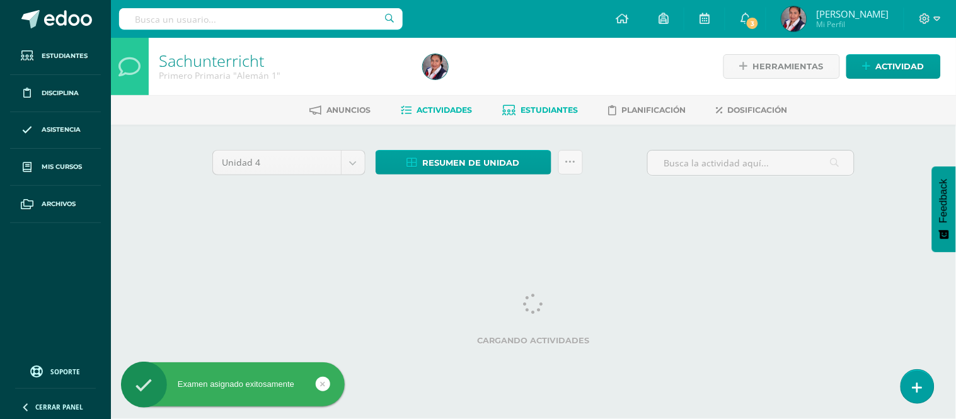
click at [539, 110] on span "Estudiantes" at bounding box center [549, 109] width 57 height 9
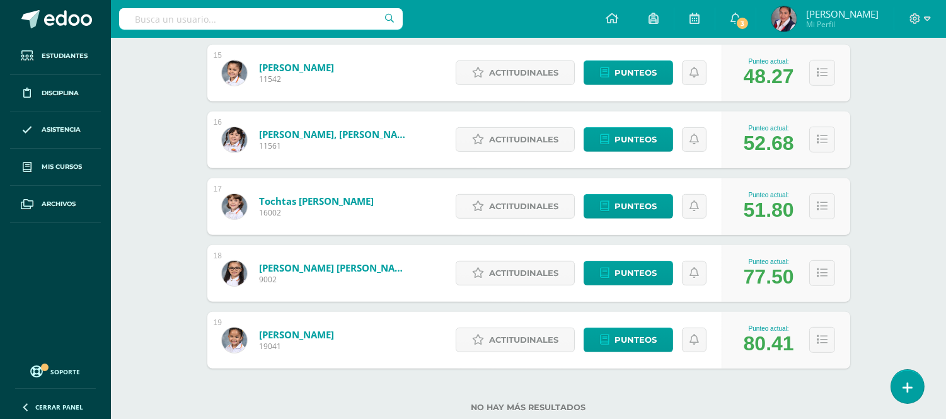
scroll to position [1168, 0]
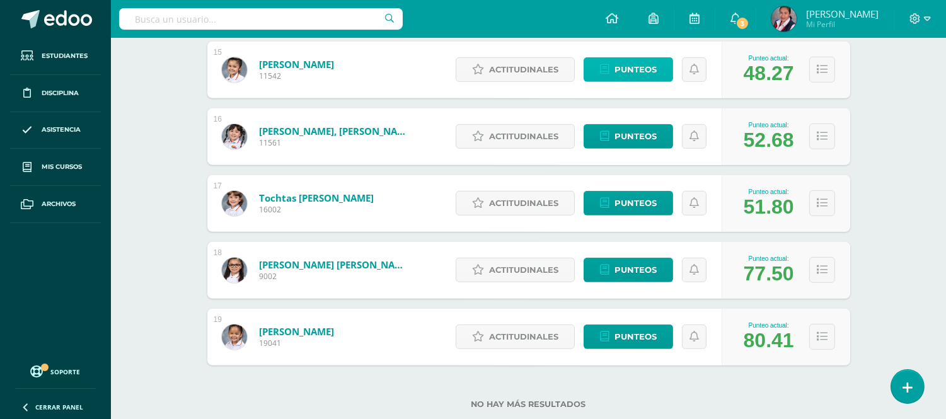
click at [635, 74] on span "Punteos" at bounding box center [636, 69] width 42 height 23
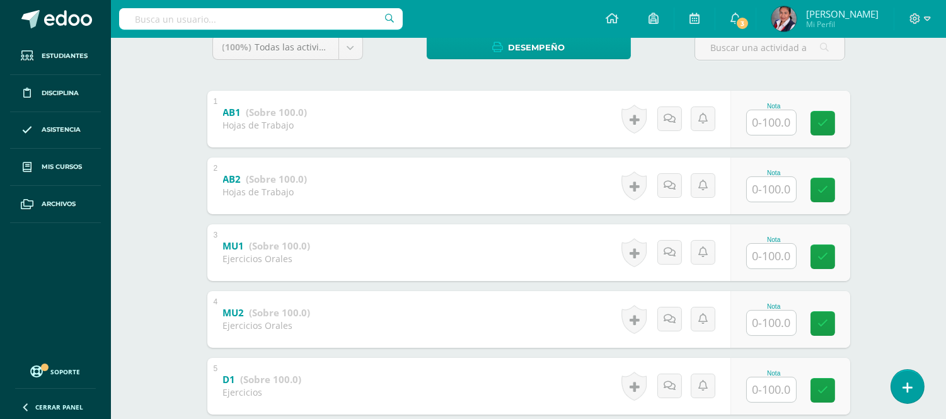
scroll to position [243, 0]
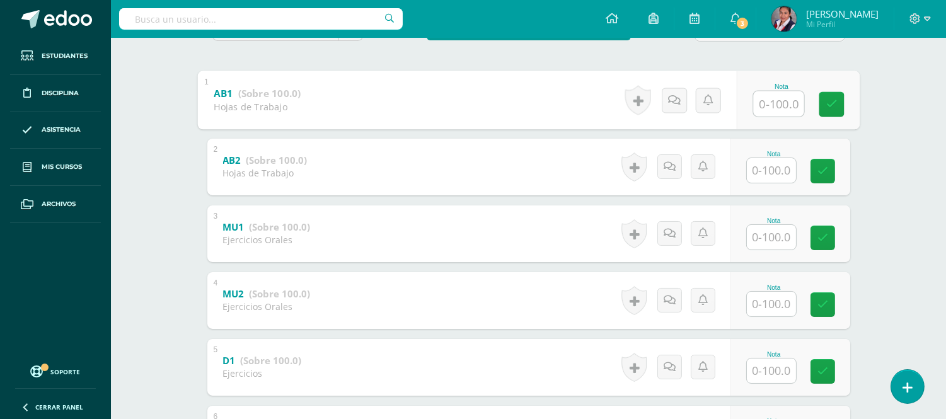
click at [769, 98] on input "text" at bounding box center [778, 103] width 50 height 25
type input "70"
click at [772, 173] on input "text" at bounding box center [771, 170] width 49 height 25
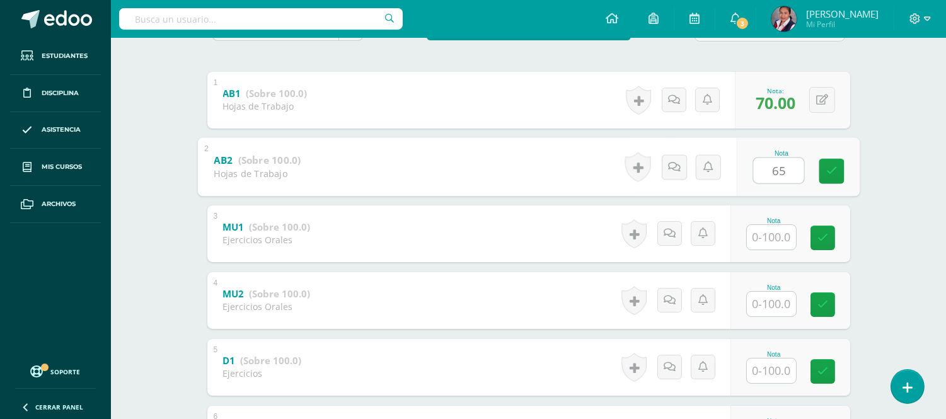
type input "65"
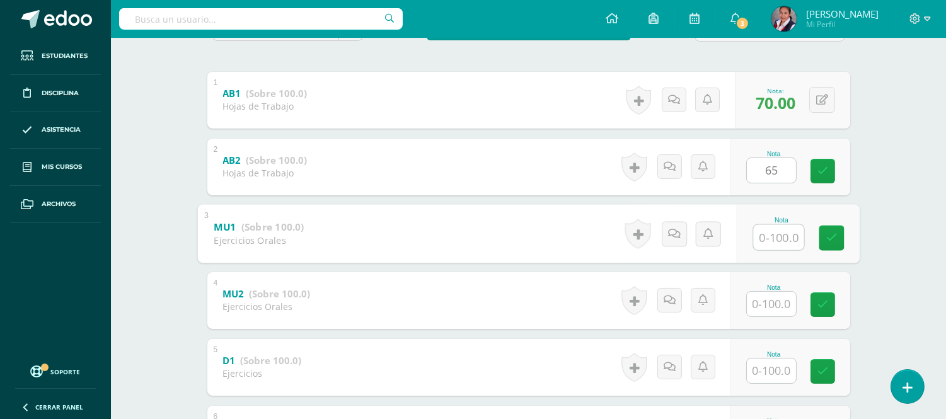
click at [777, 242] on input "text" at bounding box center [778, 236] width 50 height 25
type input "65"
click at [771, 305] on input "text" at bounding box center [771, 304] width 49 height 25
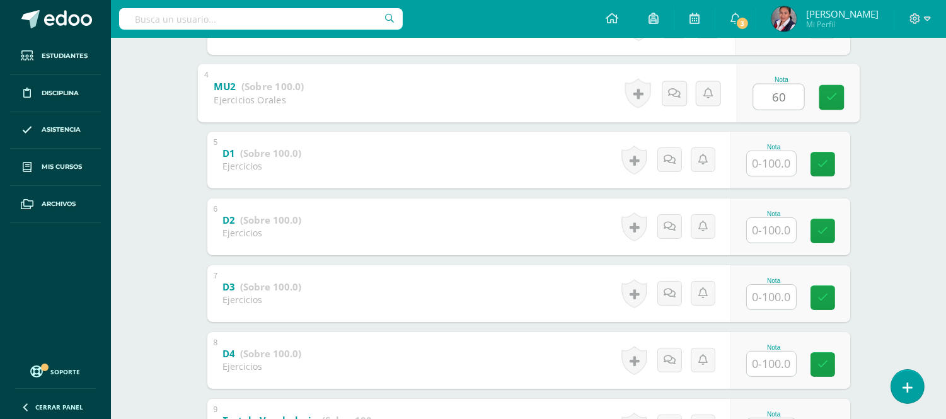
scroll to position [481, 0]
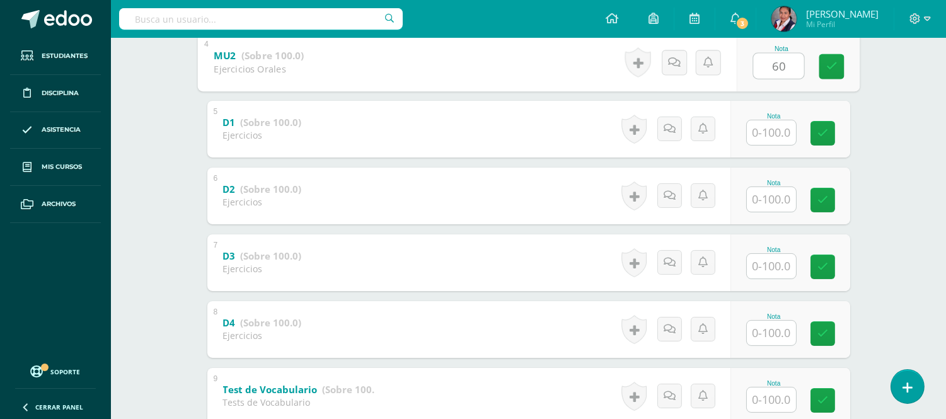
type input "60"
click at [776, 142] on input "text" at bounding box center [771, 132] width 49 height 25
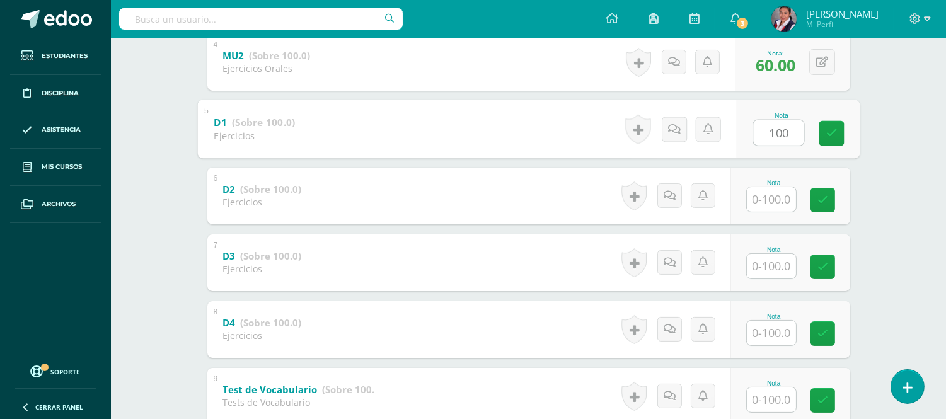
type input "100"
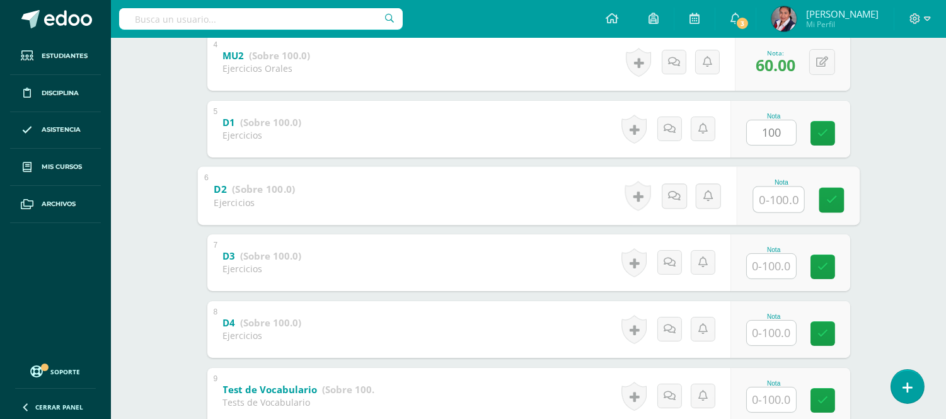
click at [766, 191] on input "text" at bounding box center [778, 199] width 50 height 25
type input "60"
click at [763, 271] on input "text" at bounding box center [771, 266] width 49 height 25
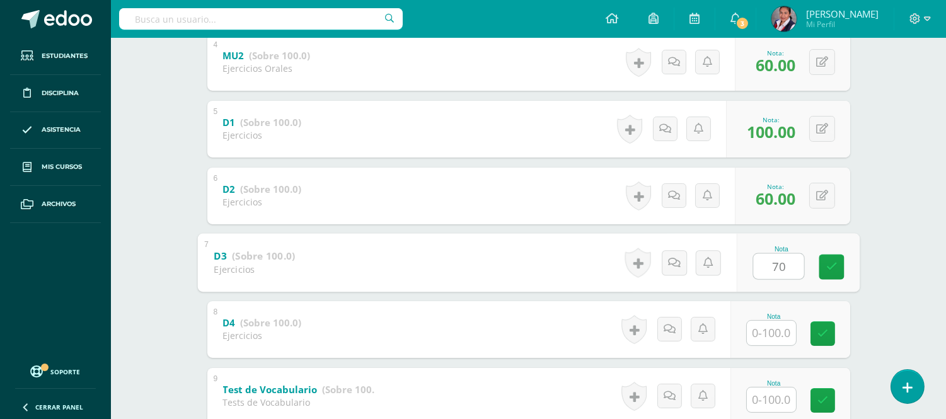
type input "70"
click at [769, 325] on input "text" at bounding box center [771, 333] width 49 height 25
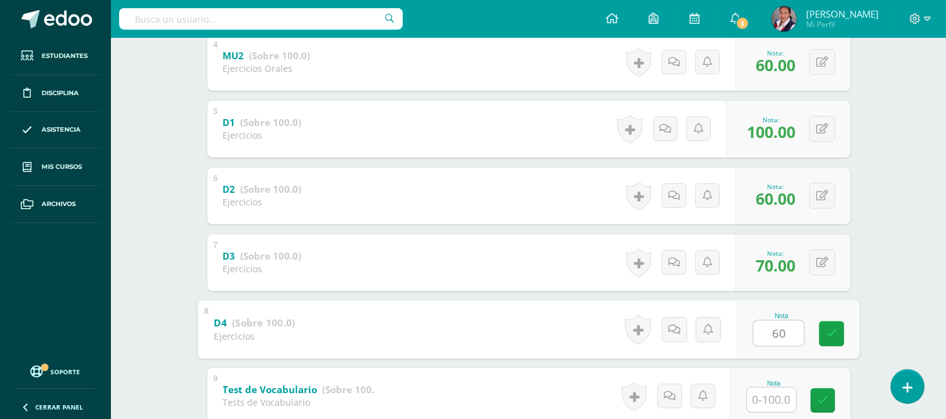
type input "60"
click at [770, 395] on input "text" at bounding box center [771, 400] width 49 height 25
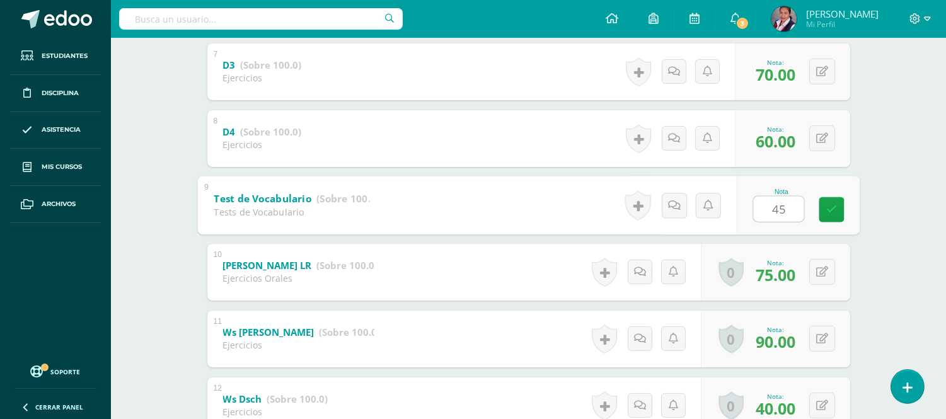
scroll to position [678, 0]
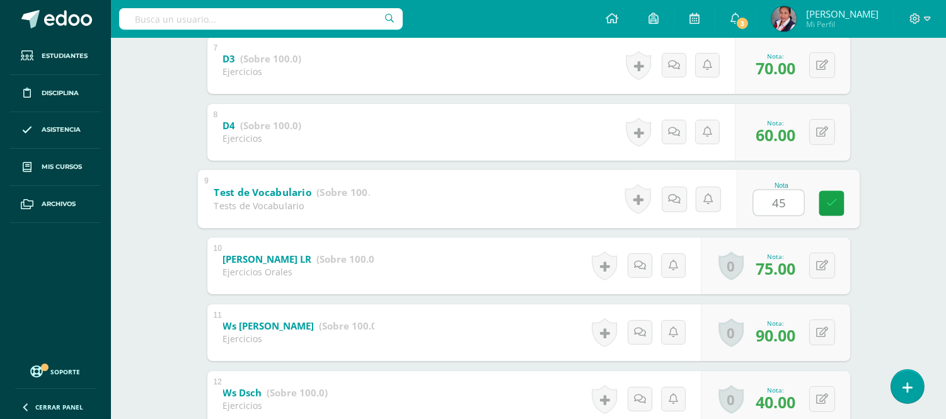
type input "45"
click at [868, 248] on div "Isabella Passarelli Daniella Aguilar Emilia Armas Daniela Bobadilla Mia Ciccone…" at bounding box center [529, 313] width 694 height 1734
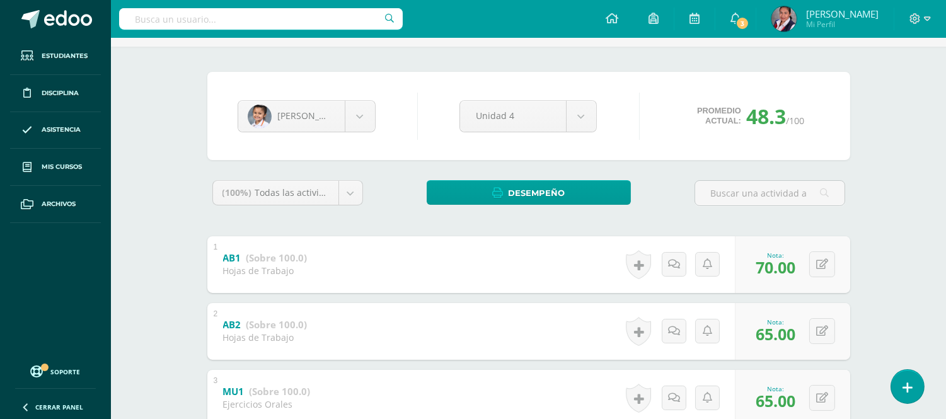
scroll to position [65, 0]
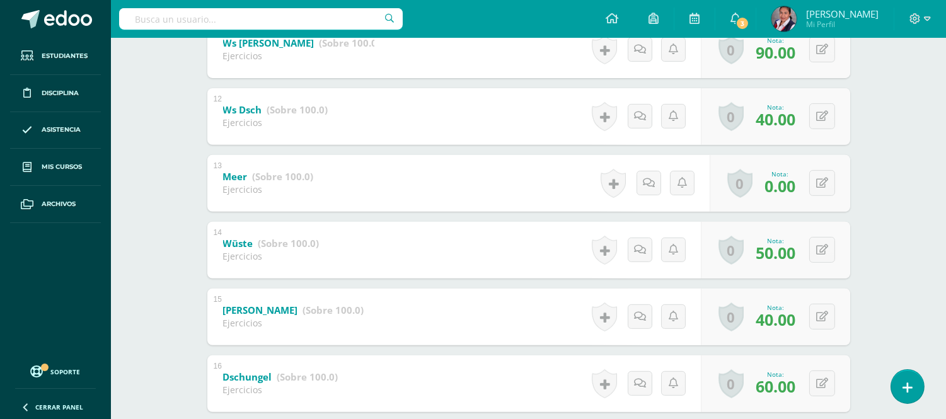
scroll to position [967, 0]
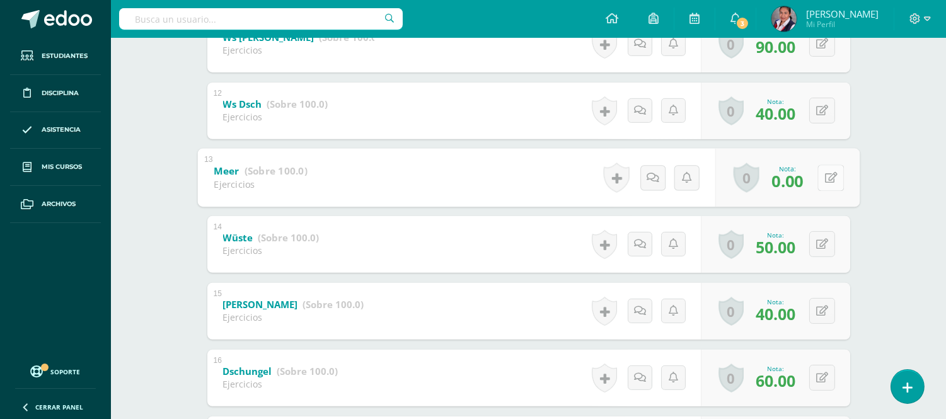
click at [818, 180] on button at bounding box center [831, 178] width 26 height 26
type input "40"
click at [797, 180] on icon at bounding box center [797, 182] width 11 height 11
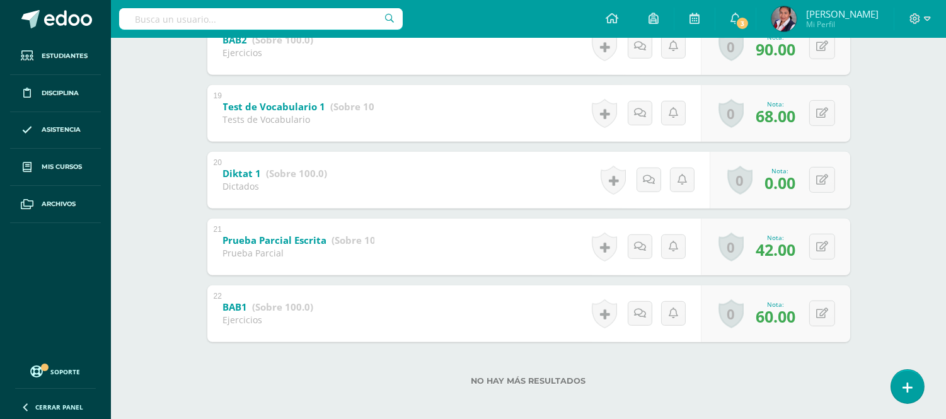
scroll to position [1438, 0]
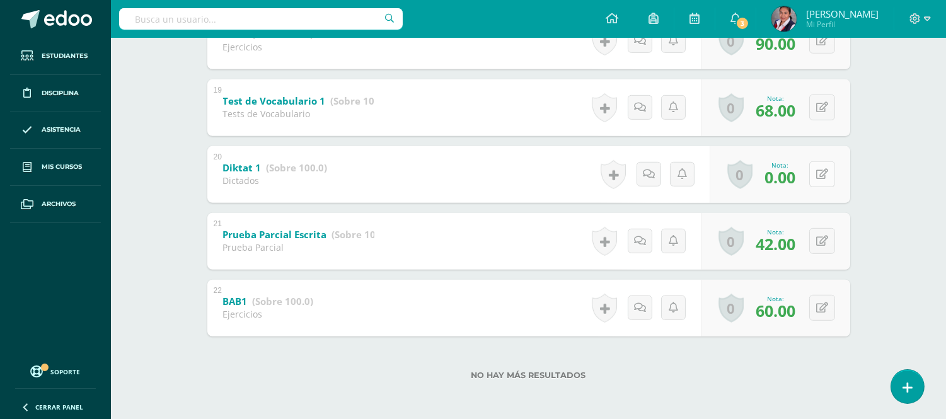
click at [812, 182] on div "0 Logros Logros obtenidos Aún no hay logros agregados Nota: 0.00" at bounding box center [780, 174] width 141 height 57
click at [837, 173] on button at bounding box center [831, 174] width 26 height 26
type input "60"
click at [803, 179] on link at bounding box center [797, 178] width 25 height 25
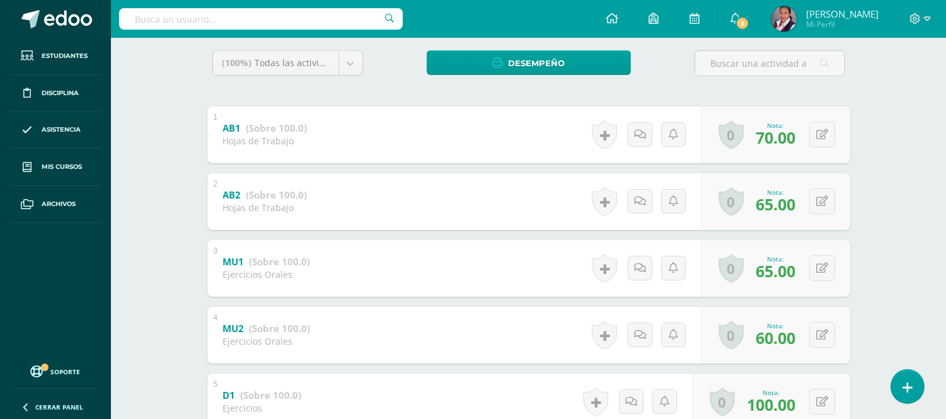
scroll to position [211, 0]
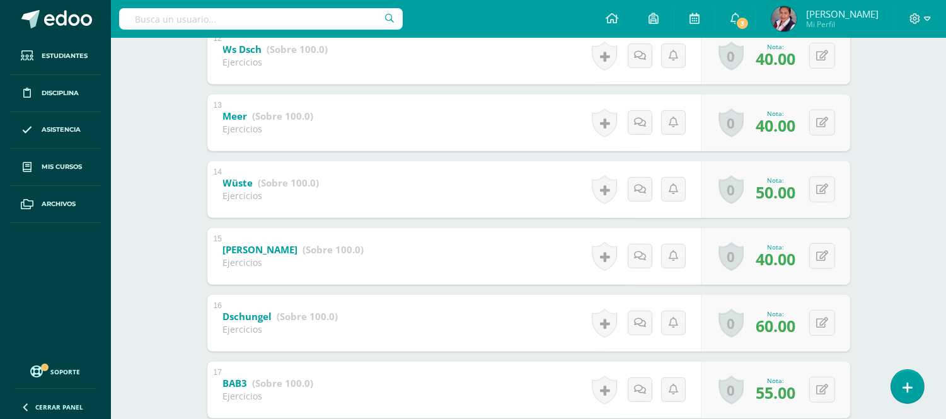
scroll to position [1158, 0]
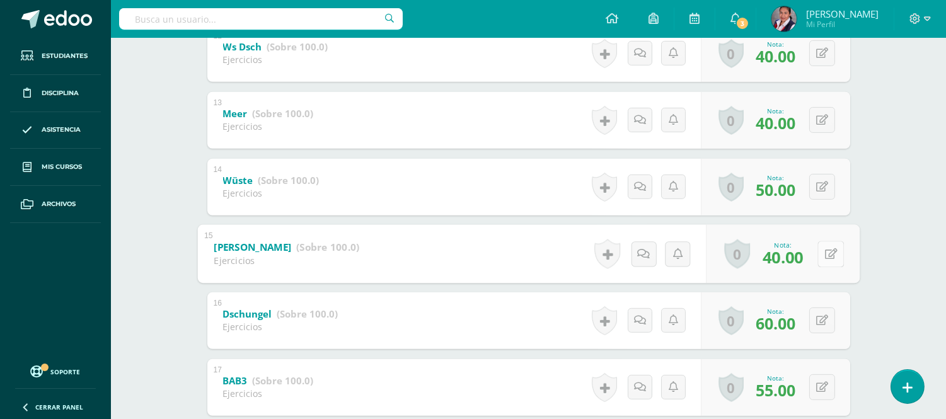
click at [825, 257] on icon at bounding box center [831, 253] width 13 height 11
type input "60"
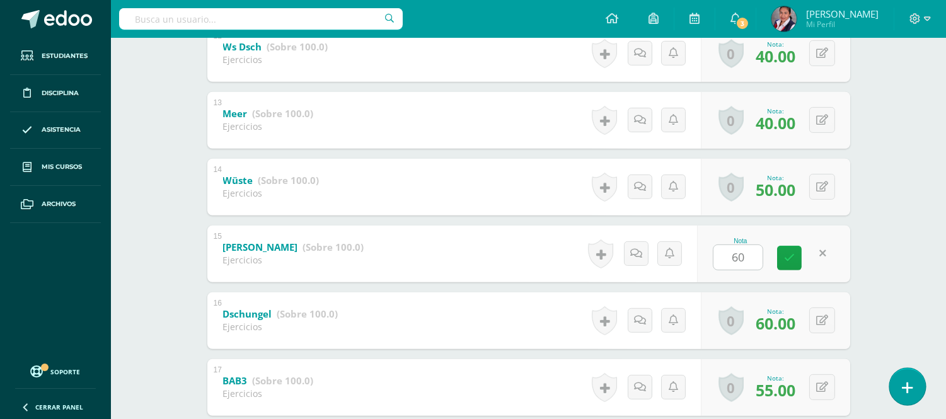
click at [910, 385] on icon at bounding box center [907, 388] width 11 height 15
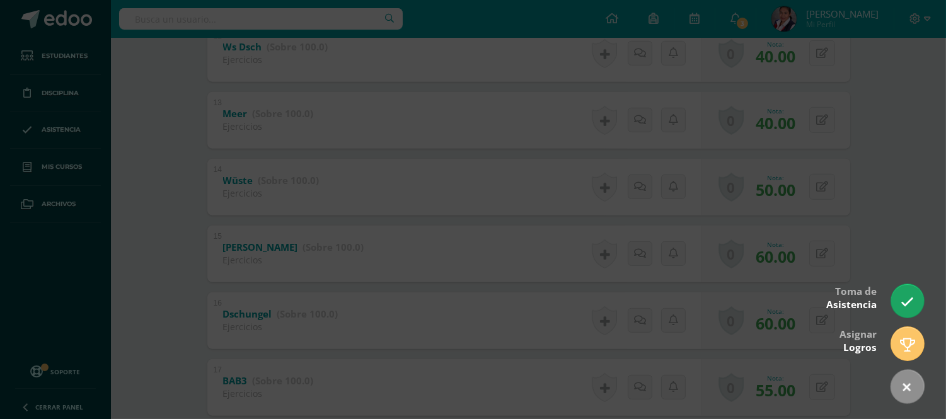
click at [902, 174] on div at bounding box center [473, 209] width 946 height 419
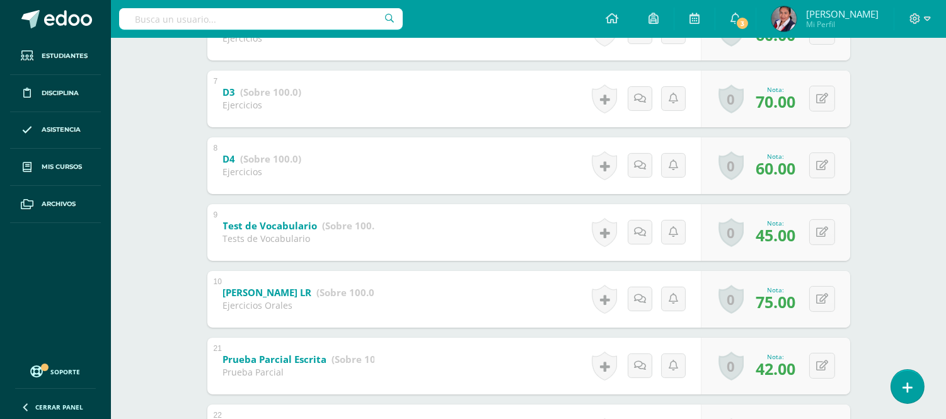
scroll to position [0, 0]
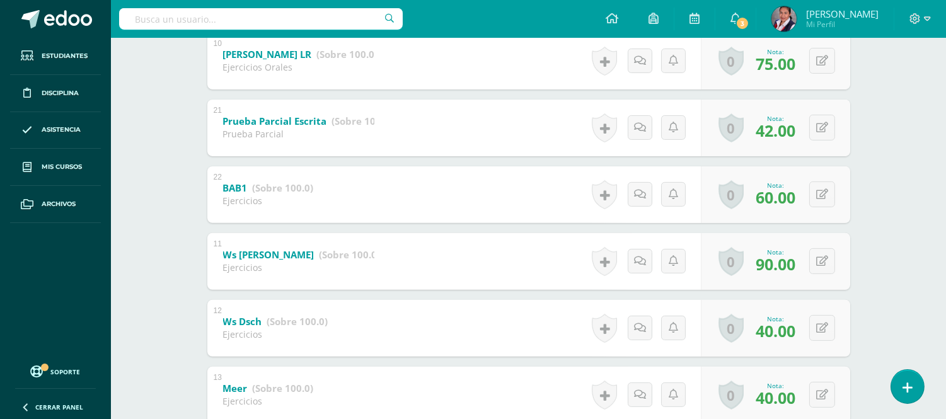
scroll to position [879, 0]
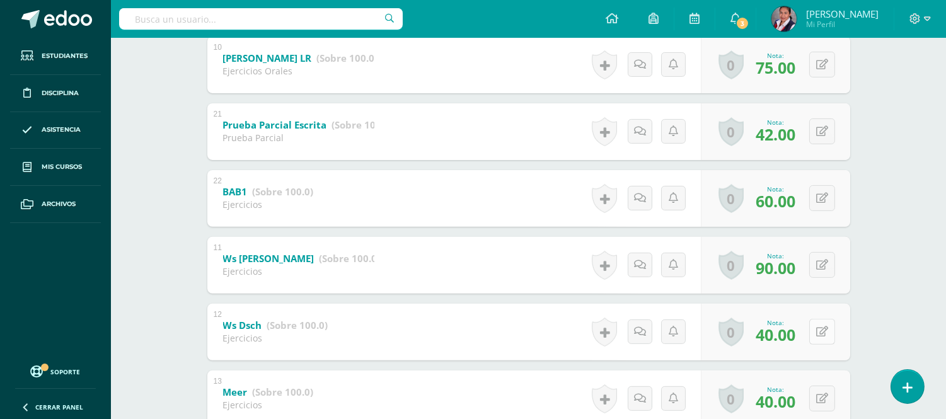
click at [816, 330] on button at bounding box center [823, 332] width 26 height 26
type input "60"
click at [804, 339] on link at bounding box center [797, 335] width 25 height 25
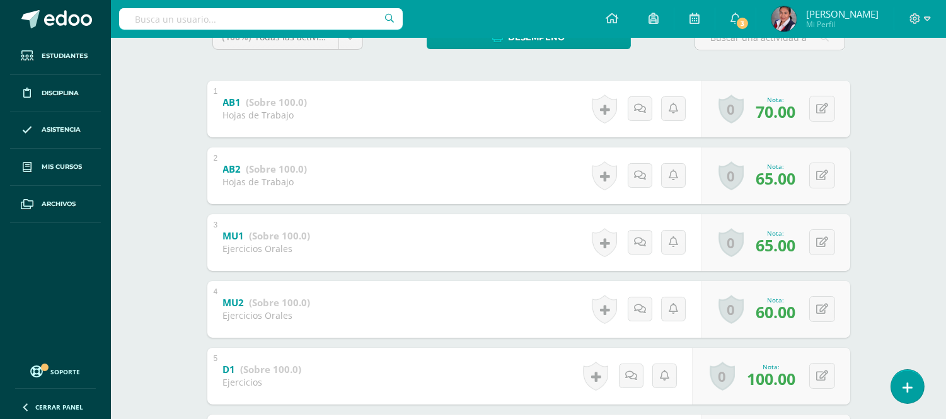
scroll to position [245, 0]
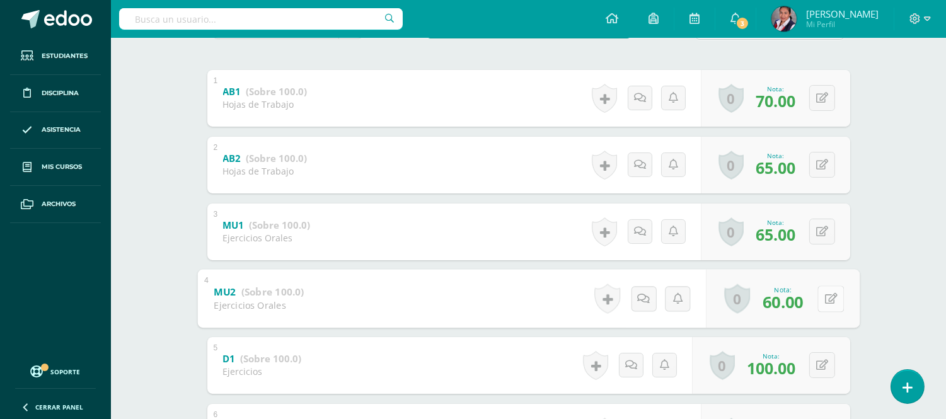
click at [826, 298] on icon at bounding box center [831, 298] width 13 height 11
type input "75"
click at [798, 301] on icon at bounding box center [797, 303] width 11 height 11
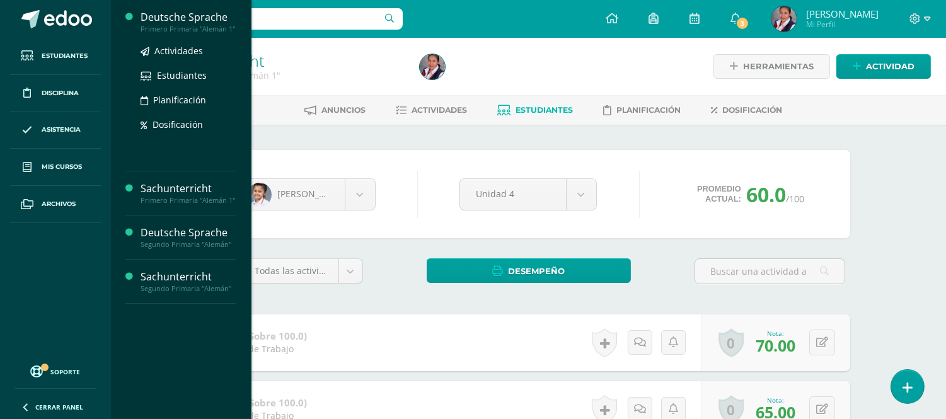
click at [171, 25] on div "Primero Primaria "Alemán 1"" at bounding box center [189, 29] width 96 height 9
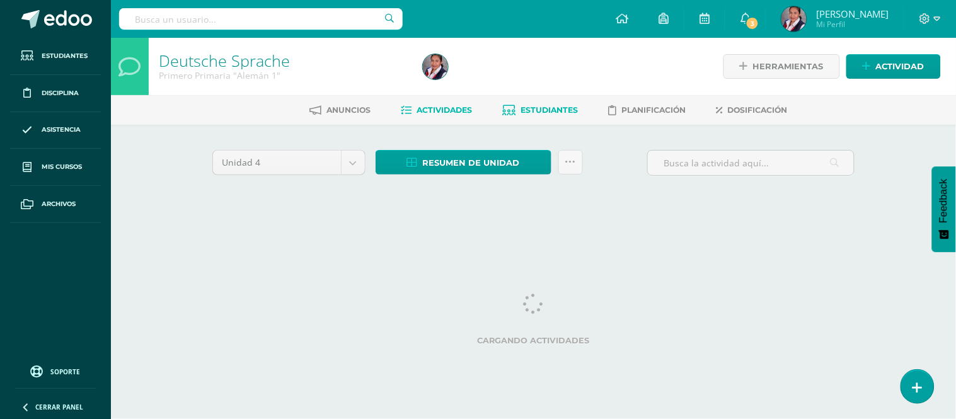
click at [554, 111] on span "Estudiantes" at bounding box center [549, 109] width 57 height 9
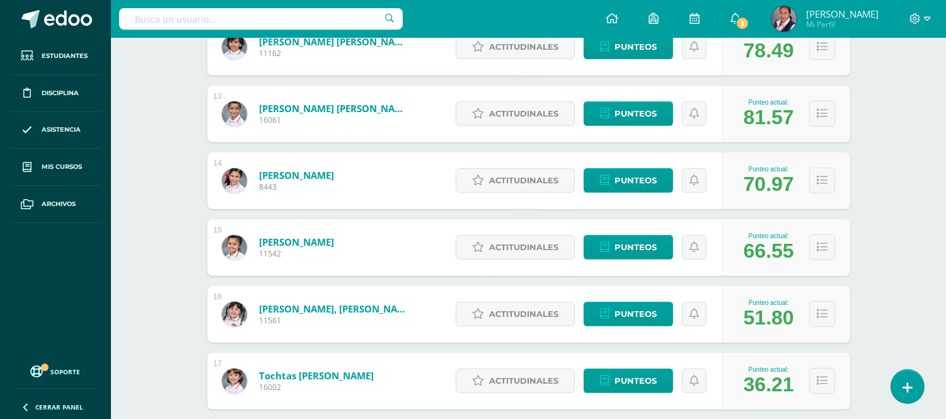
scroll to position [1007, 0]
